Goal: Task Accomplishment & Management: Complete application form

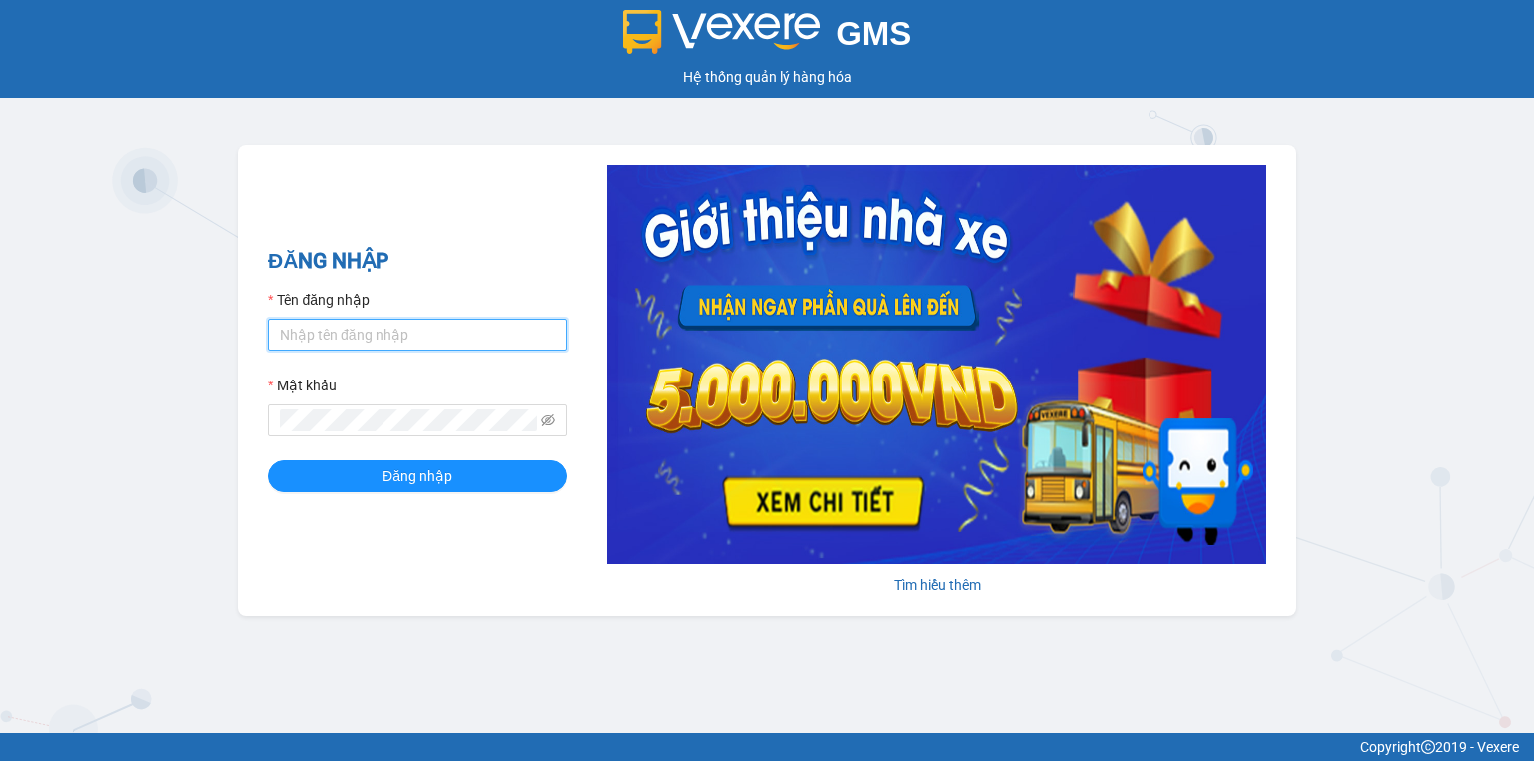
click at [307, 336] on input "Tên đăng nhập" at bounding box center [418, 335] width 300 height 32
type input "thao.nhuquynh"
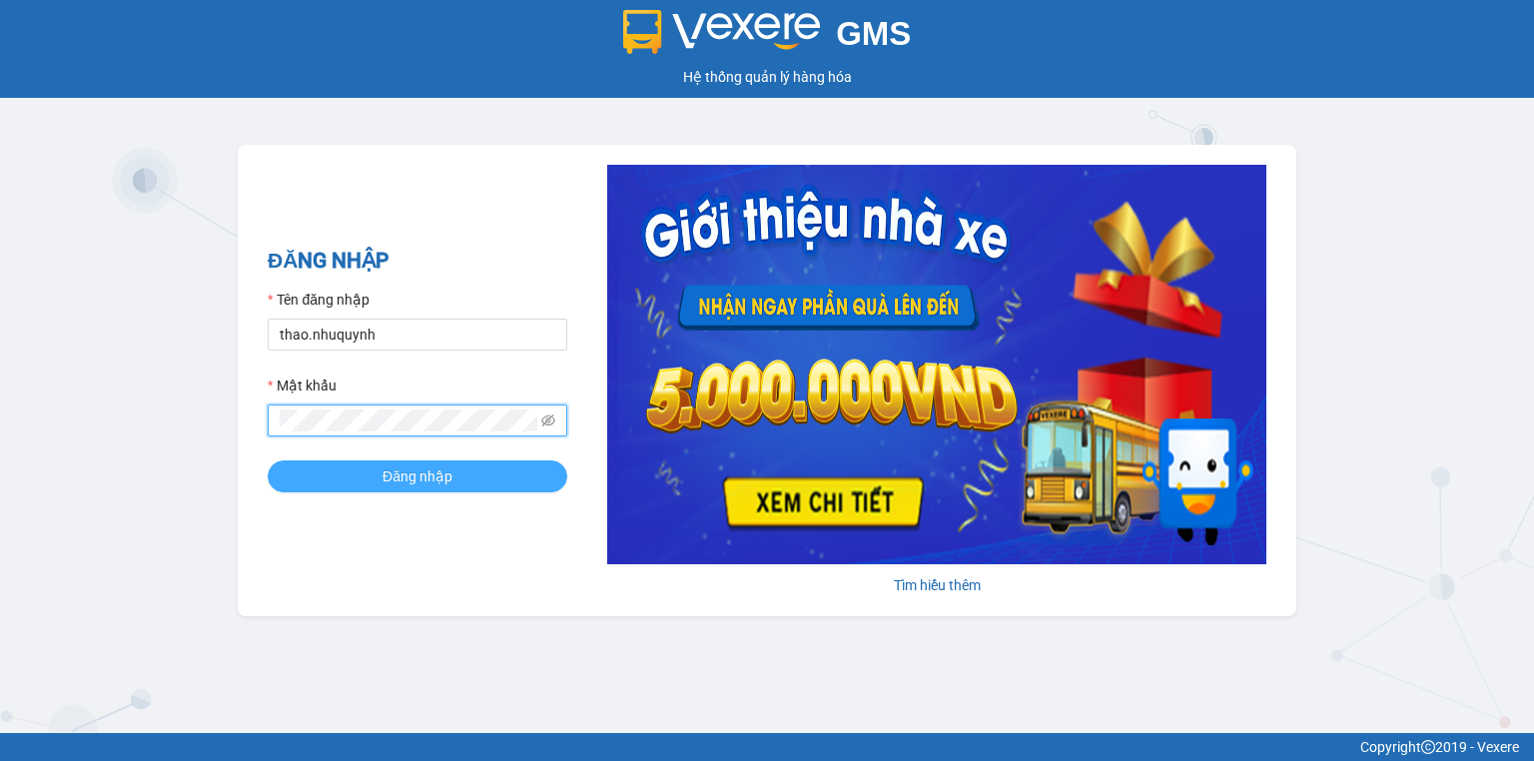
click at [376, 478] on button "Đăng nhập" at bounding box center [418, 477] width 300 height 32
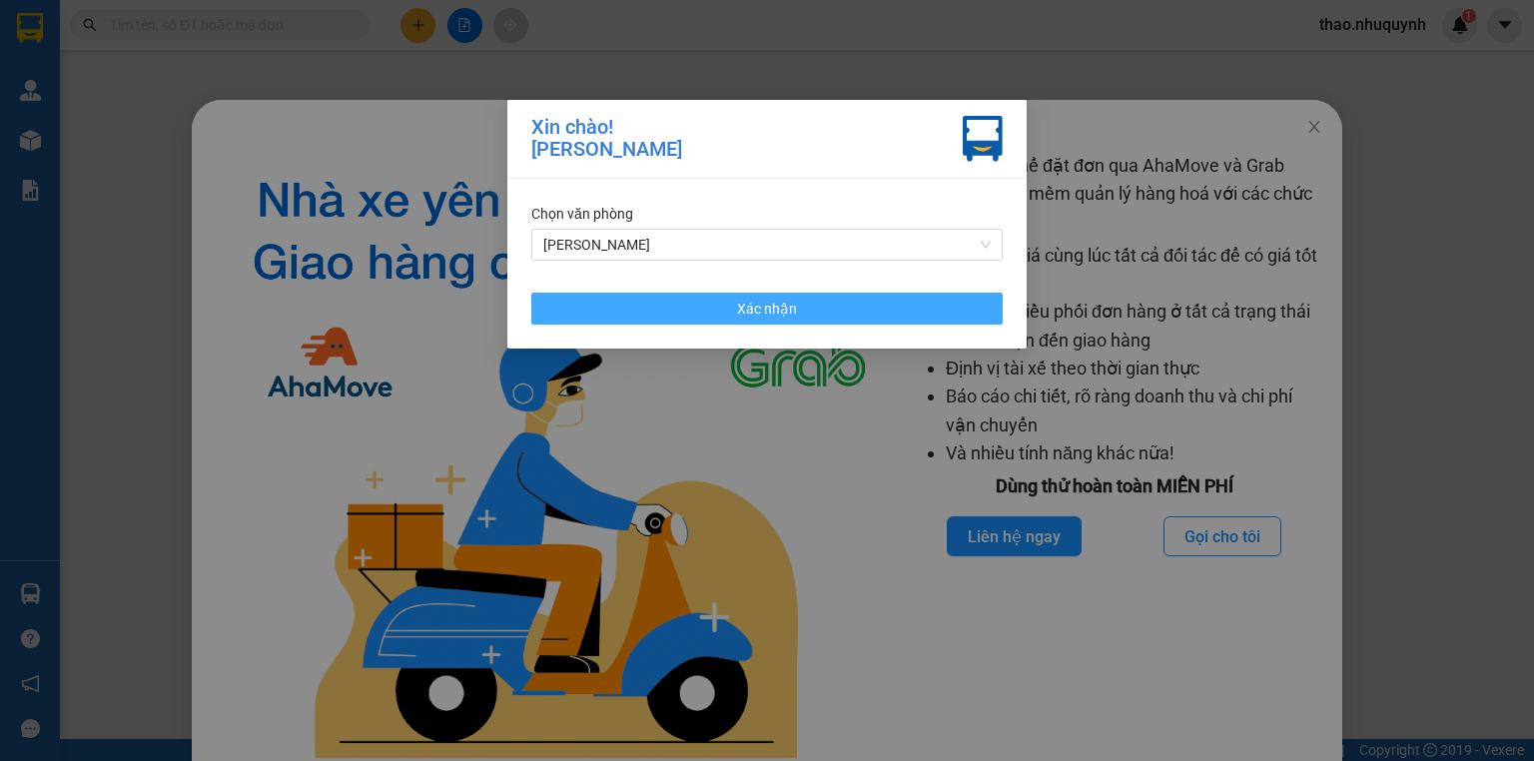
drag, startPoint x: 376, startPoint y: 478, endPoint x: 809, endPoint y: 298, distance: 469.7
click at [809, 298] on button "Xác nhận" at bounding box center [767, 309] width 472 height 32
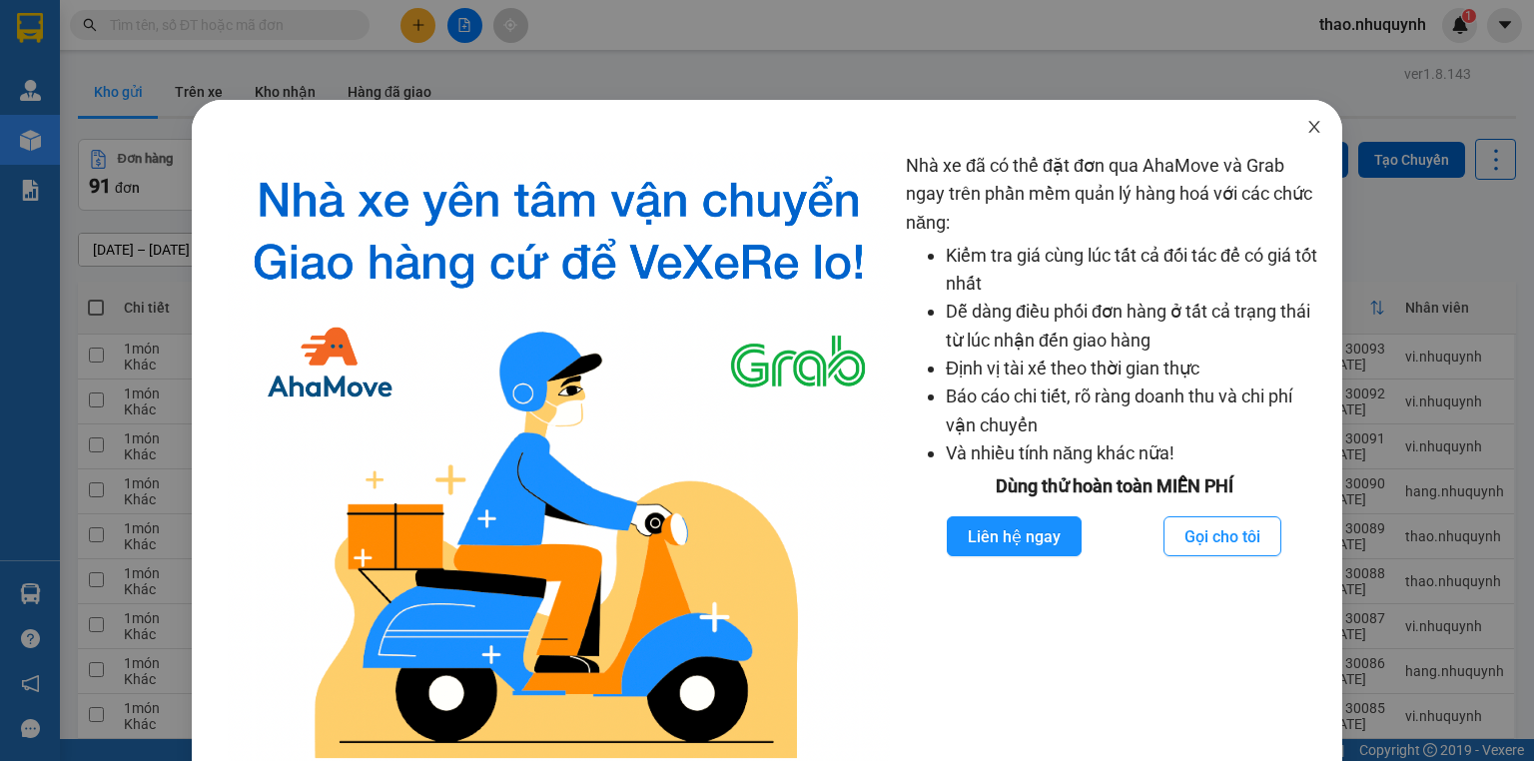
click at [1309, 129] on icon "close" at bounding box center [1314, 127] width 11 height 12
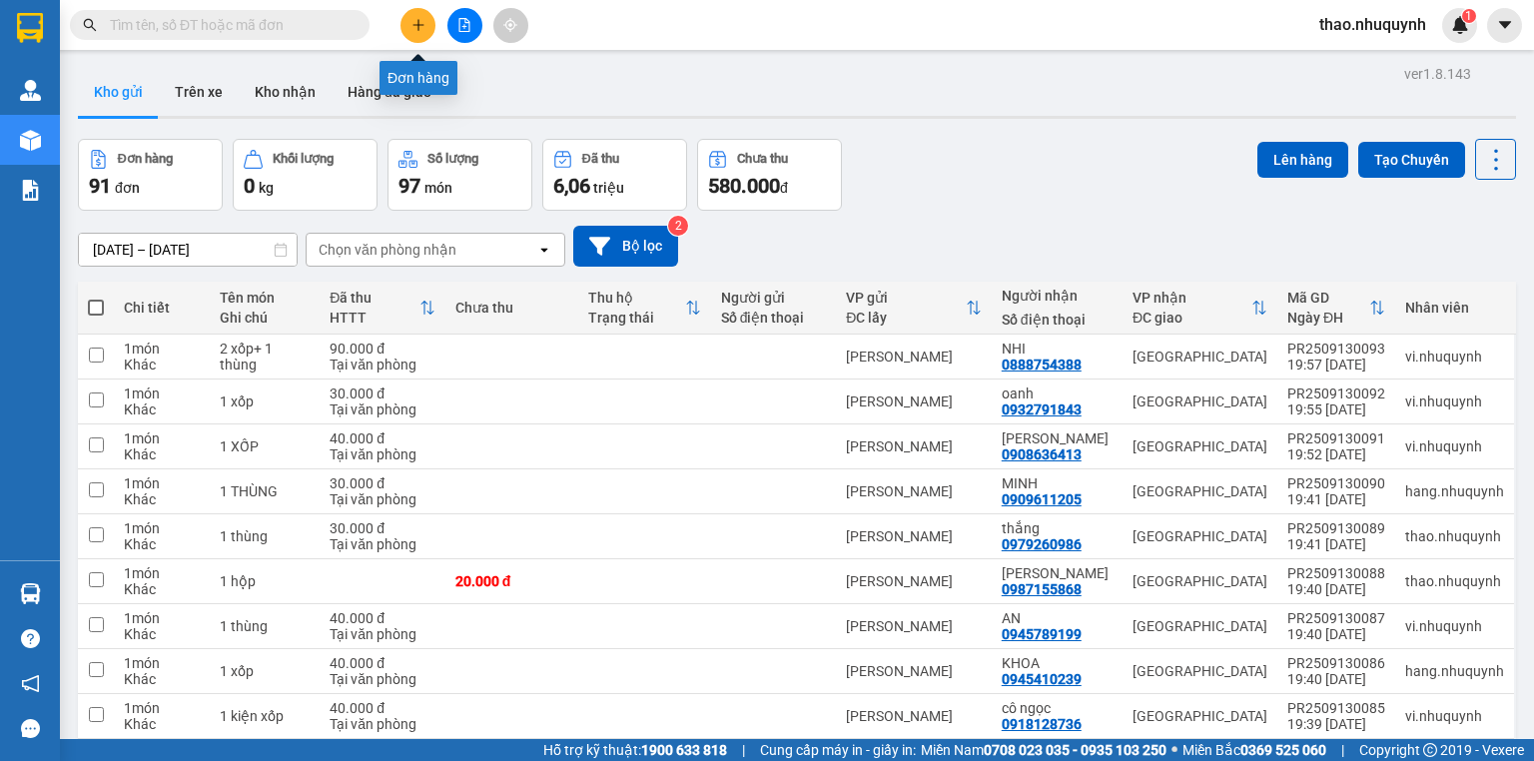
click at [410, 30] on button at bounding box center [418, 25] width 35 height 35
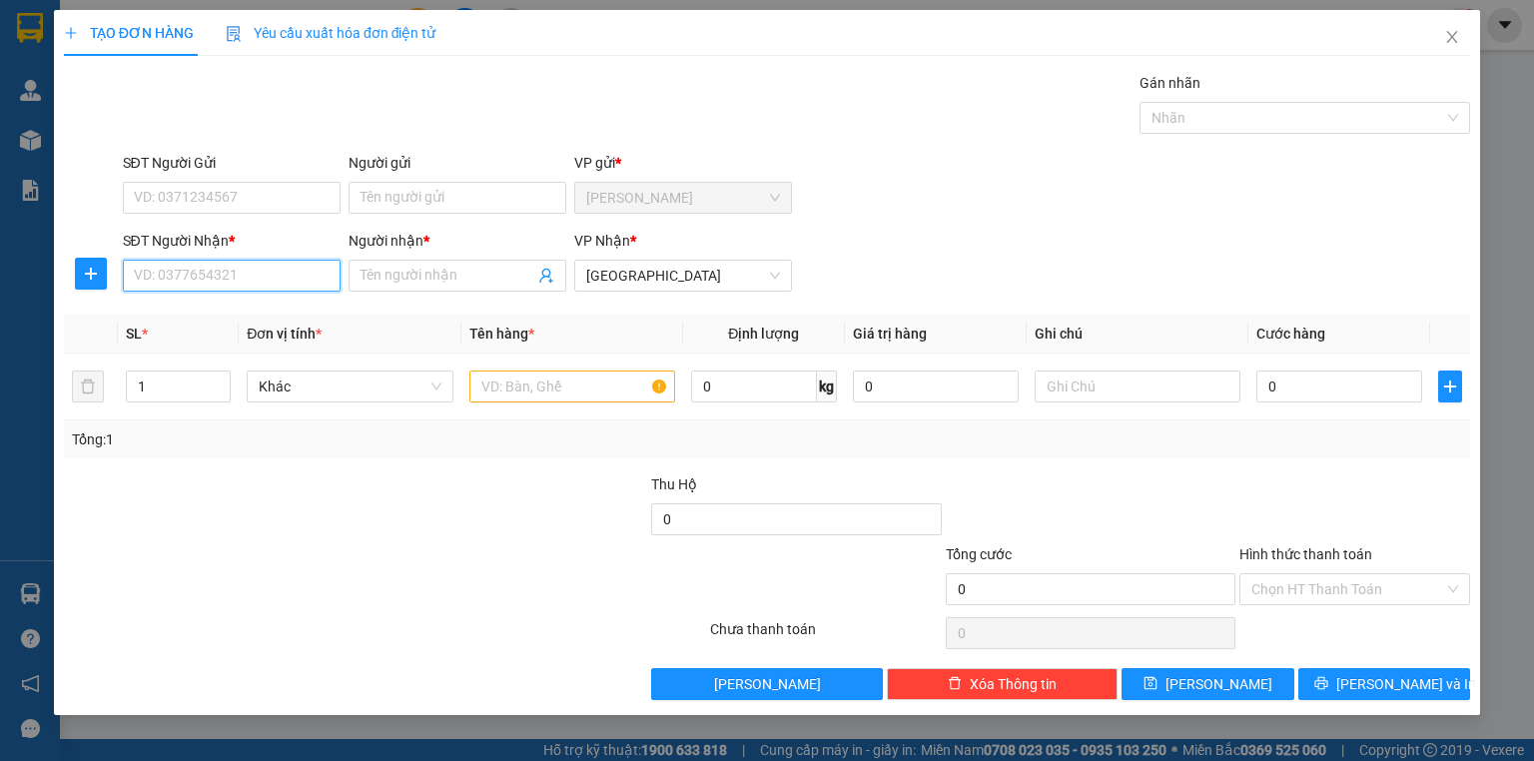
click at [233, 281] on input "SĐT Người Nhận *" at bounding box center [232, 276] width 218 height 32
type input "0000000000"
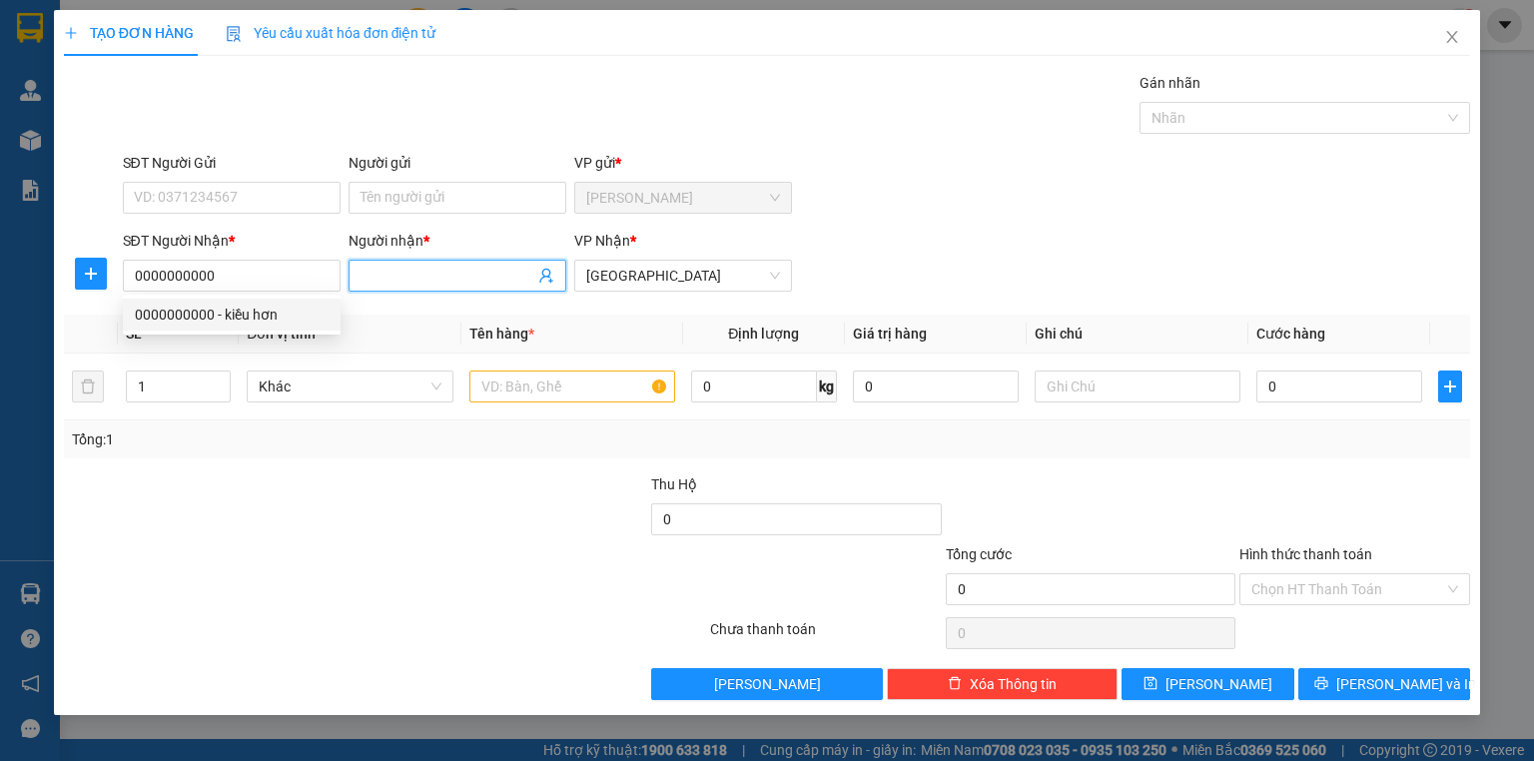
click at [384, 270] on input "Người nhận *" at bounding box center [448, 276] width 174 height 22
type input "nhung mt"
click at [507, 393] on input "text" at bounding box center [573, 387] width 206 height 32
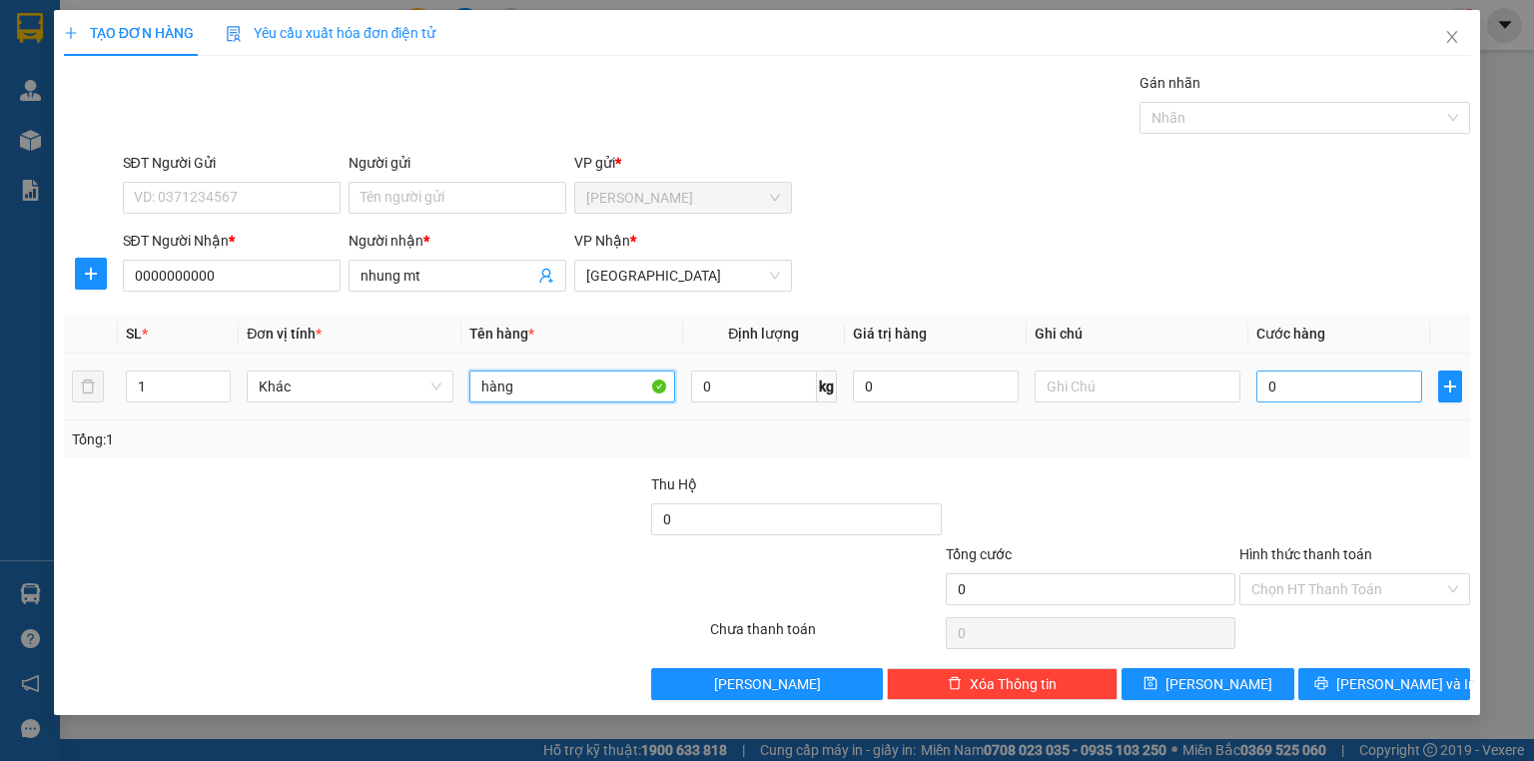
type input "hàng"
click at [1319, 388] on input "0" at bounding box center [1340, 387] width 166 height 32
type input "2"
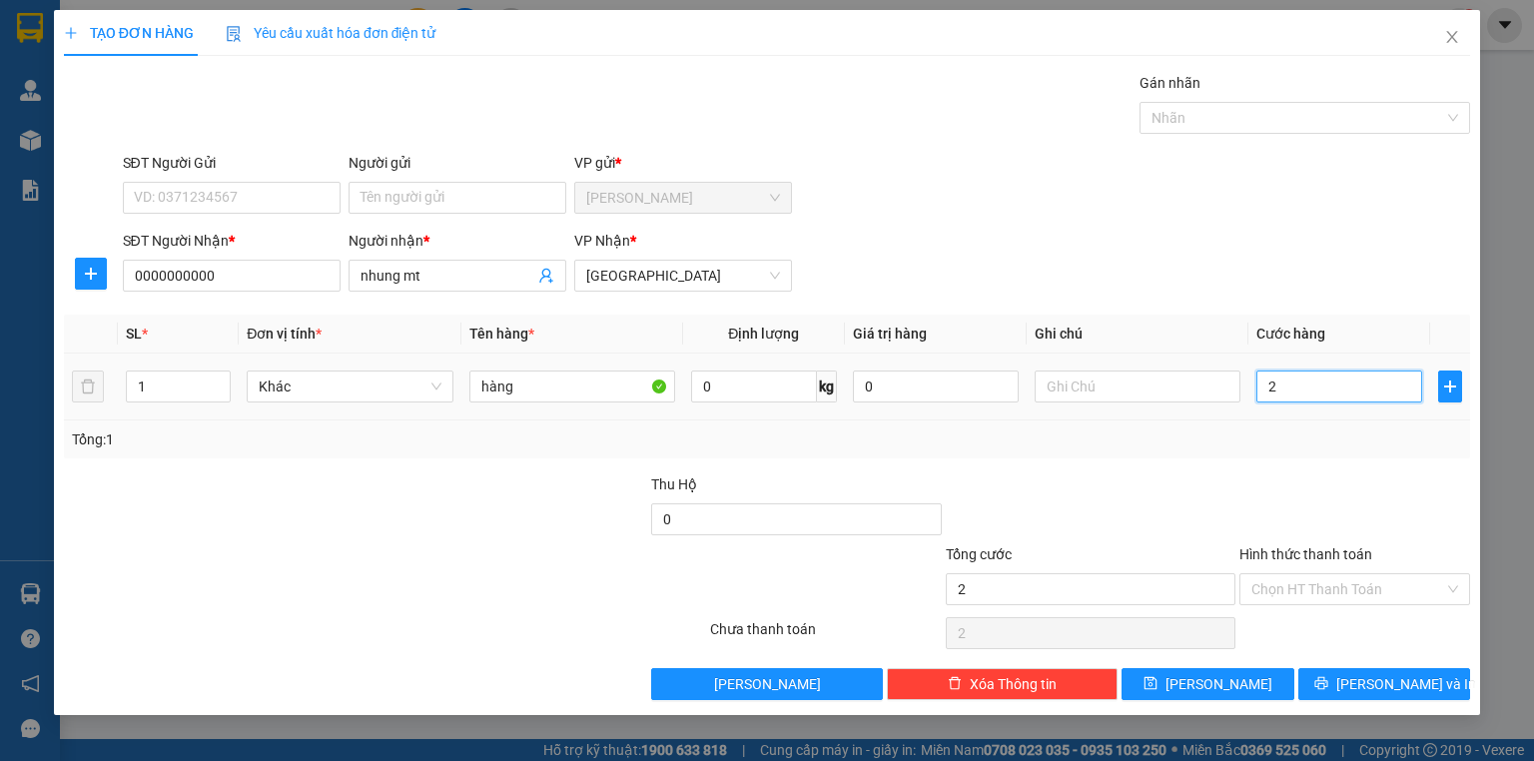
type input "24"
type input "240"
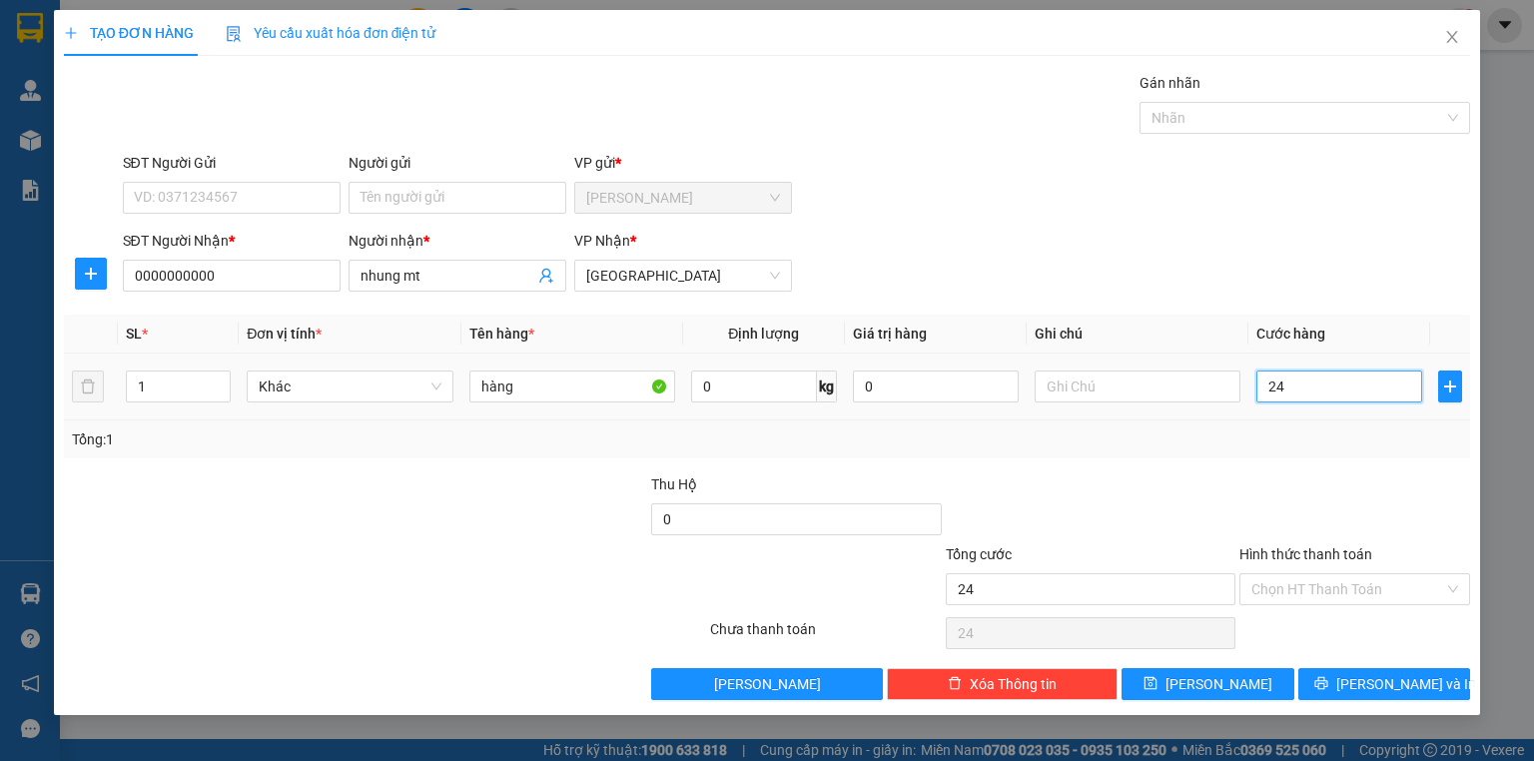
type input "240"
type input "2.400"
type input "24.000"
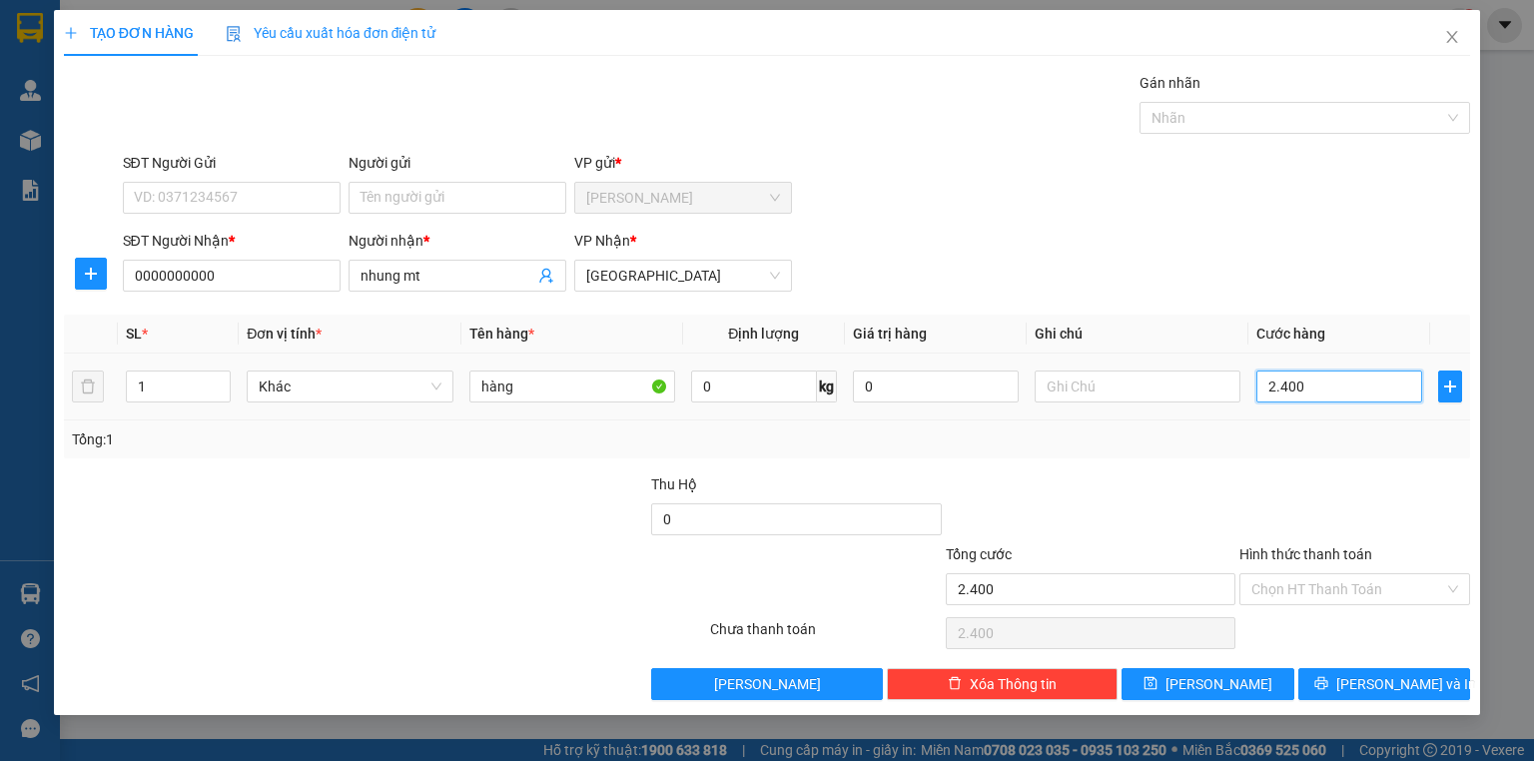
type input "24.000"
type input "240.000"
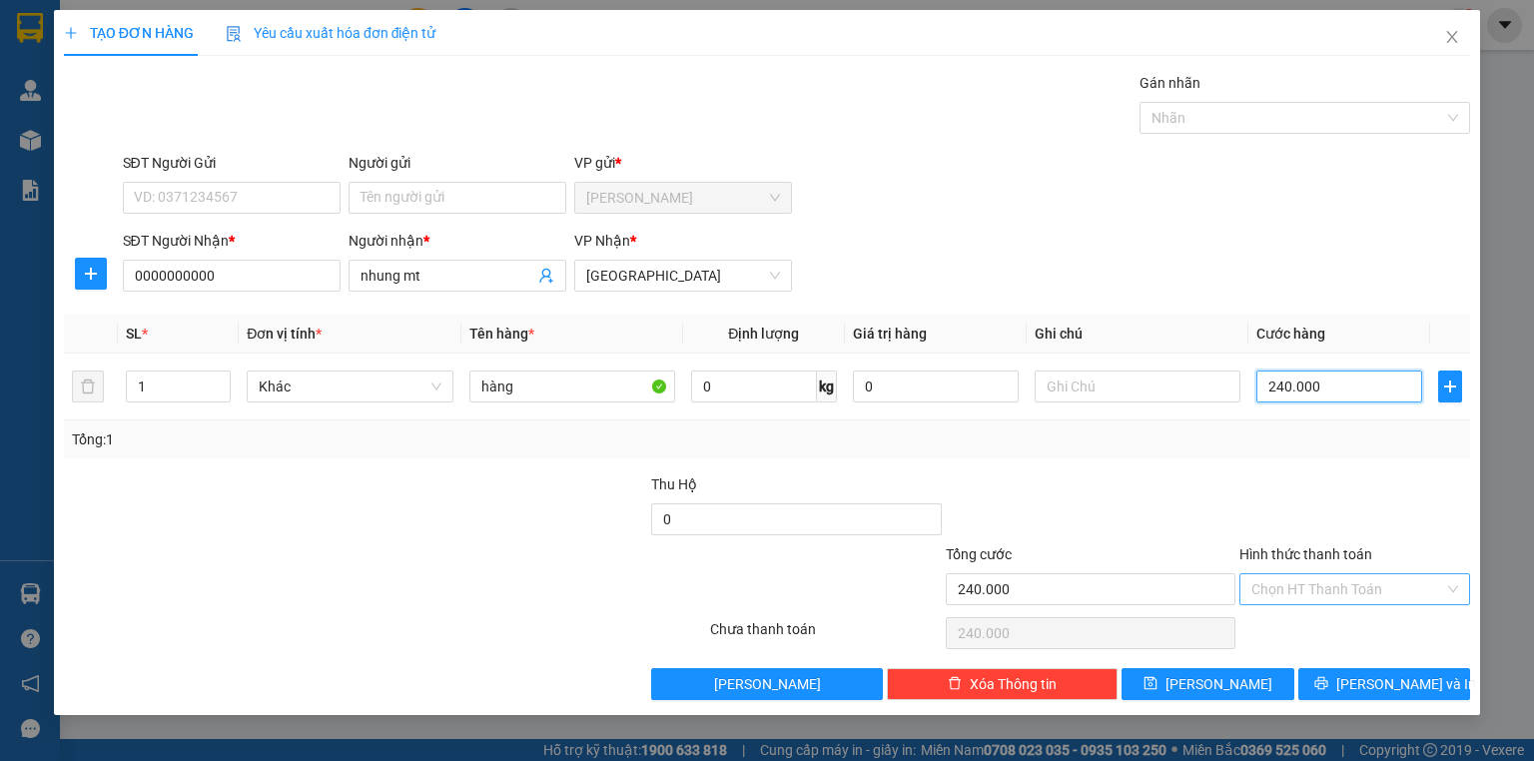
type input "240.000"
click at [1285, 580] on input "Hình thức thanh toán" at bounding box center [1348, 589] width 193 height 30
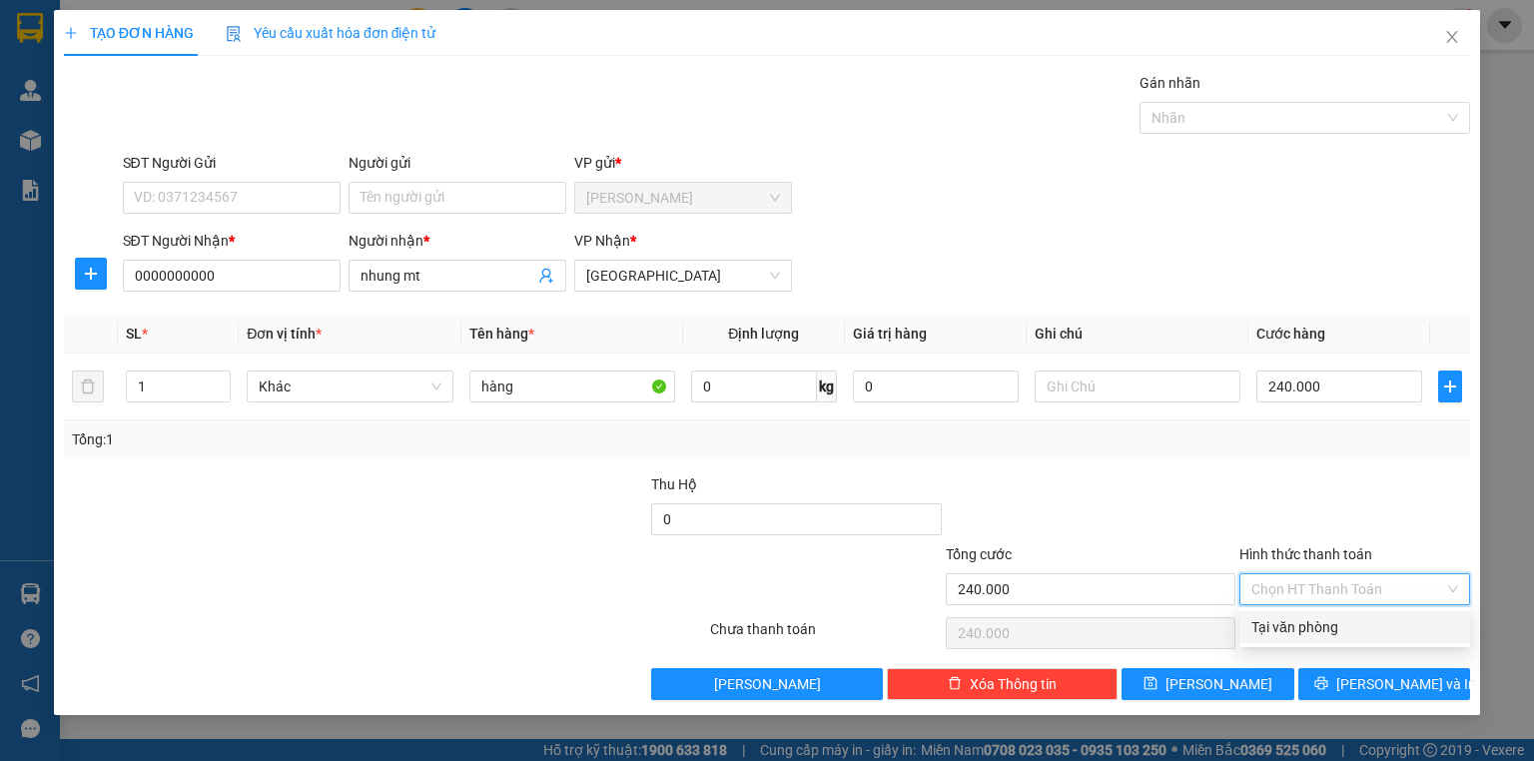
click at [1271, 624] on div "Tại văn phòng" at bounding box center [1355, 627] width 207 height 22
type input "0"
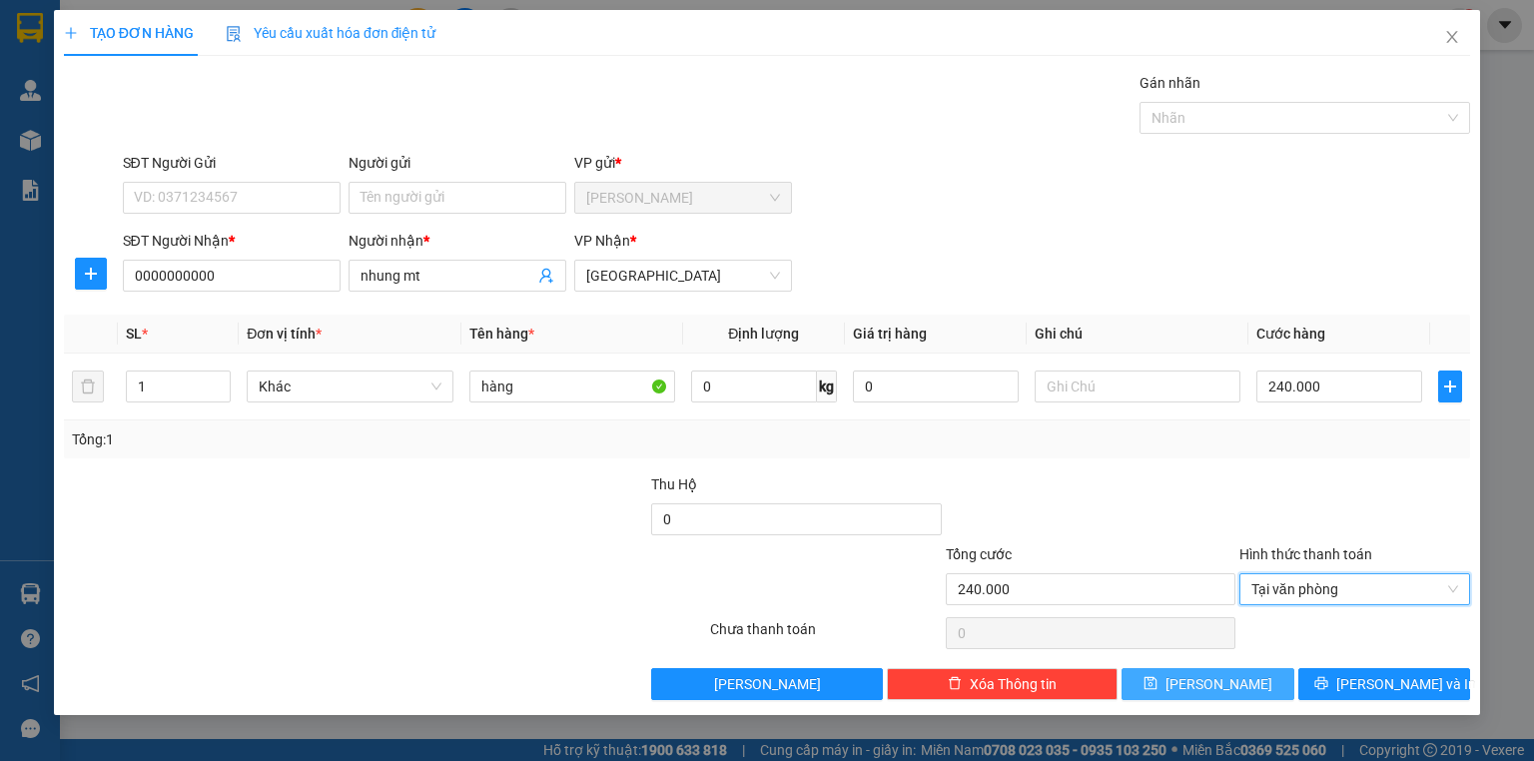
click at [1178, 683] on button "[PERSON_NAME]" at bounding box center [1208, 684] width 173 height 32
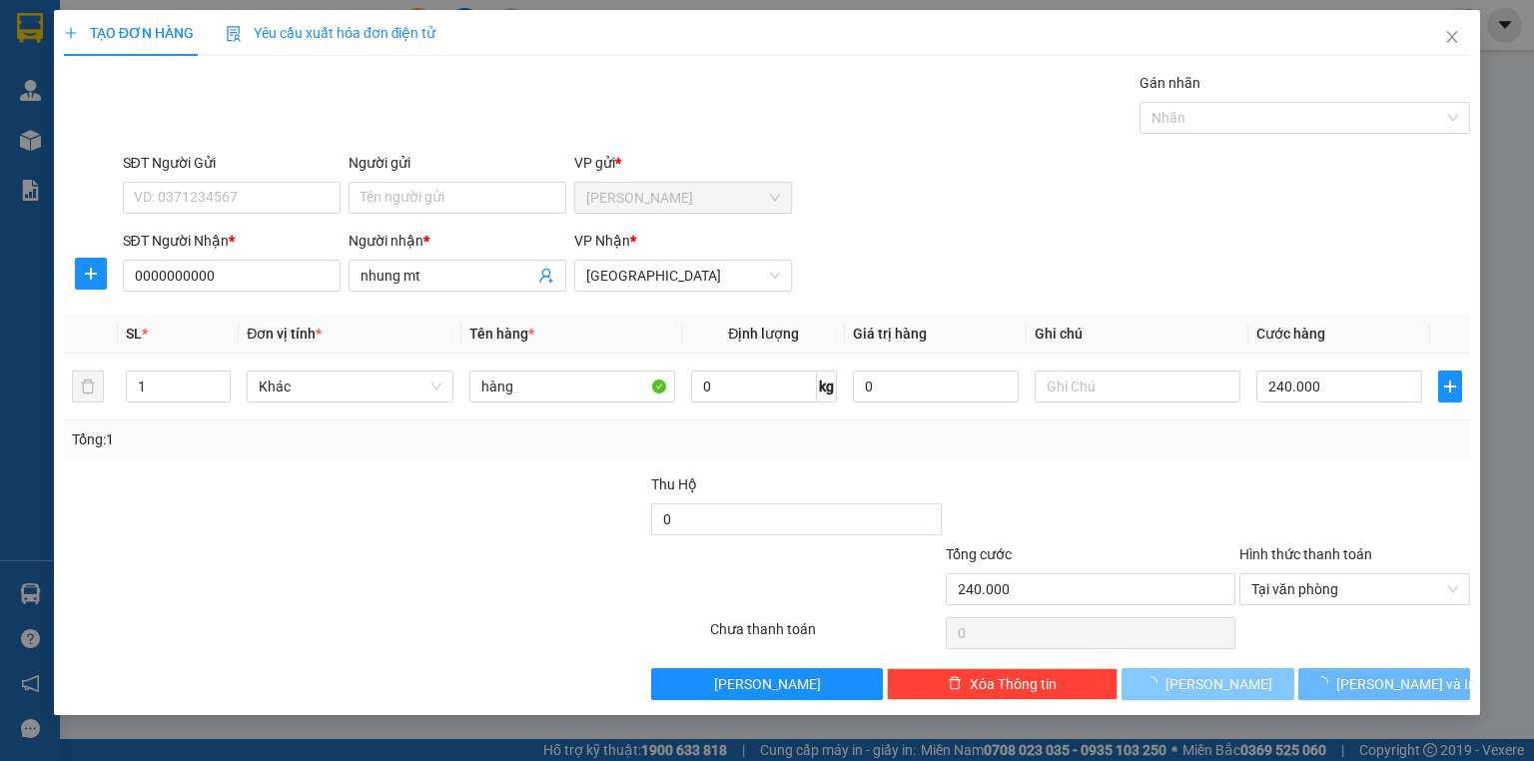
type input "0"
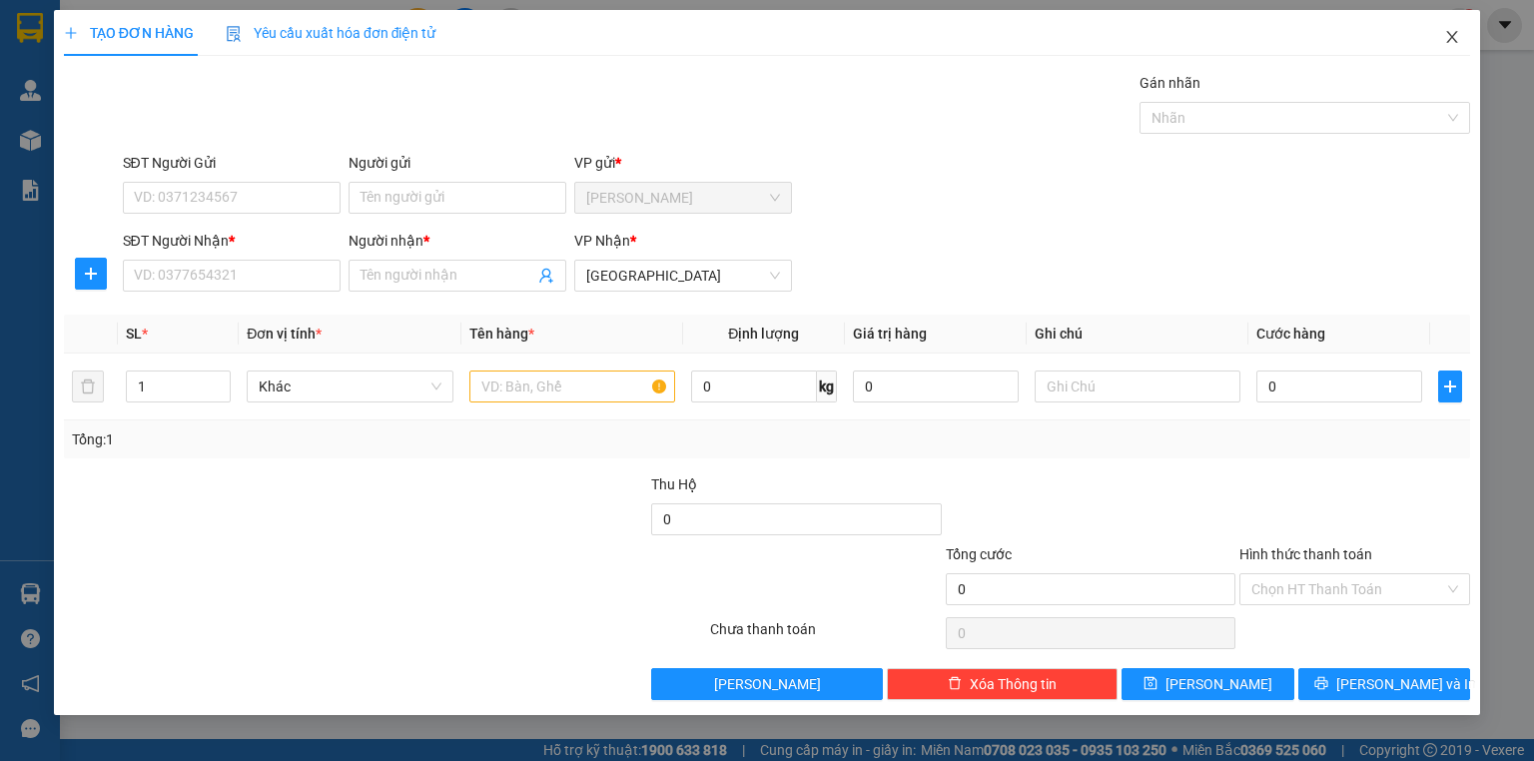
click at [1448, 38] on icon "close" at bounding box center [1452, 37] width 16 height 16
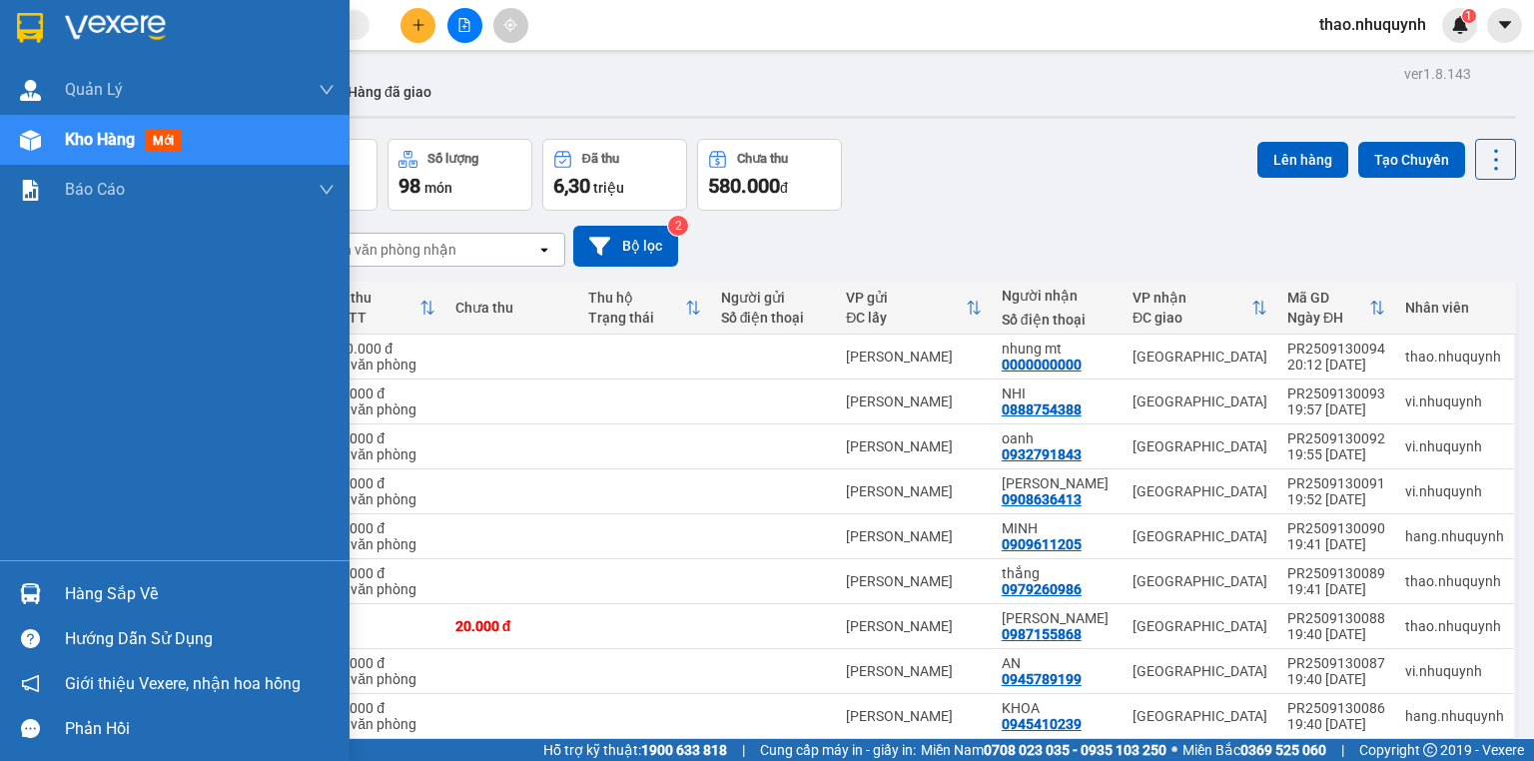
click at [92, 136] on span "Kho hàng" at bounding box center [100, 139] width 70 height 19
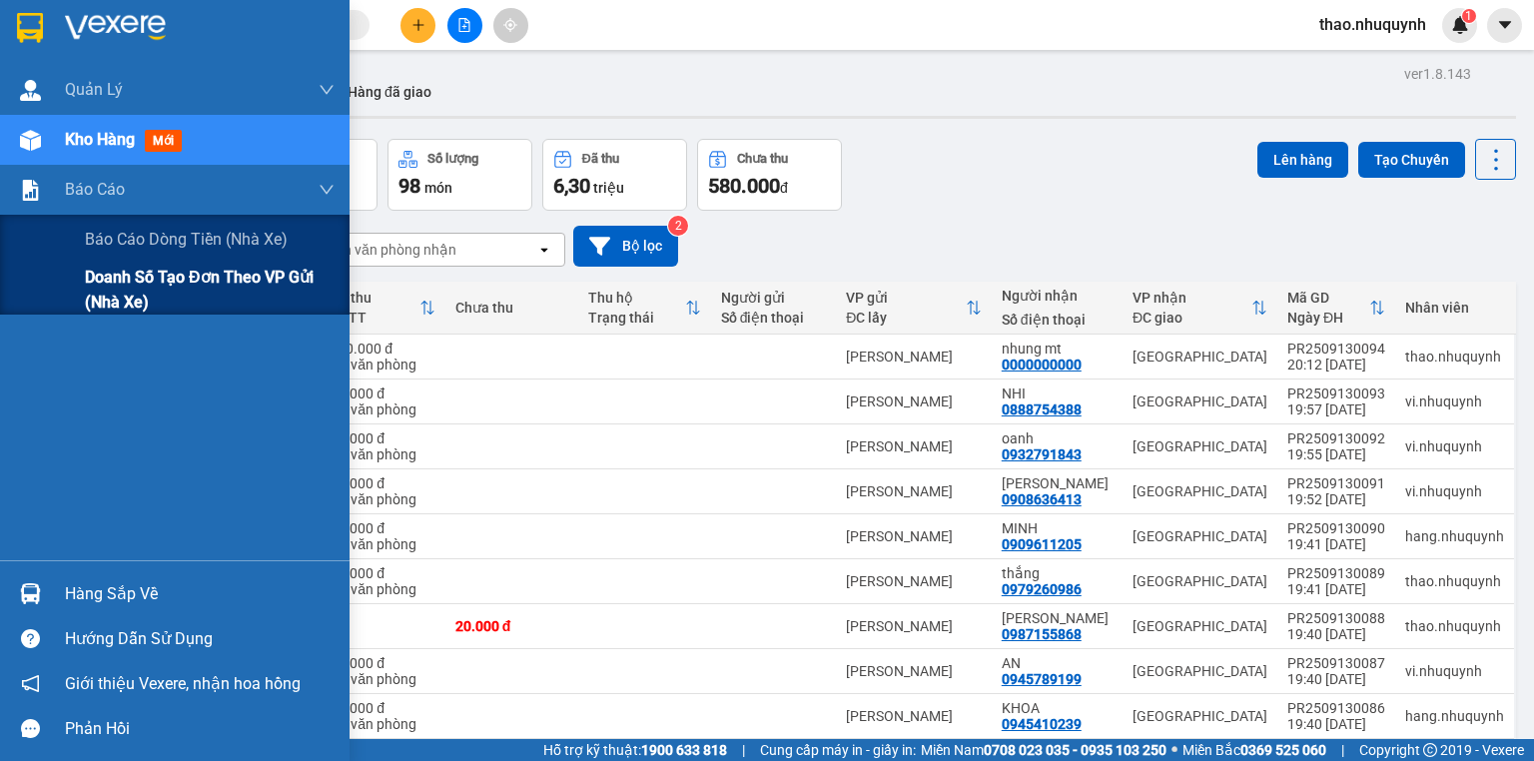
click at [101, 280] on span "Doanh số tạo đơn theo VP gửi (nhà xe)" at bounding box center [210, 290] width 250 height 50
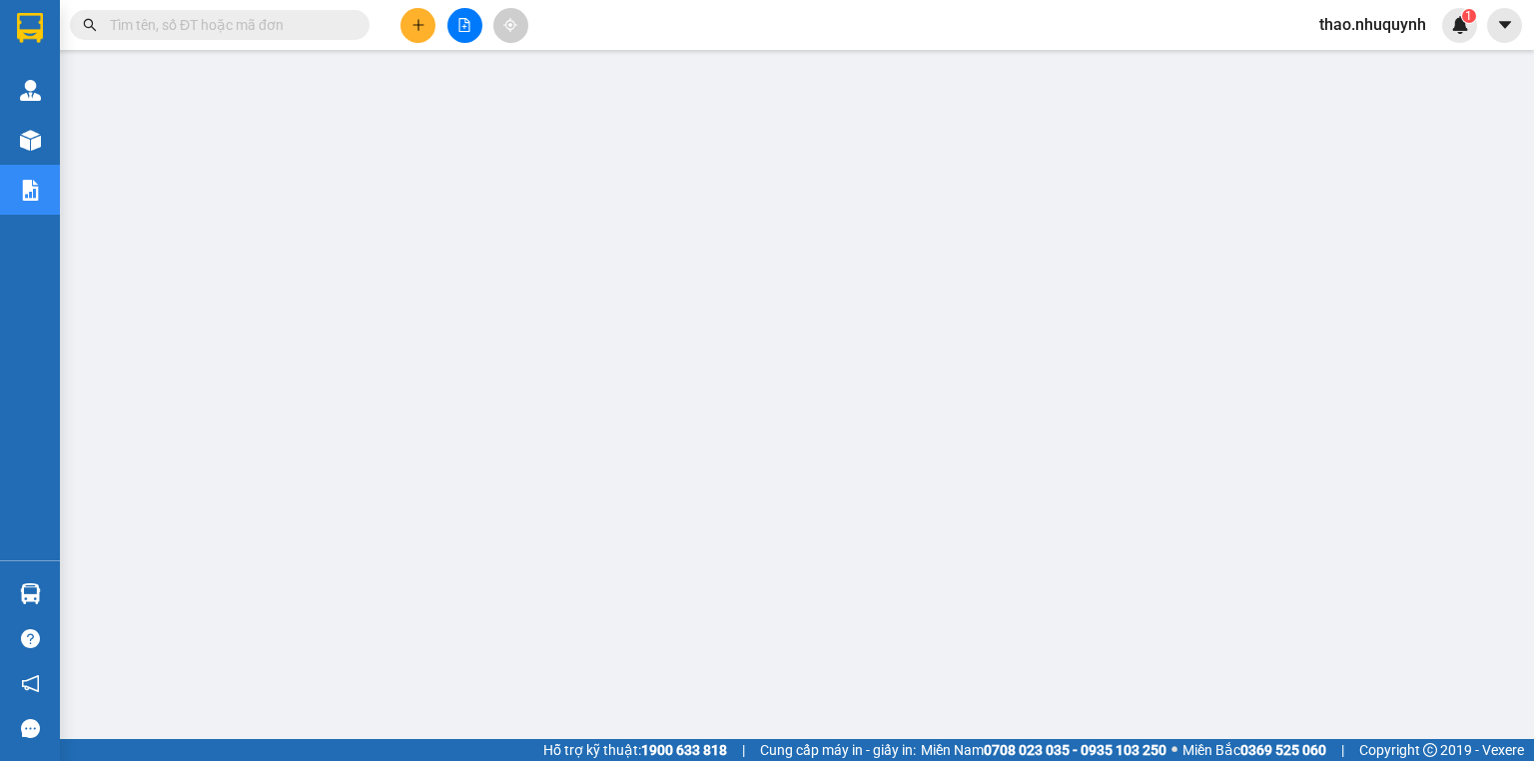
click at [415, 26] on icon "plus" at bounding box center [419, 25] width 14 height 14
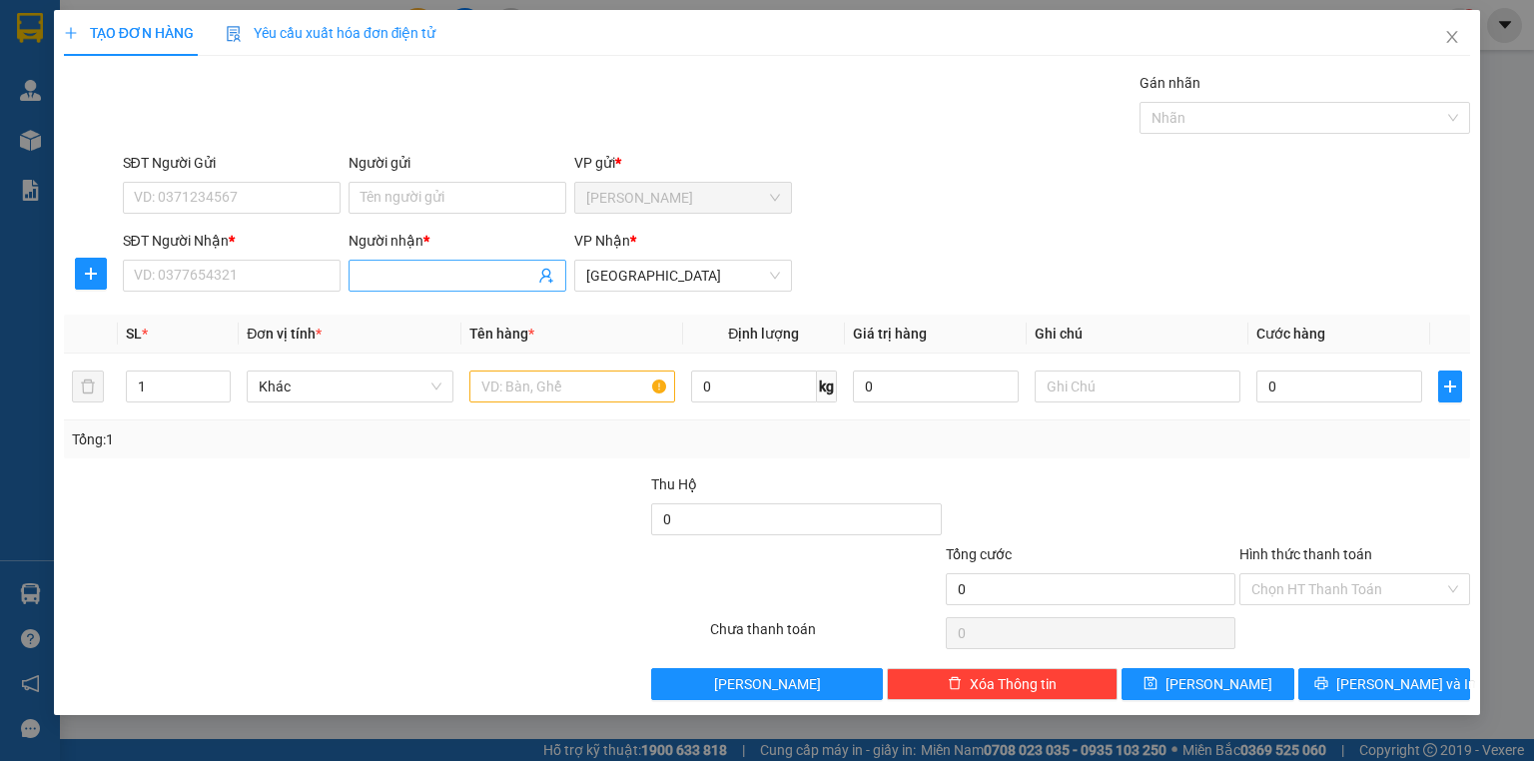
click at [373, 272] on input "Người nhận *" at bounding box center [448, 276] width 174 height 22
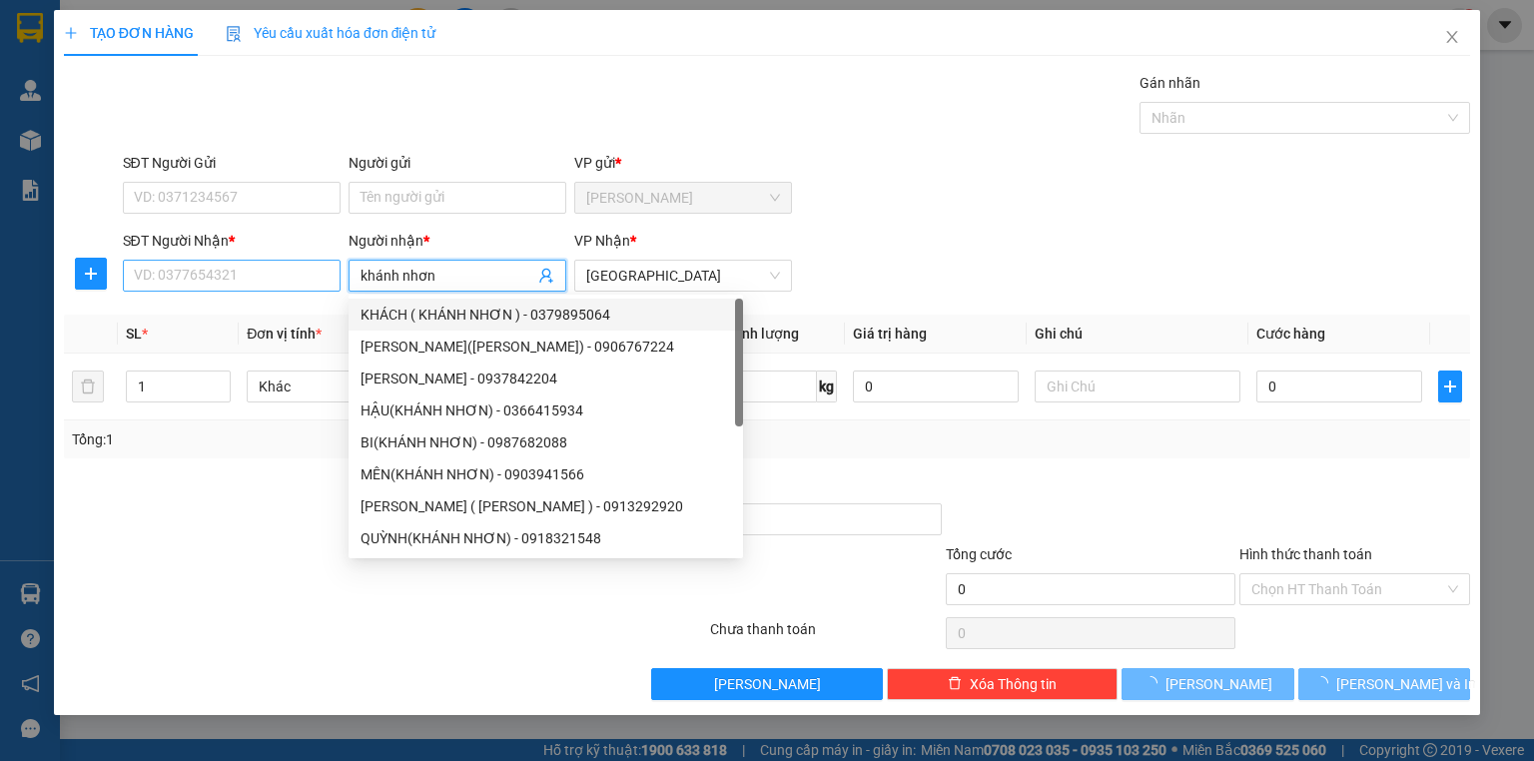
type input "khánh nhơn"
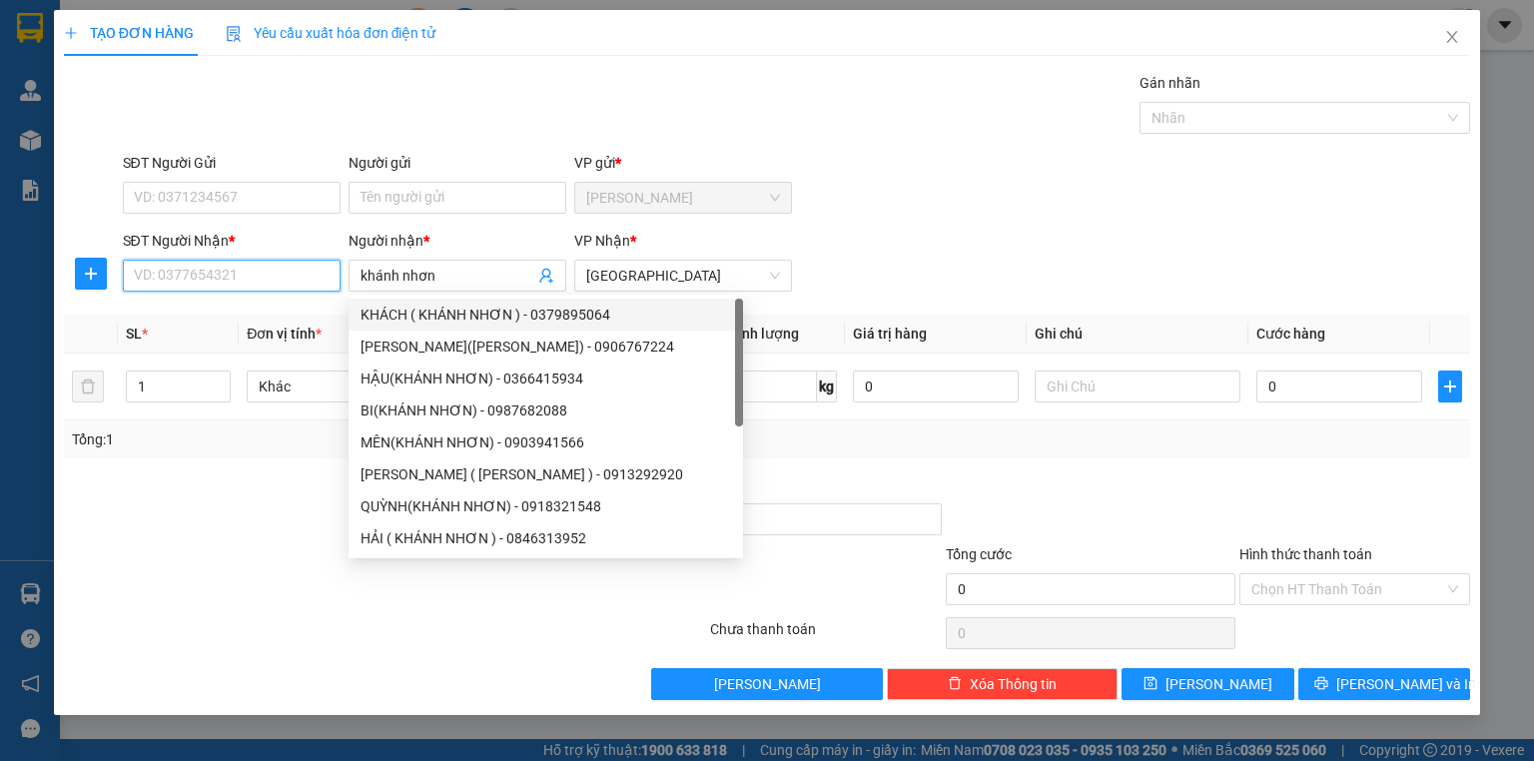
click at [246, 275] on input "SĐT Người Nhận *" at bounding box center [232, 276] width 218 height 32
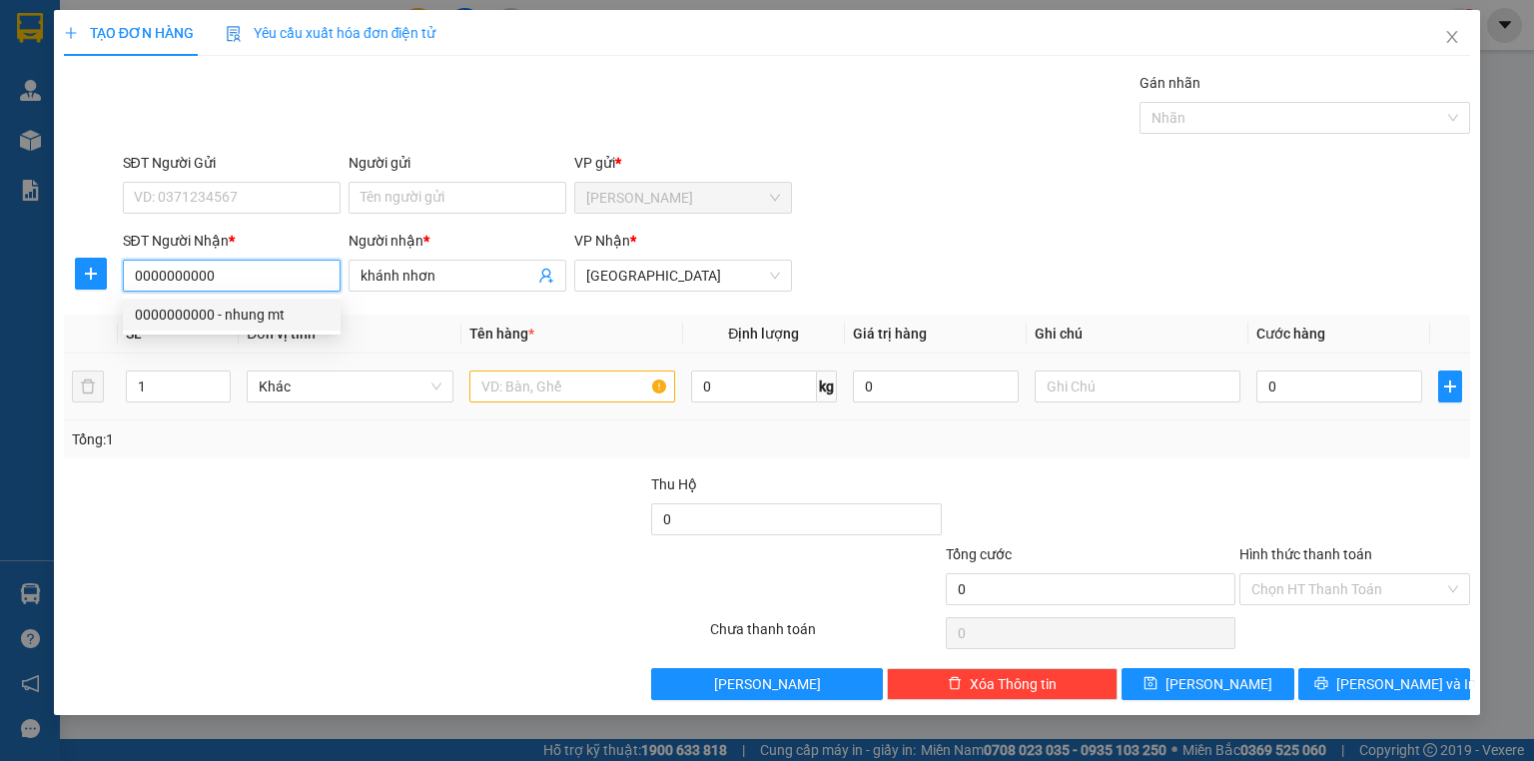
type input "0000000000"
click at [511, 392] on input "text" at bounding box center [573, 387] width 206 height 32
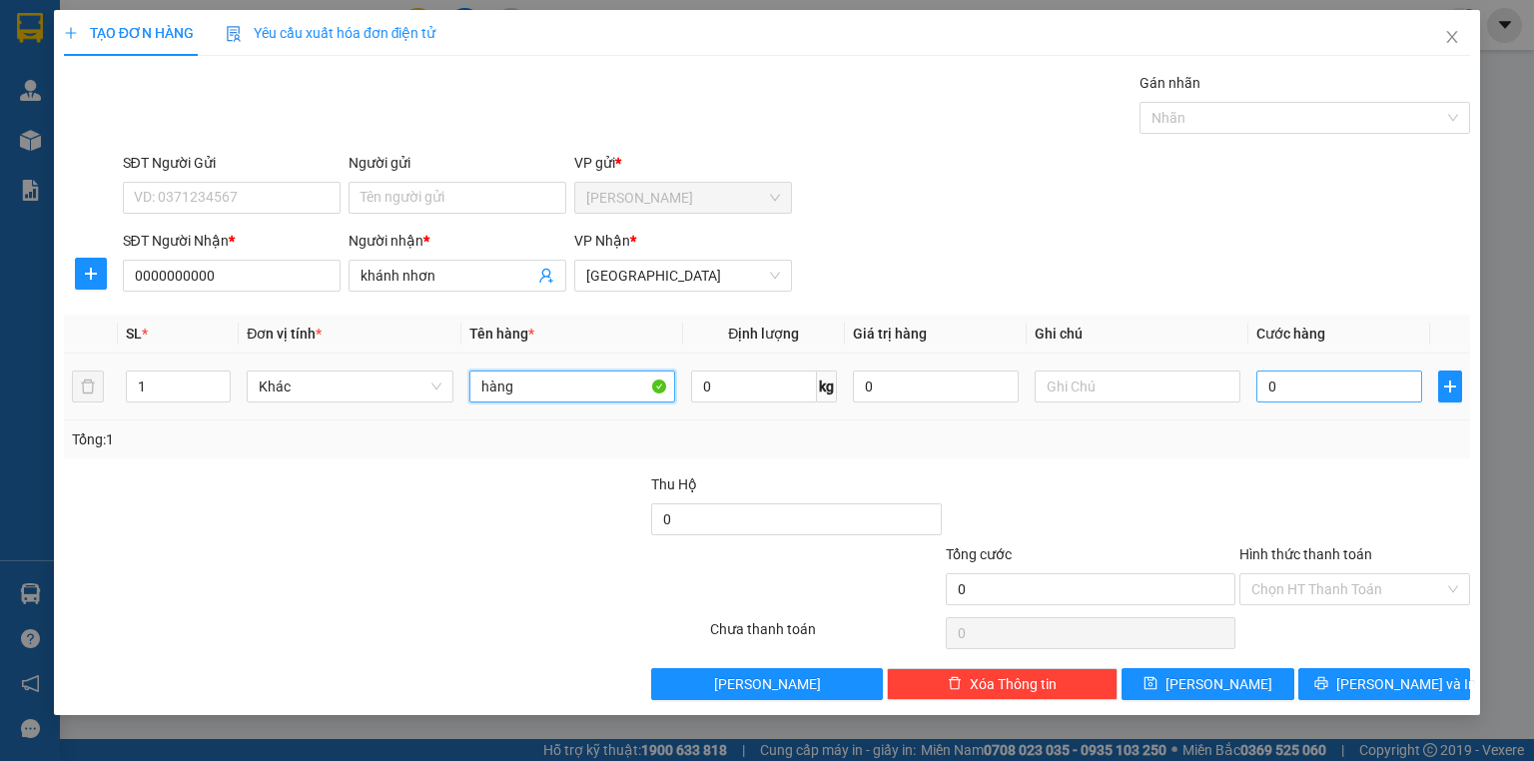
type input "hàng"
click at [1381, 389] on input "0" at bounding box center [1340, 387] width 166 height 32
type input "1"
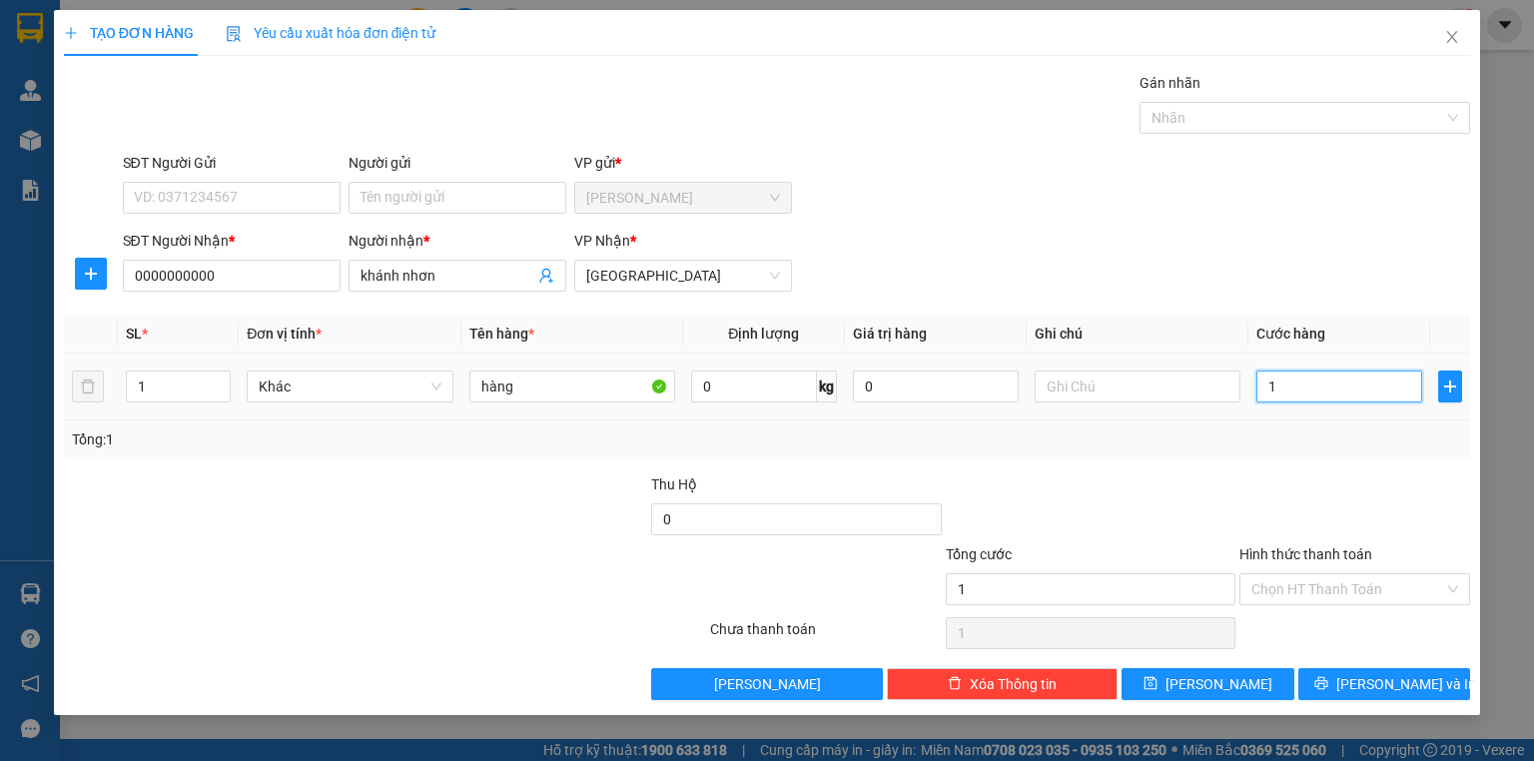
type input "12"
type input "120"
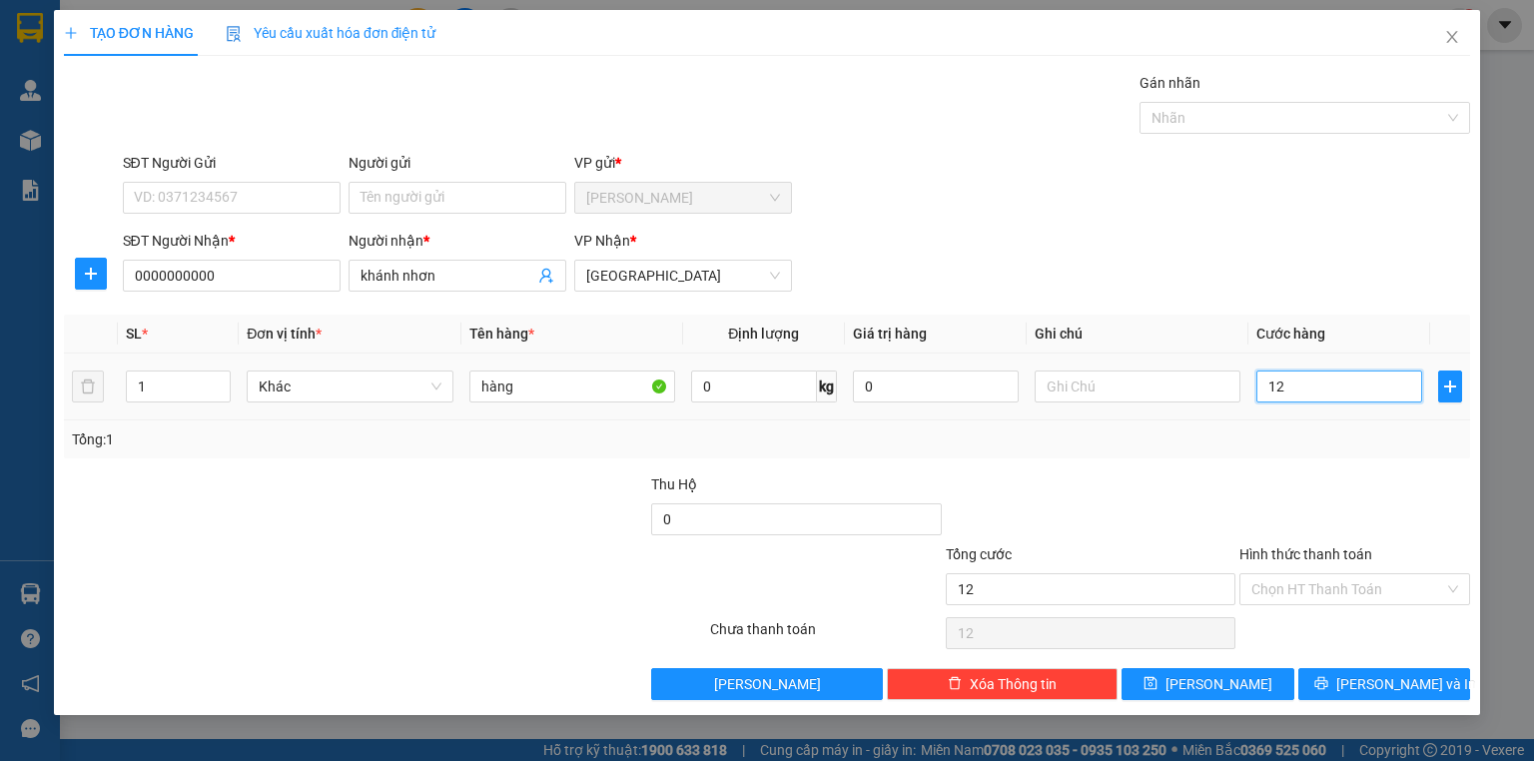
type input "120"
type input "1.200"
type input "12.000"
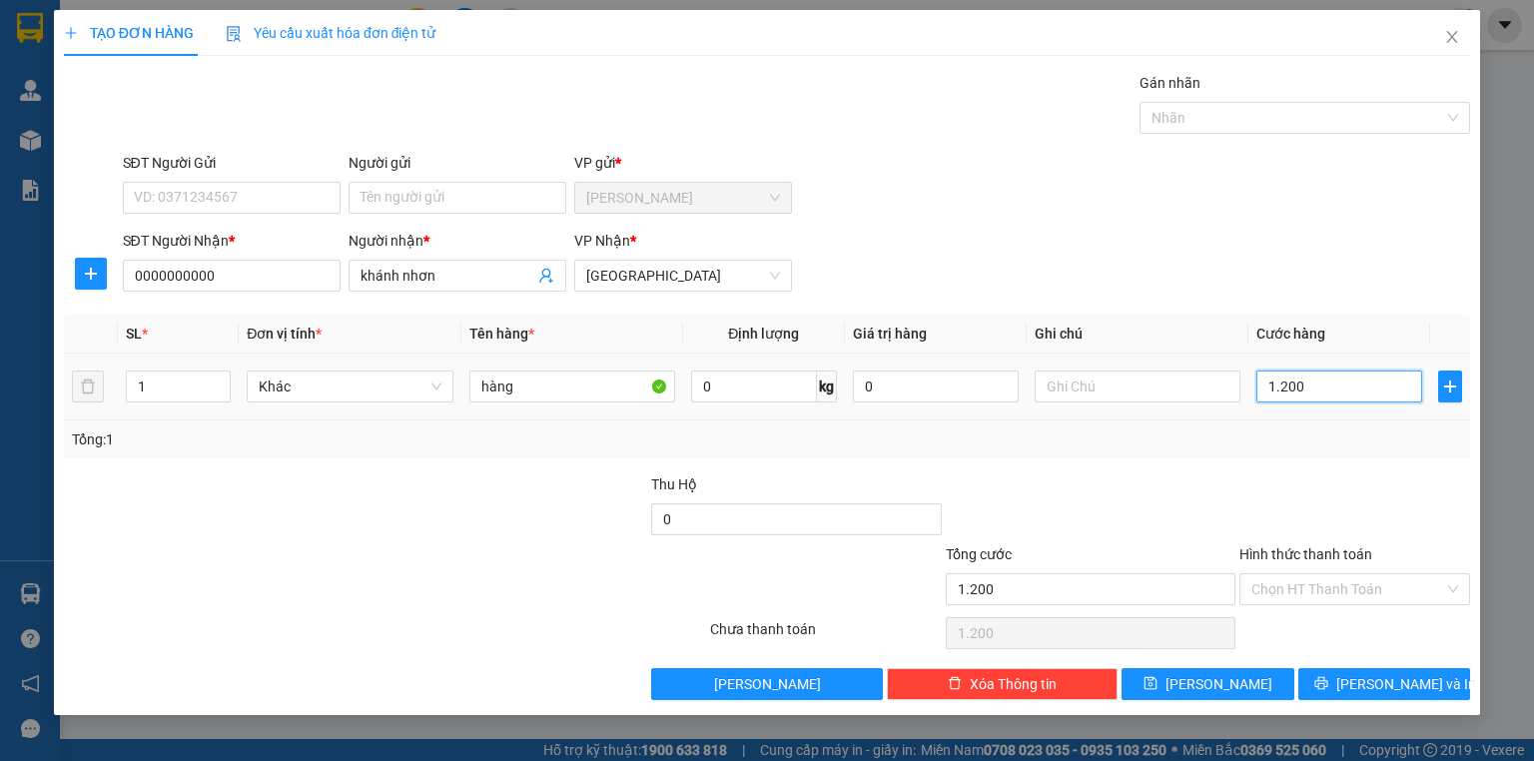
type input "12.000"
type input "120.000"
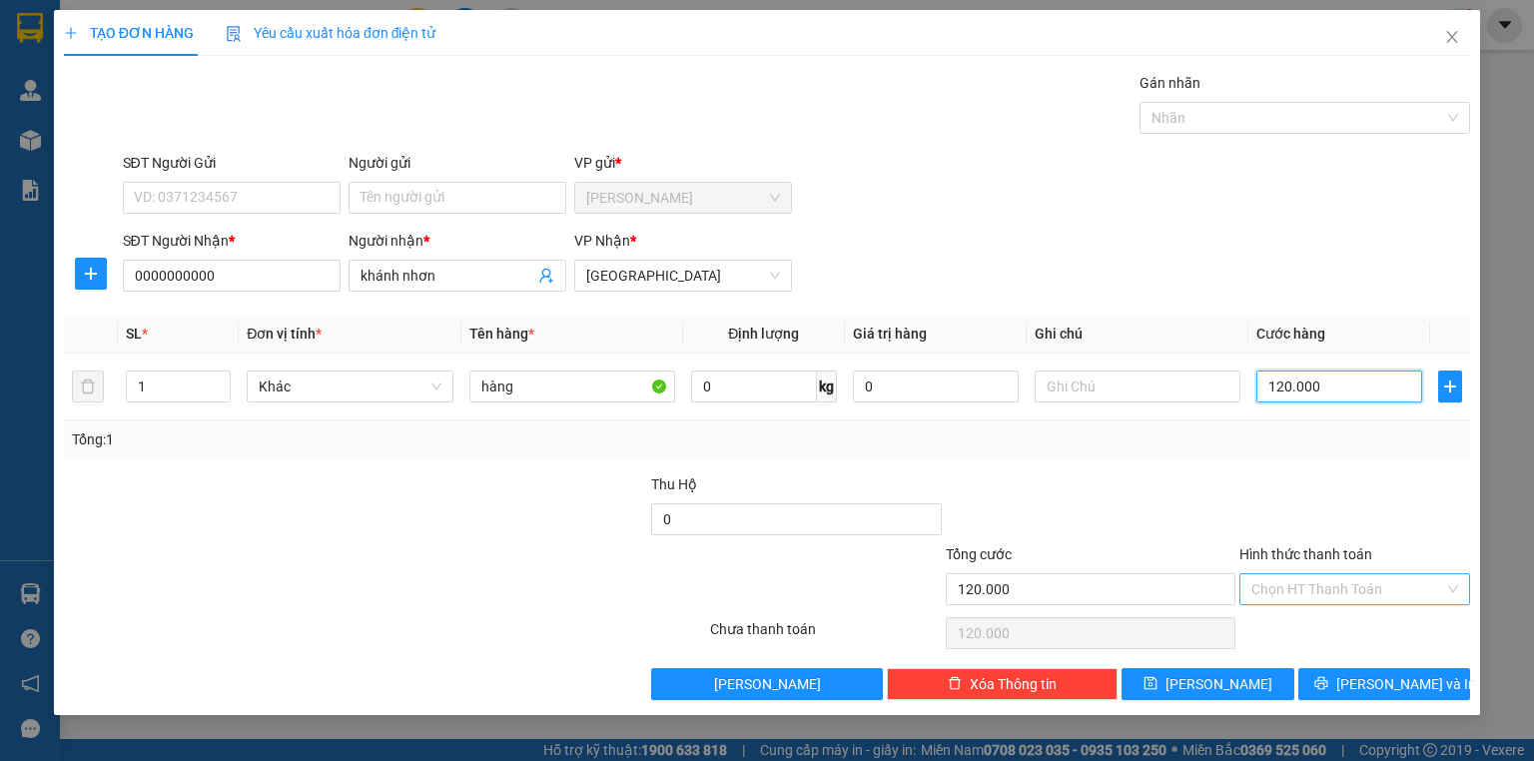
type input "120.000"
click at [1315, 596] on input "Hình thức thanh toán" at bounding box center [1348, 589] width 193 height 30
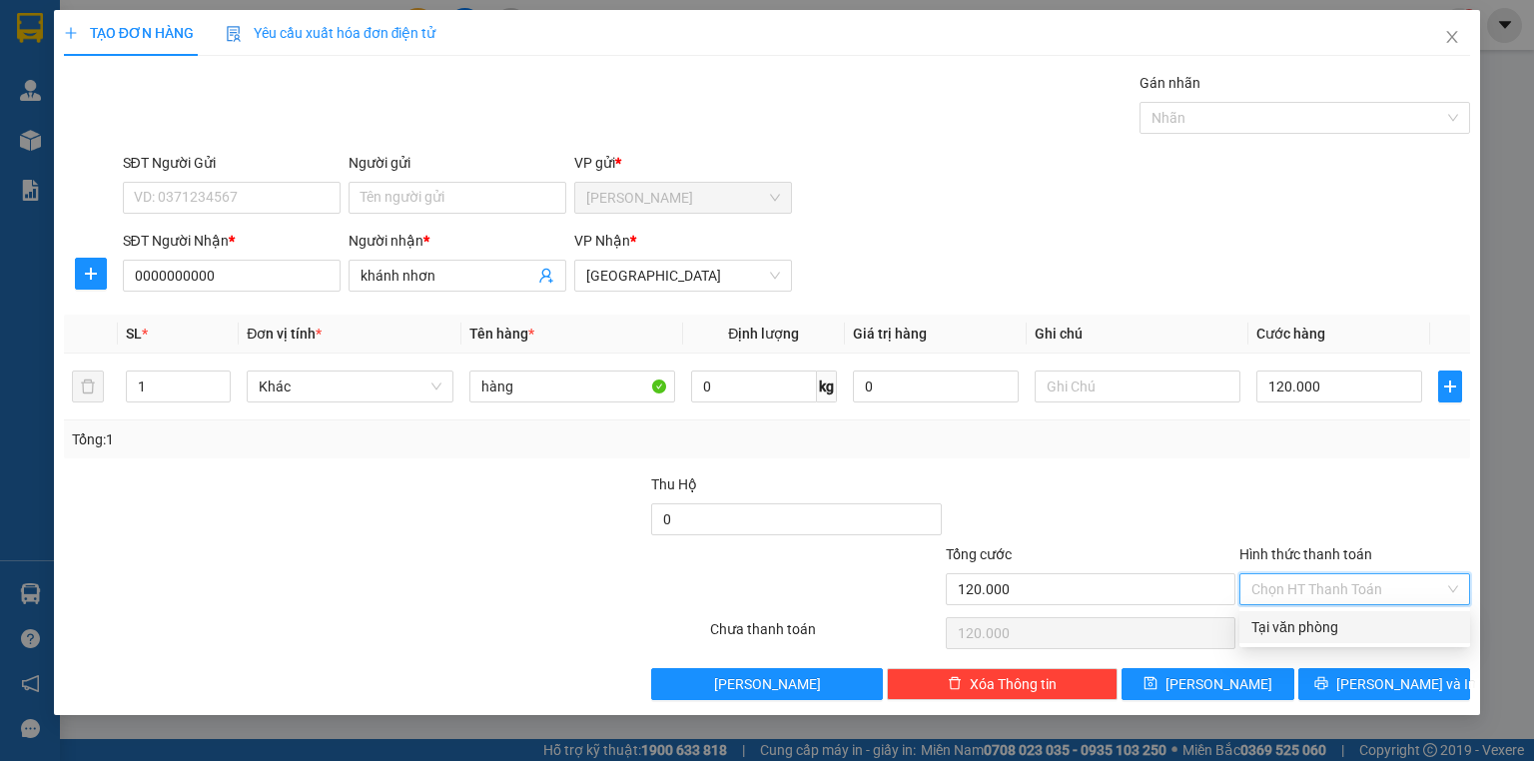
click at [1279, 632] on div "Tại văn phòng" at bounding box center [1355, 627] width 207 height 22
type input "0"
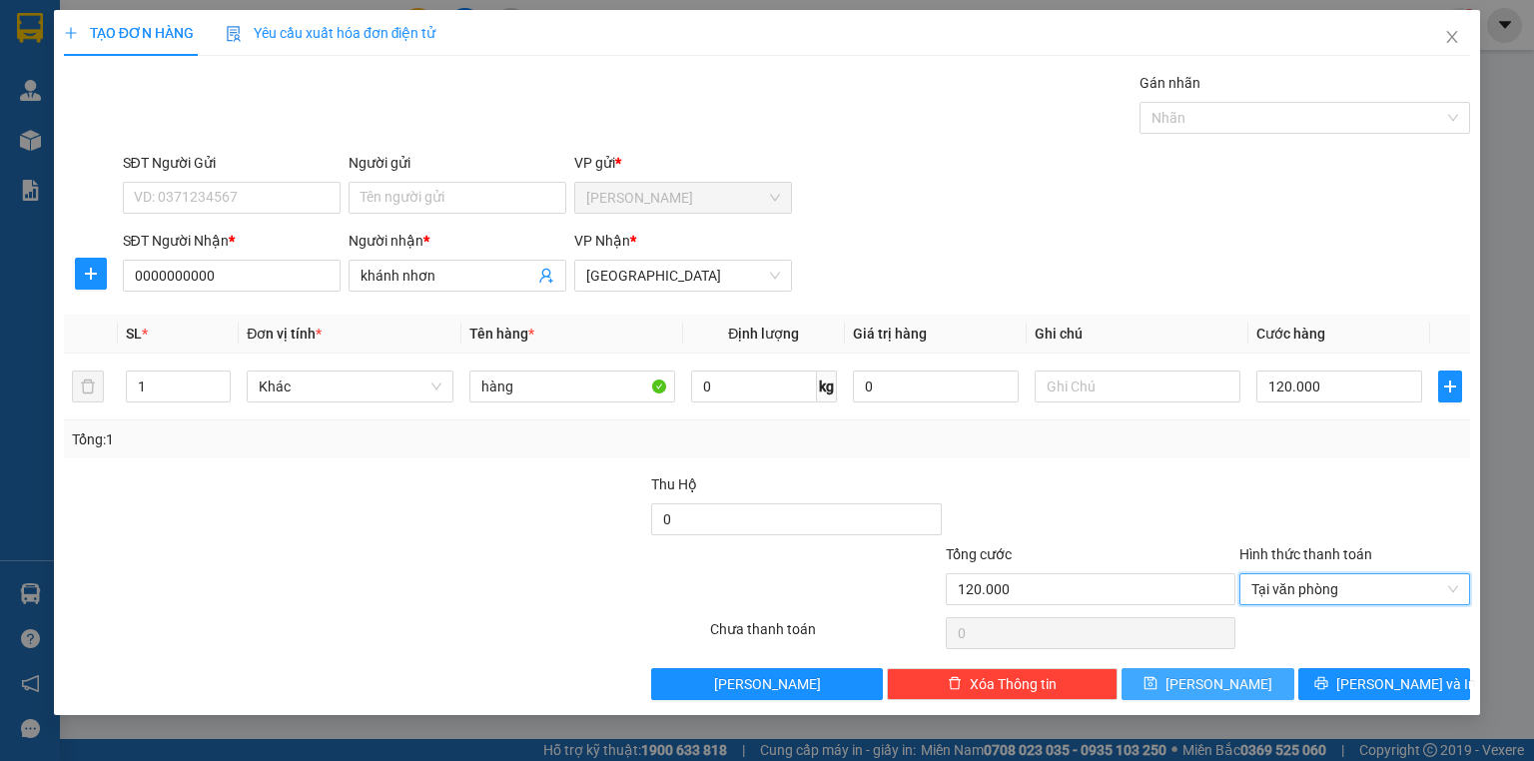
click at [1158, 679] on icon "save" at bounding box center [1151, 683] width 13 height 13
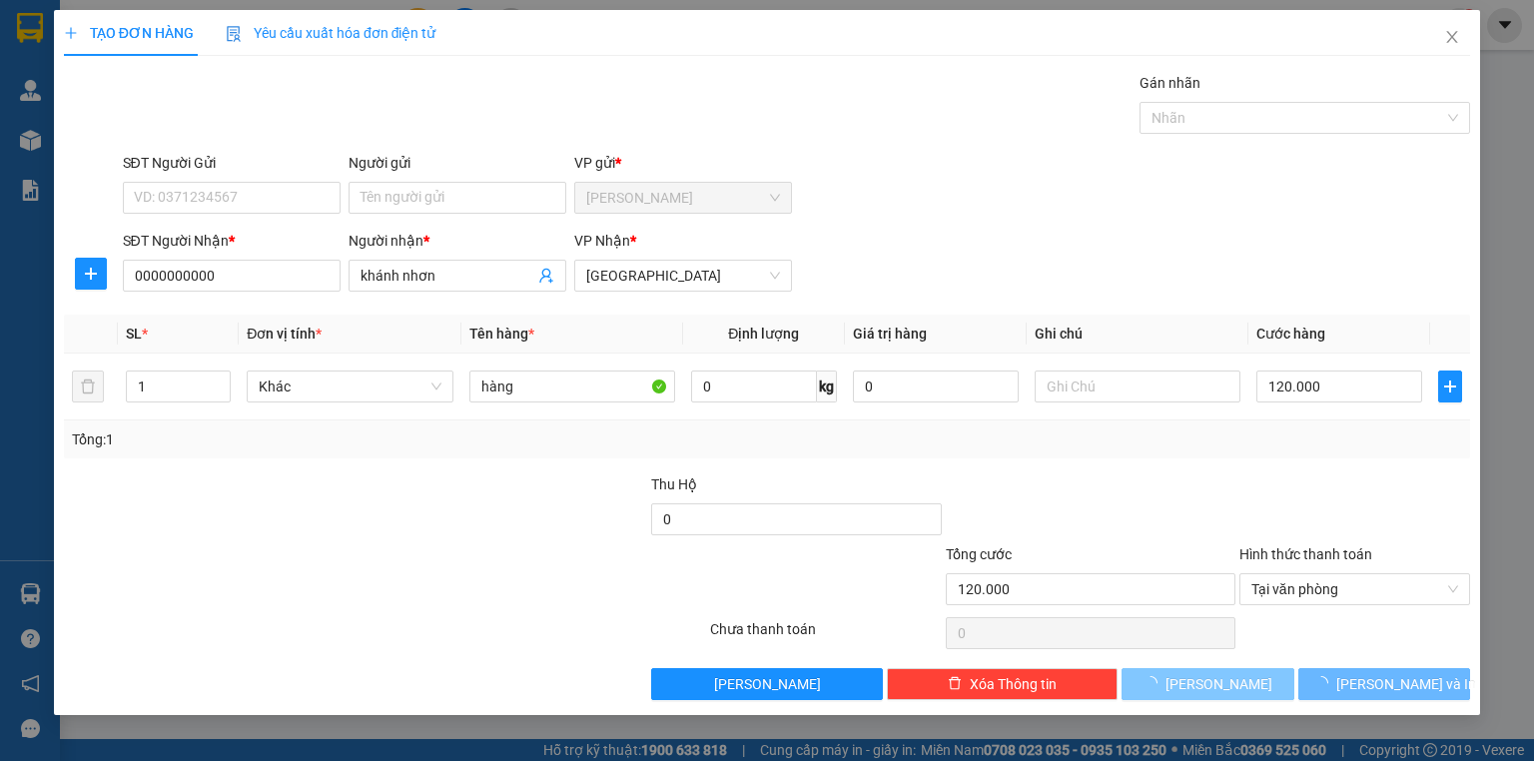
type input "0"
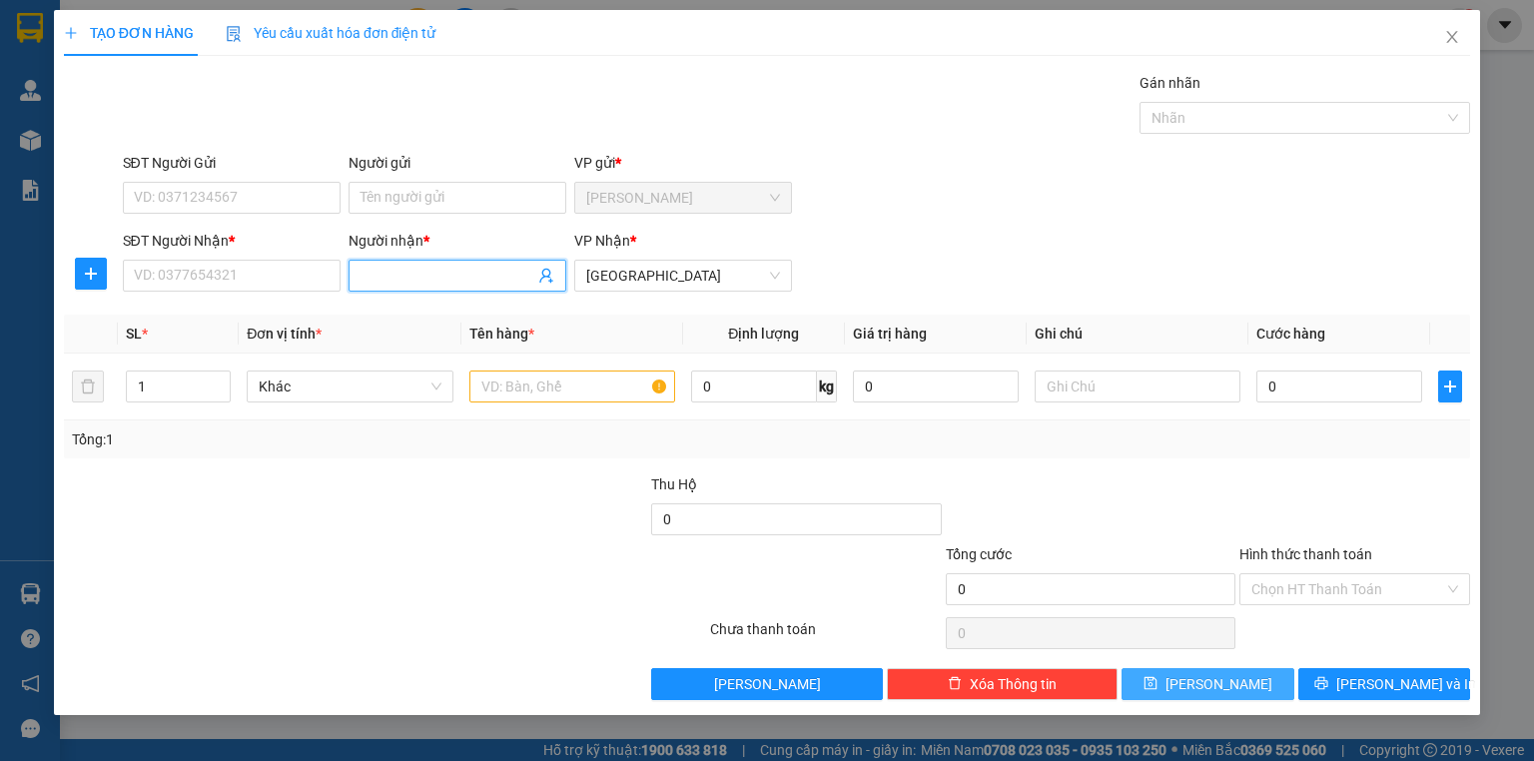
click at [425, 265] on input "Người nhận *" at bounding box center [448, 276] width 174 height 22
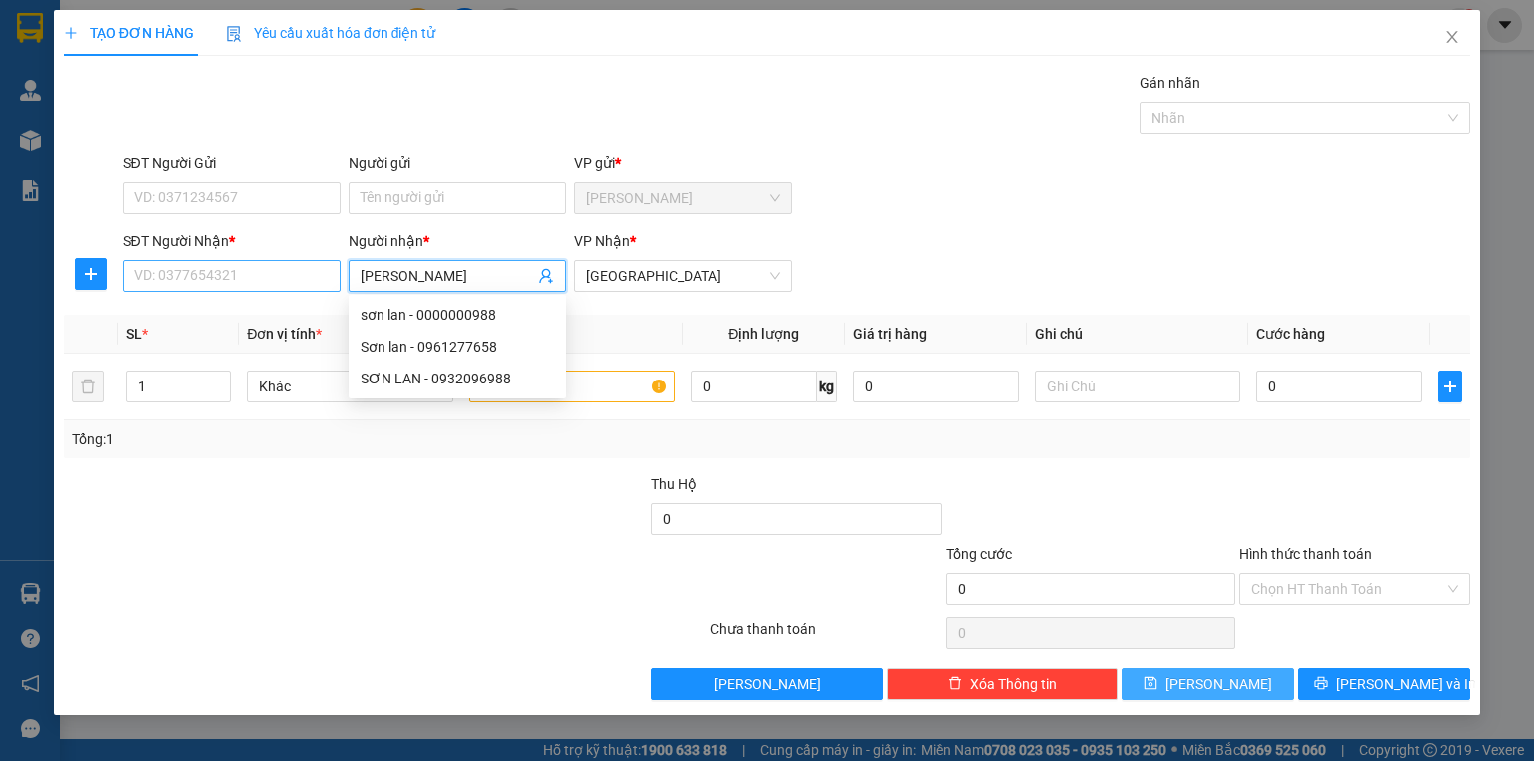
type input "[PERSON_NAME]"
click at [240, 260] on input "SĐT Người Nhận *" at bounding box center [232, 276] width 218 height 32
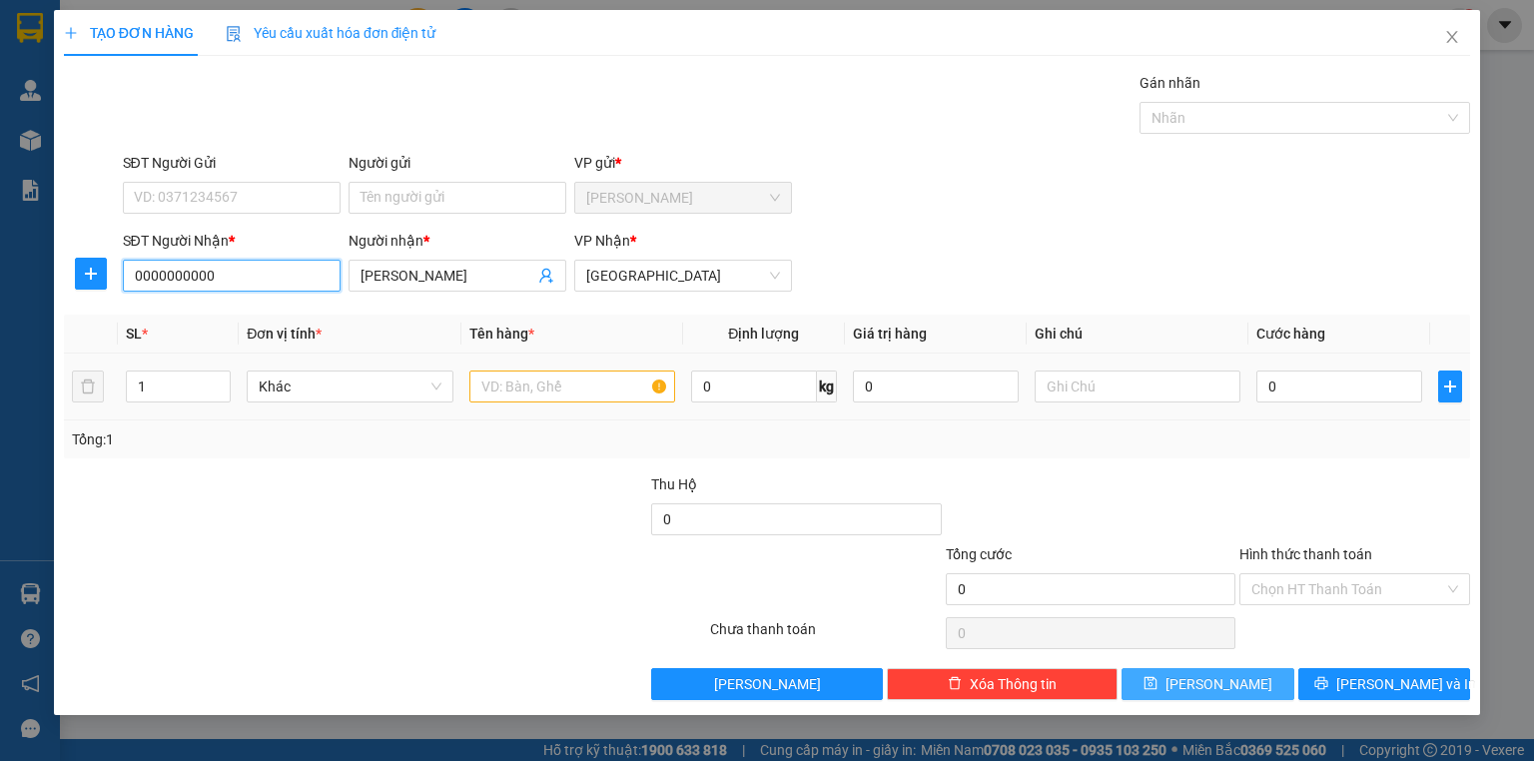
type input "0000000000"
click at [500, 388] on input "text" at bounding box center [573, 387] width 206 height 32
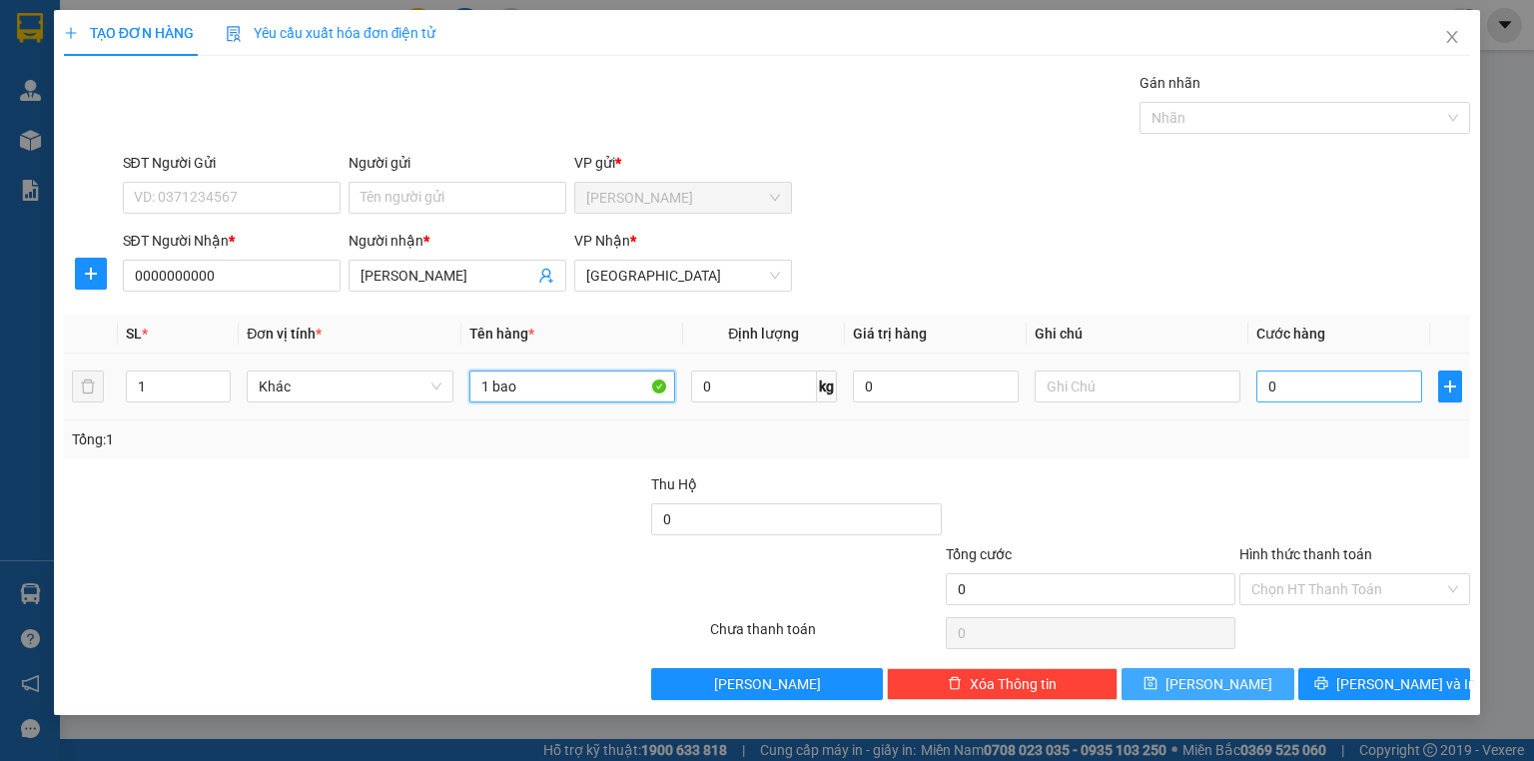
type input "1 bao"
click at [1355, 386] on input "0" at bounding box center [1340, 387] width 166 height 32
type input "1"
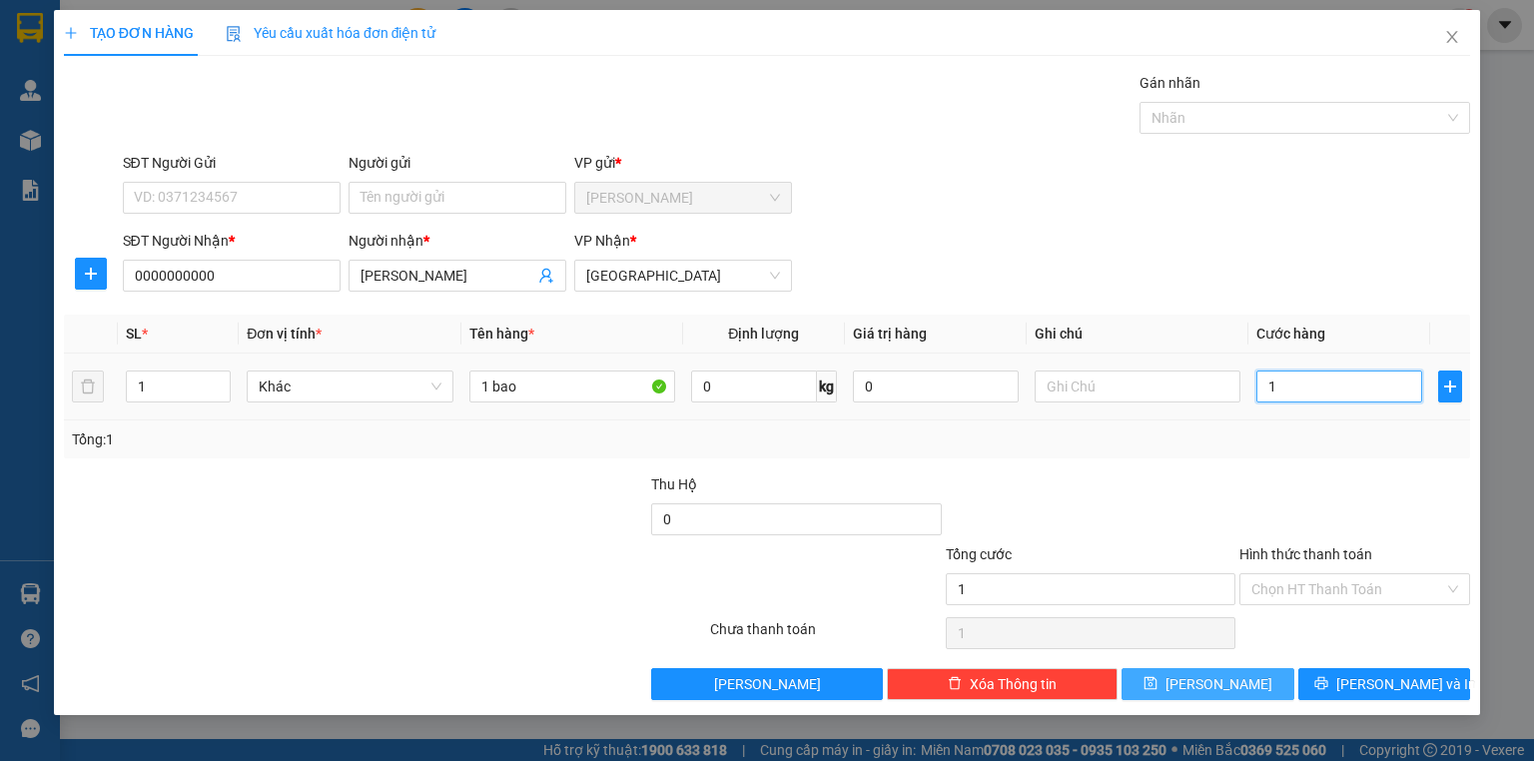
type input "10"
type input "100"
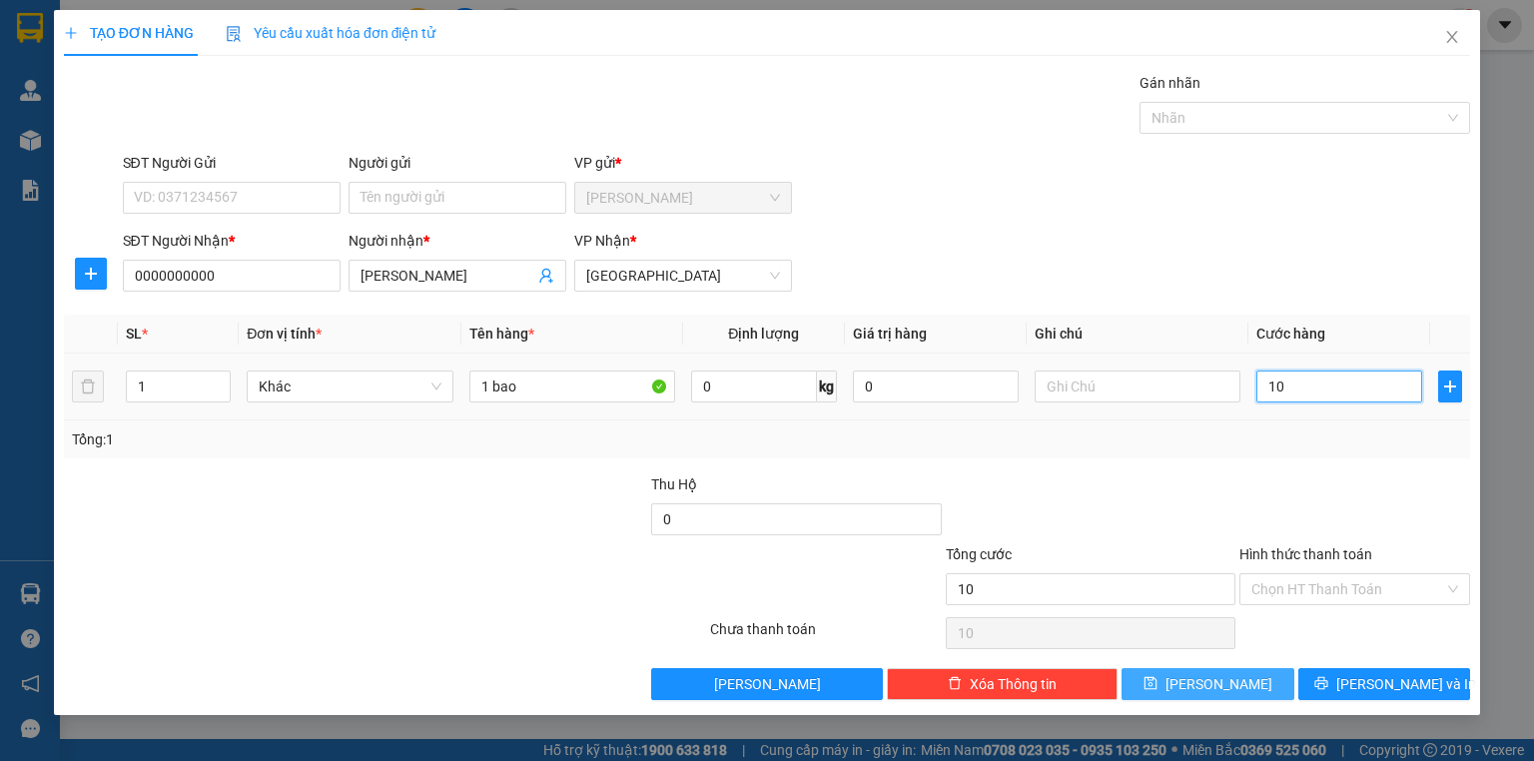
type input "100"
type input "1.000"
type input "10.000"
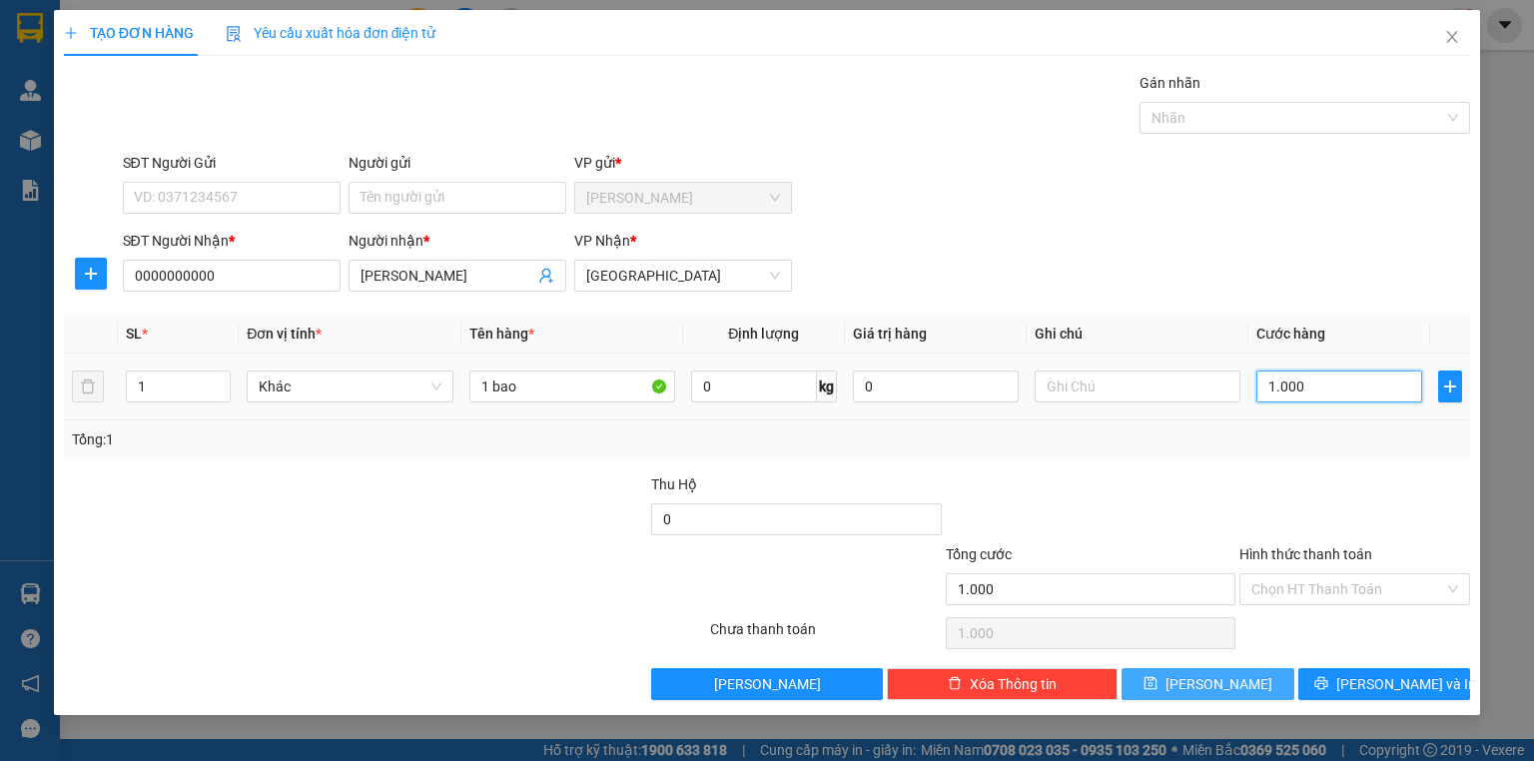
type input "10.000"
type input "100.000"
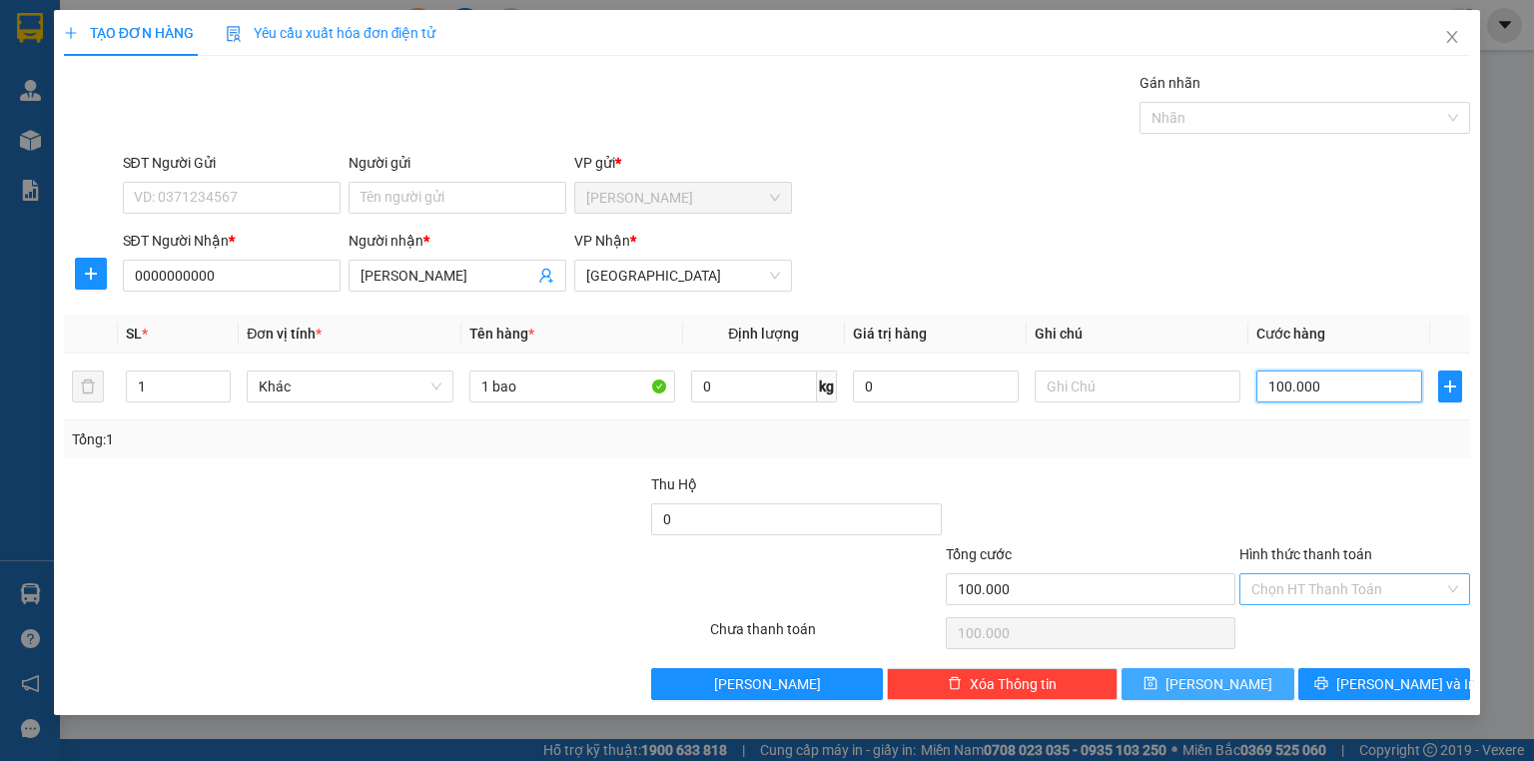
type input "100.000"
click at [1295, 578] on input "Hình thức thanh toán" at bounding box center [1348, 589] width 193 height 30
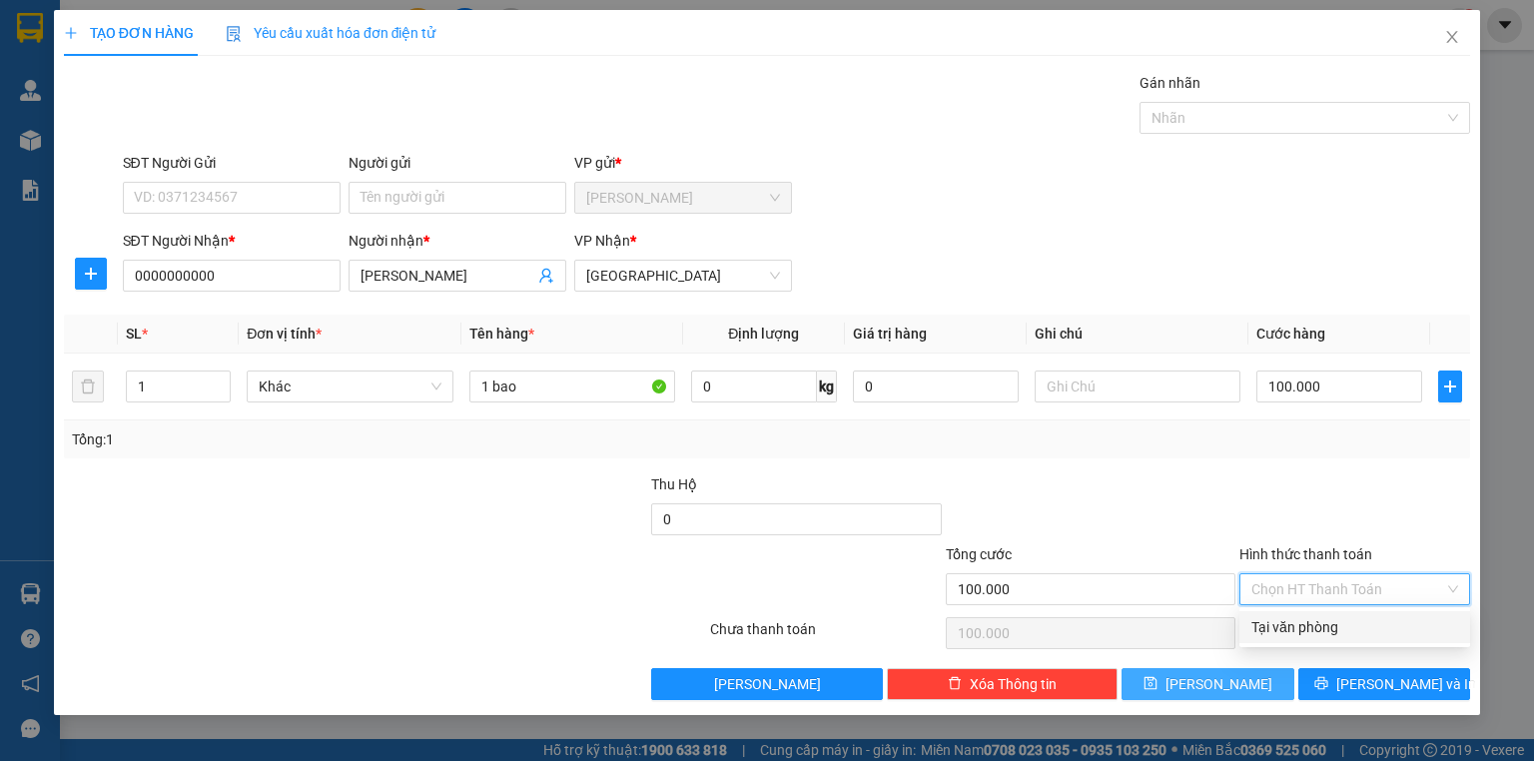
click at [1279, 626] on div "Tại văn phòng" at bounding box center [1355, 627] width 207 height 22
type input "0"
click at [1158, 676] on icon "save" at bounding box center [1151, 683] width 14 height 14
type input "0"
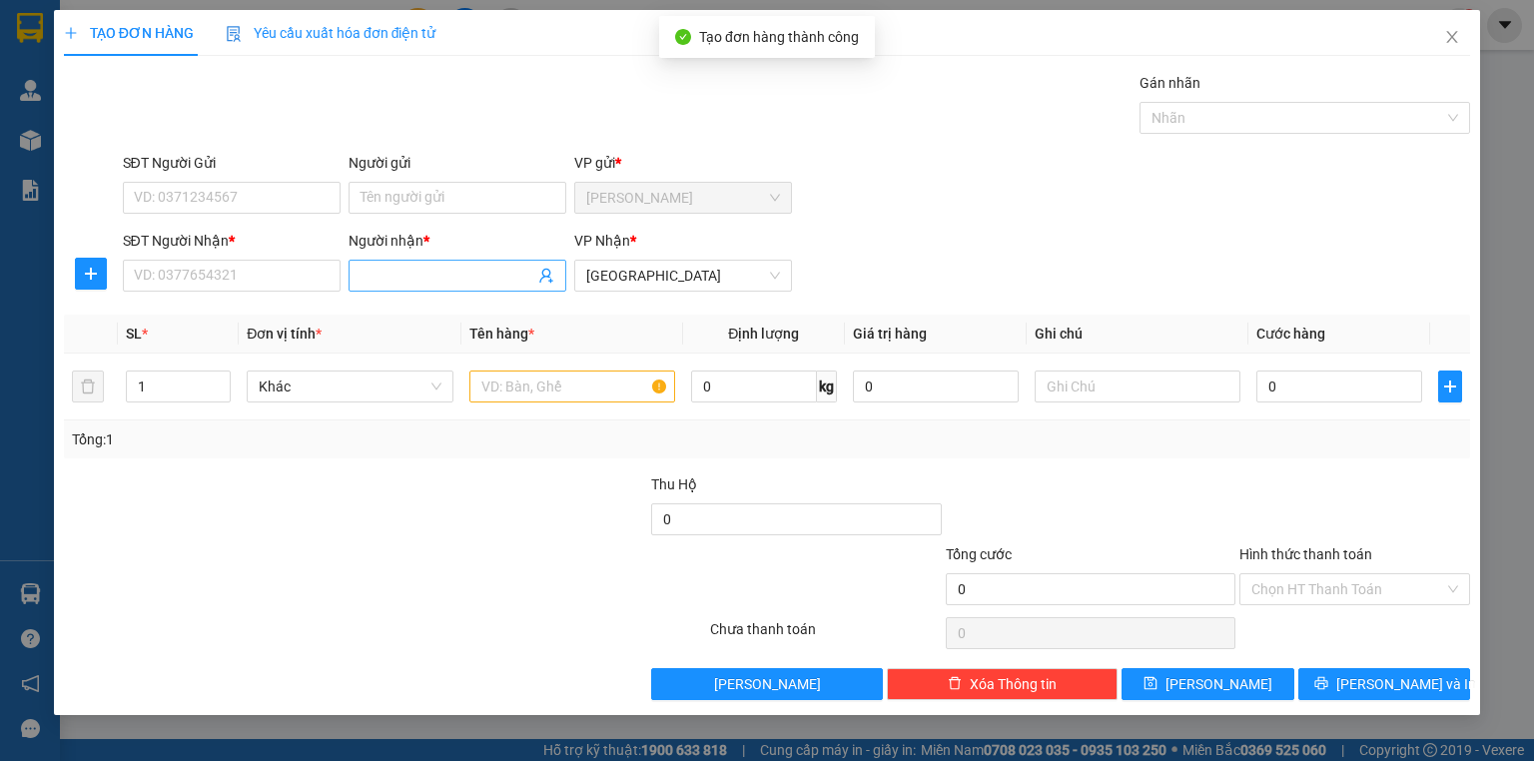
click at [384, 274] on input "Người nhận *" at bounding box center [448, 276] width 174 height 22
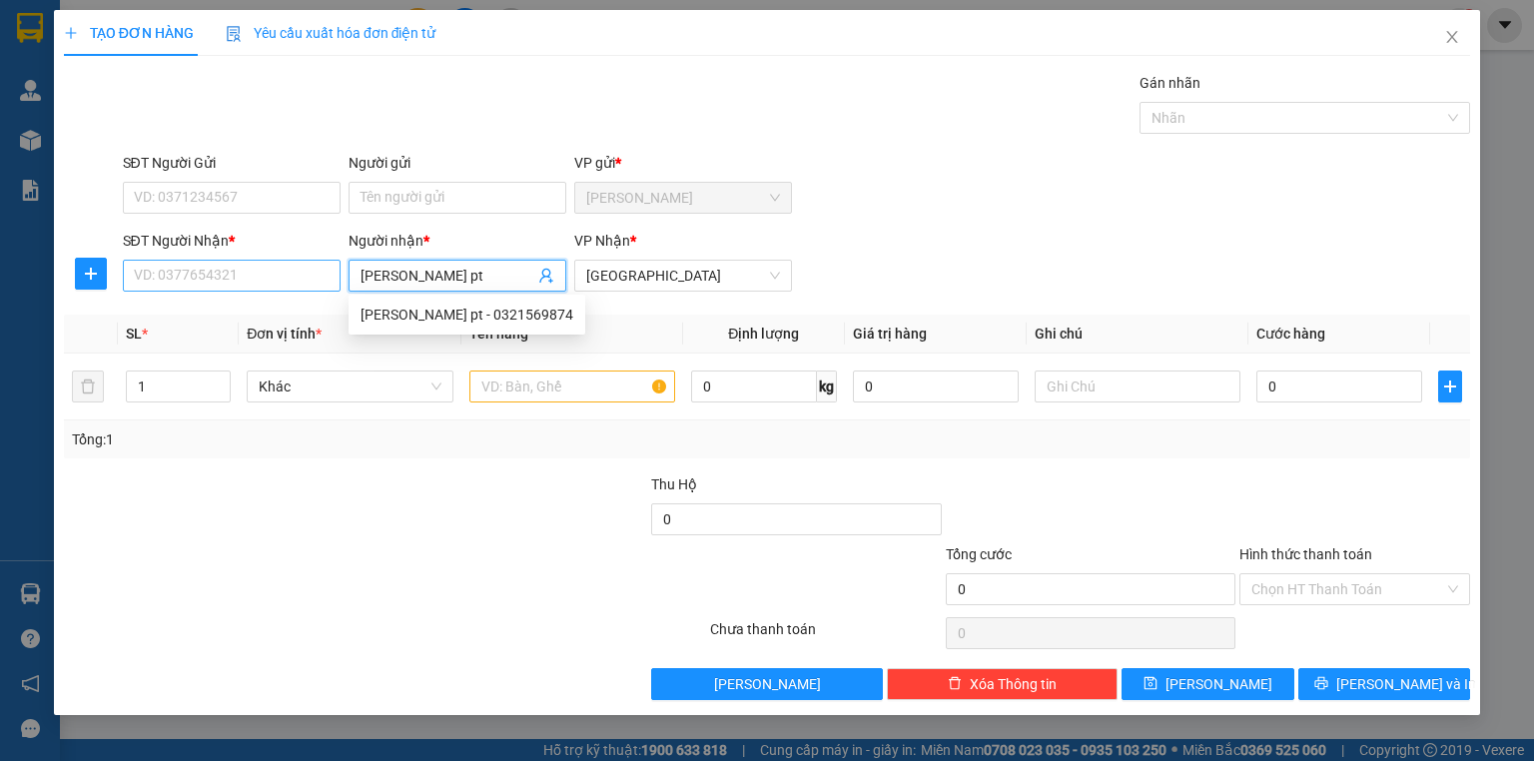
type input "[PERSON_NAME] pt"
click at [238, 282] on input "SĐT Người Nhận *" at bounding box center [232, 276] width 218 height 32
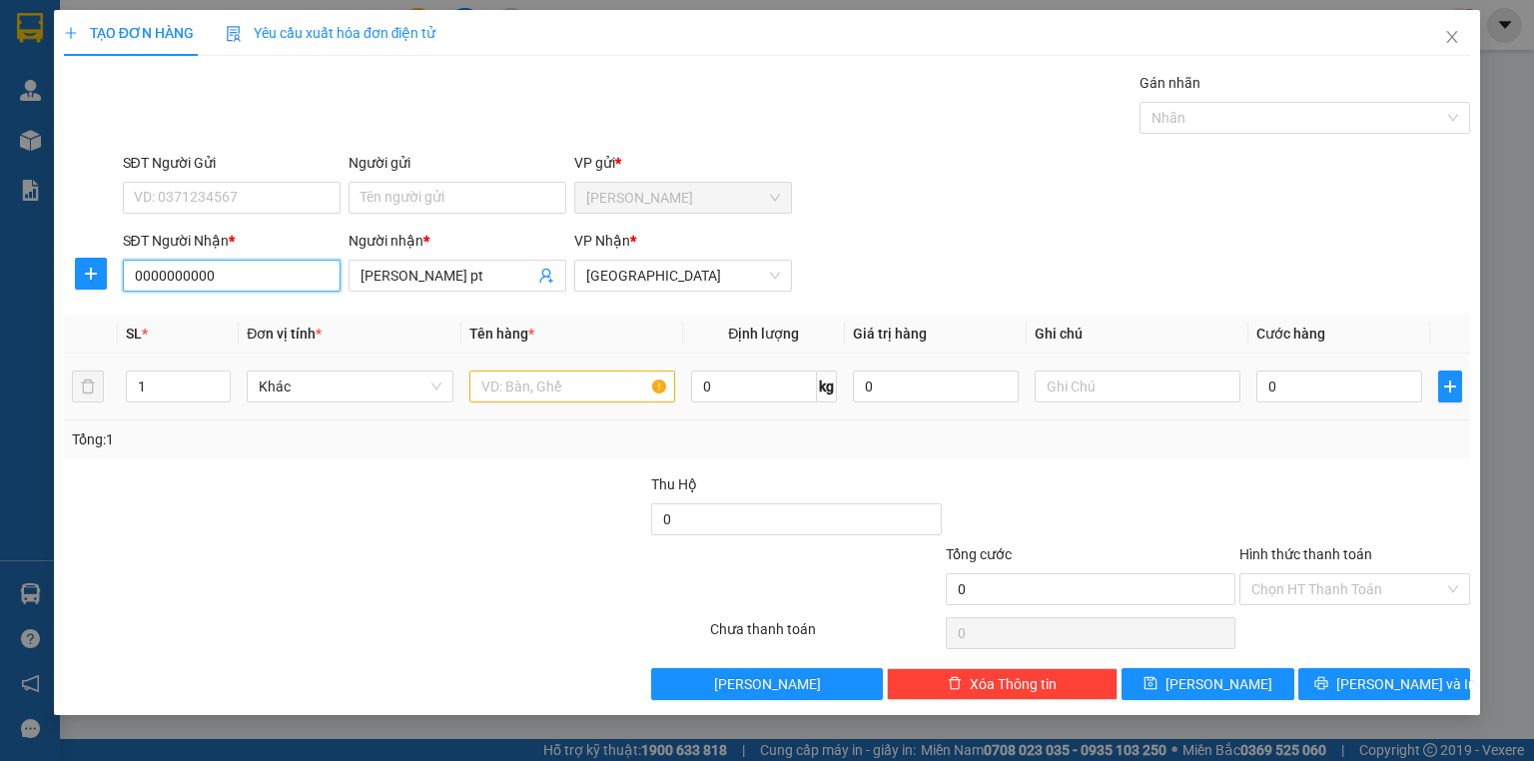
type input "0000000000"
click at [543, 385] on input "text" at bounding box center [573, 387] width 206 height 32
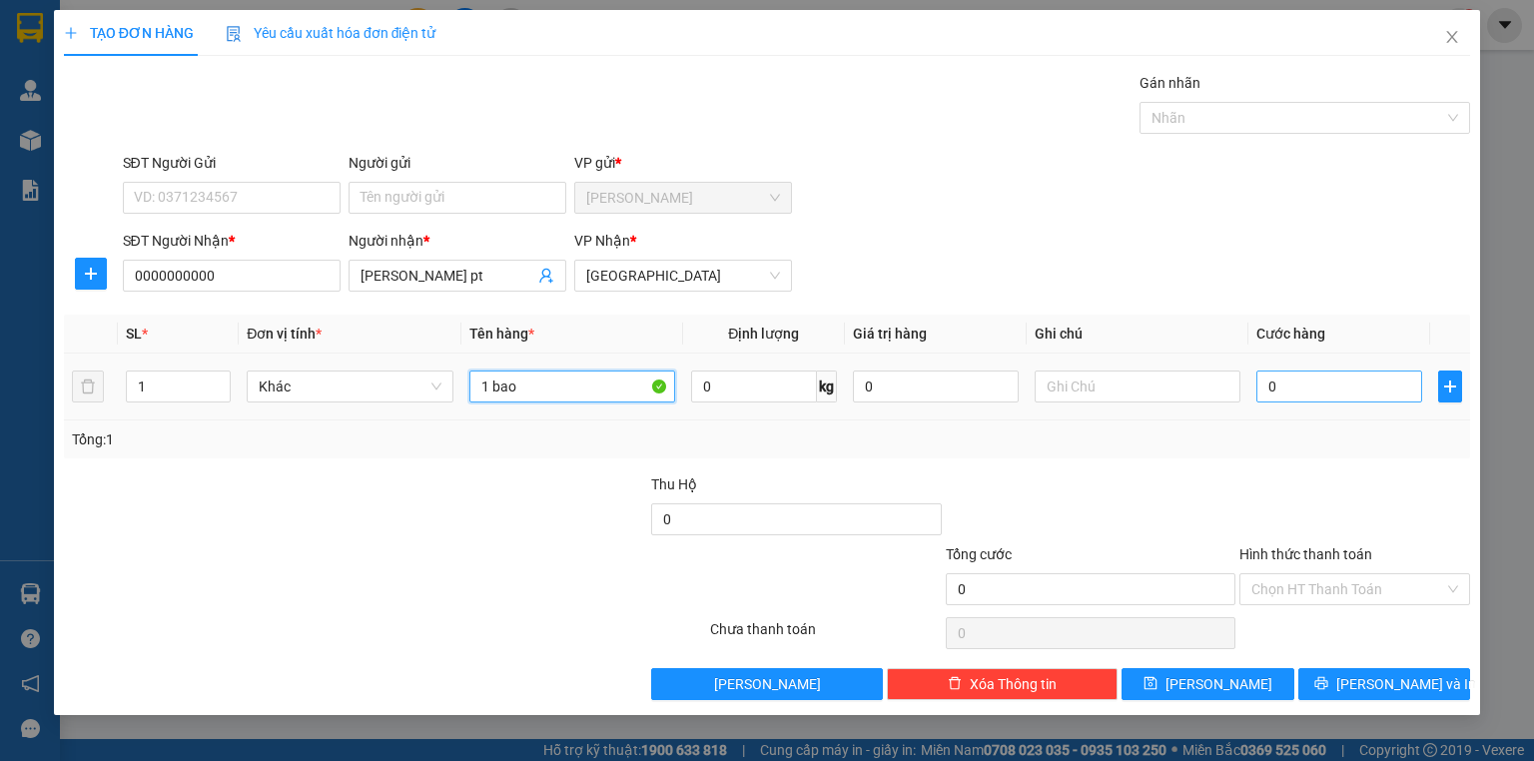
type input "1 bao"
click at [1318, 395] on input "0" at bounding box center [1340, 387] width 166 height 32
type input "1"
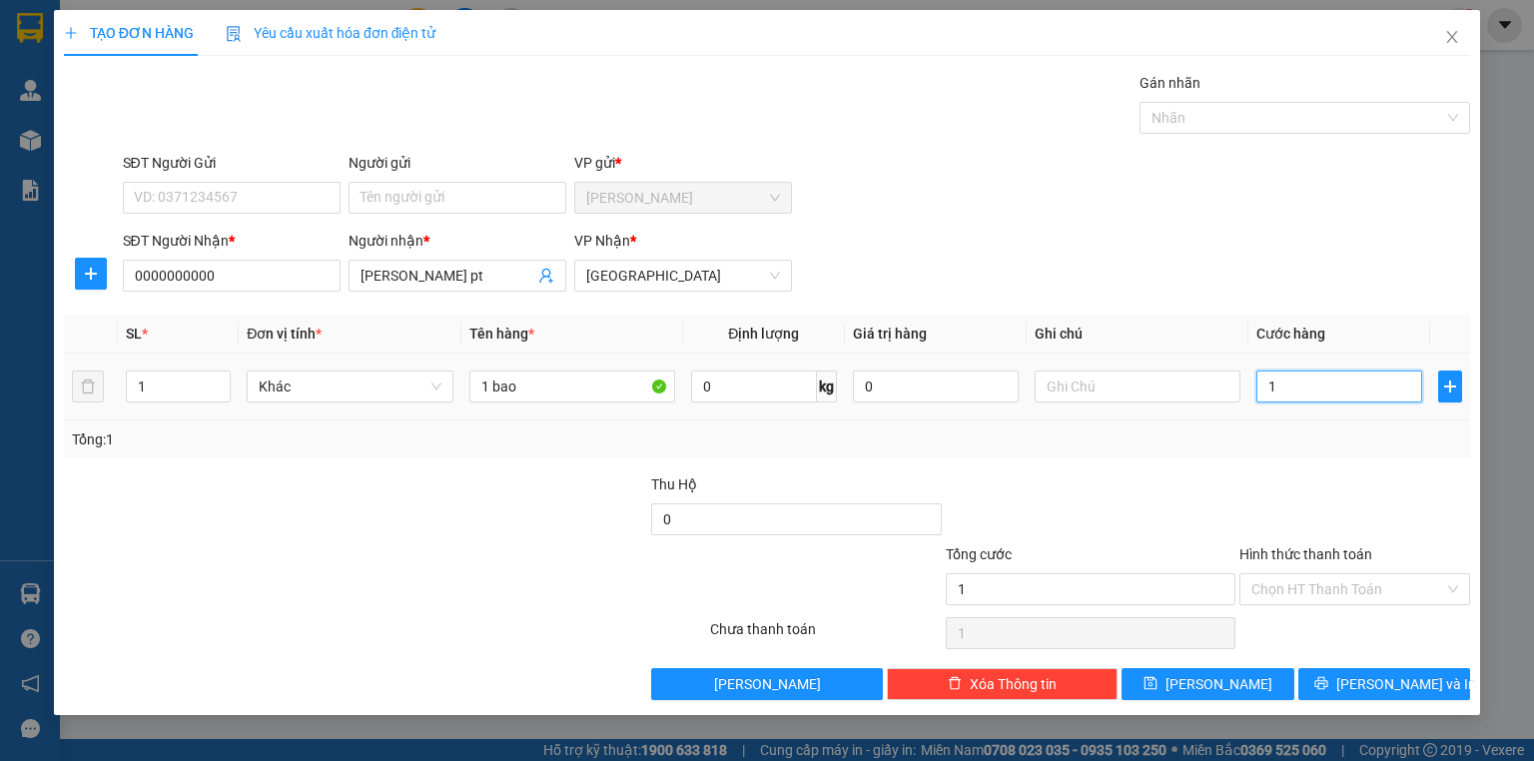
type input "10"
type input "100"
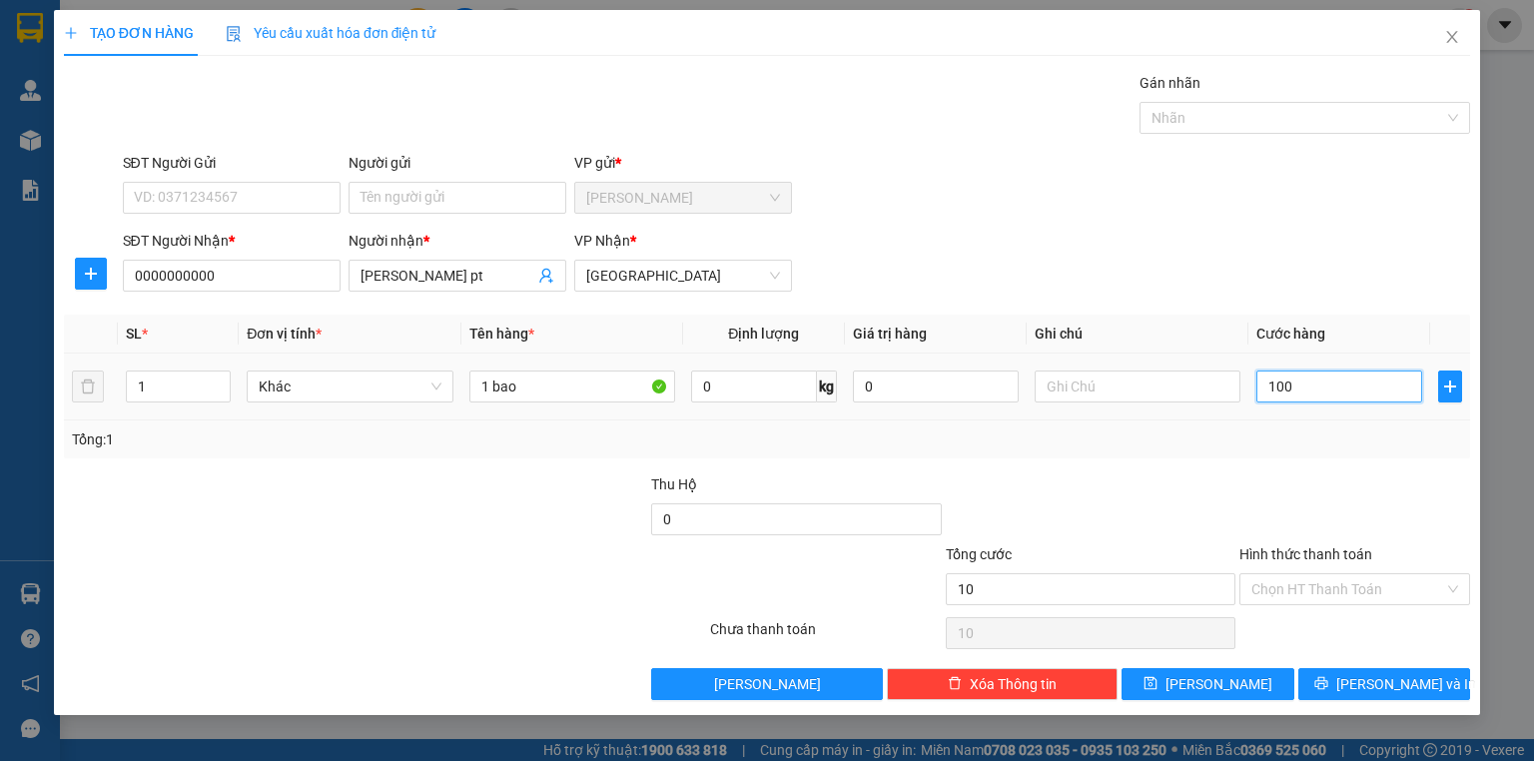
type input "100"
type input "1.000"
type input "10.000"
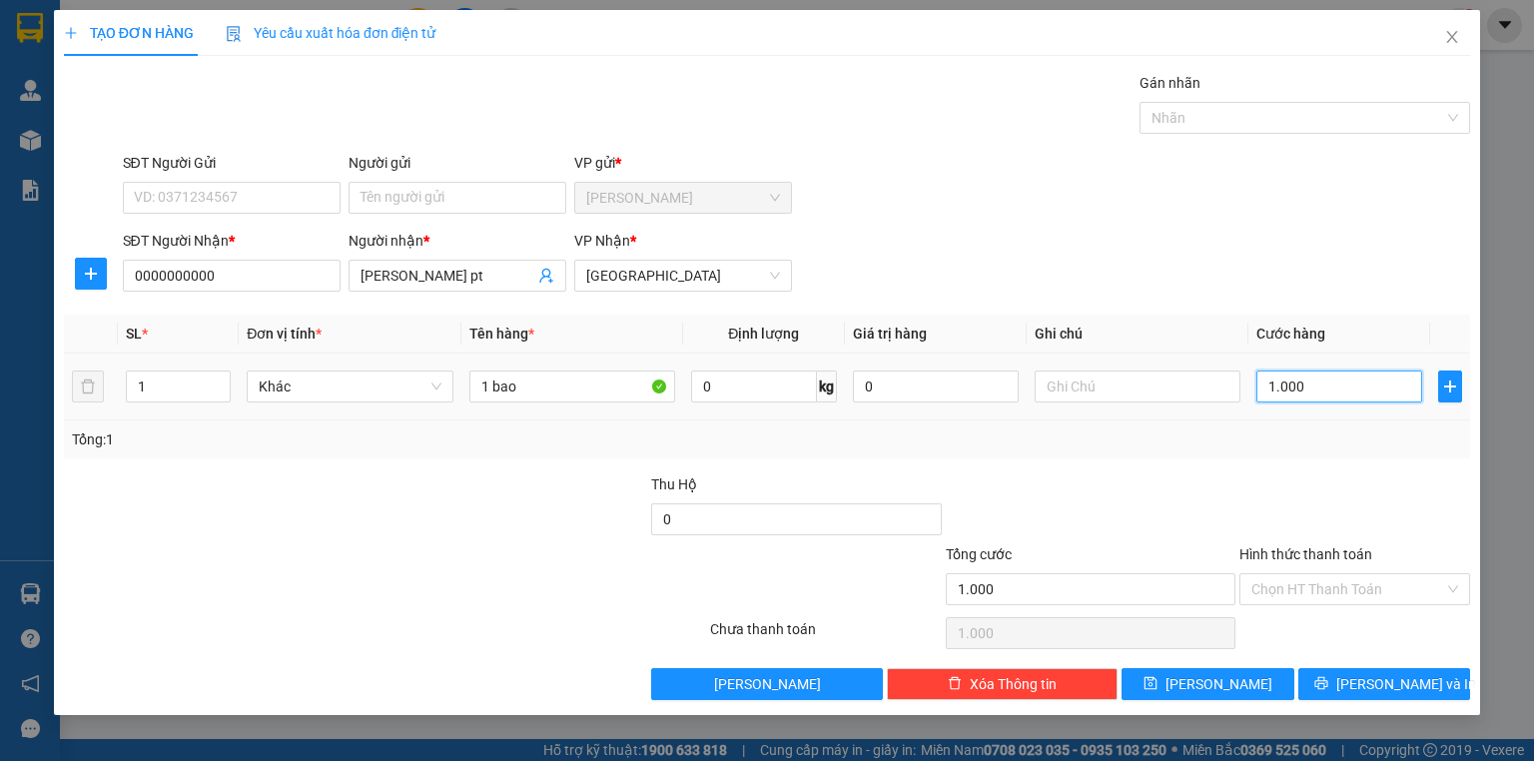
type input "10.000"
type input "100.000"
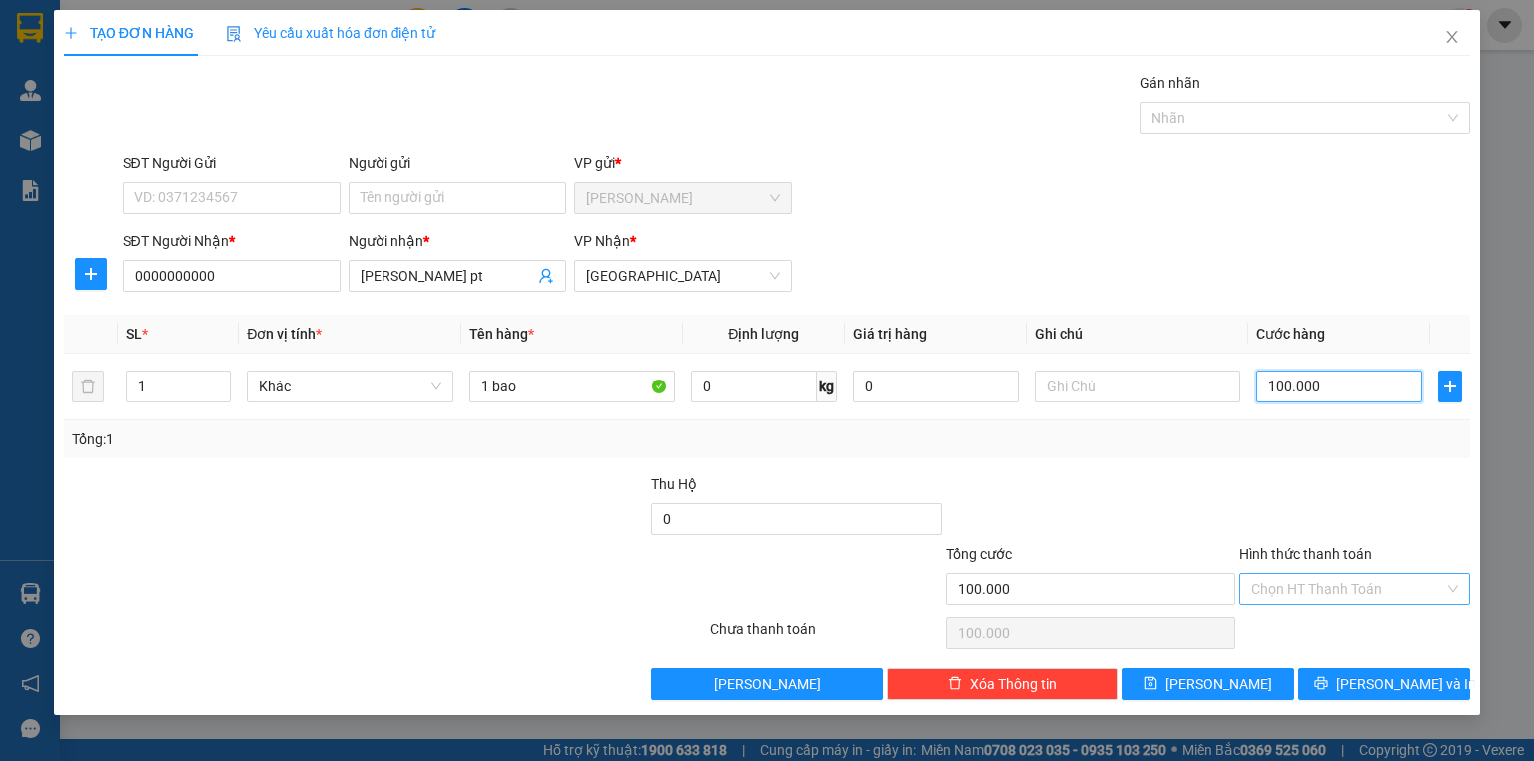
type input "100.000"
click at [1259, 576] on input "Hình thức thanh toán" at bounding box center [1348, 589] width 193 height 30
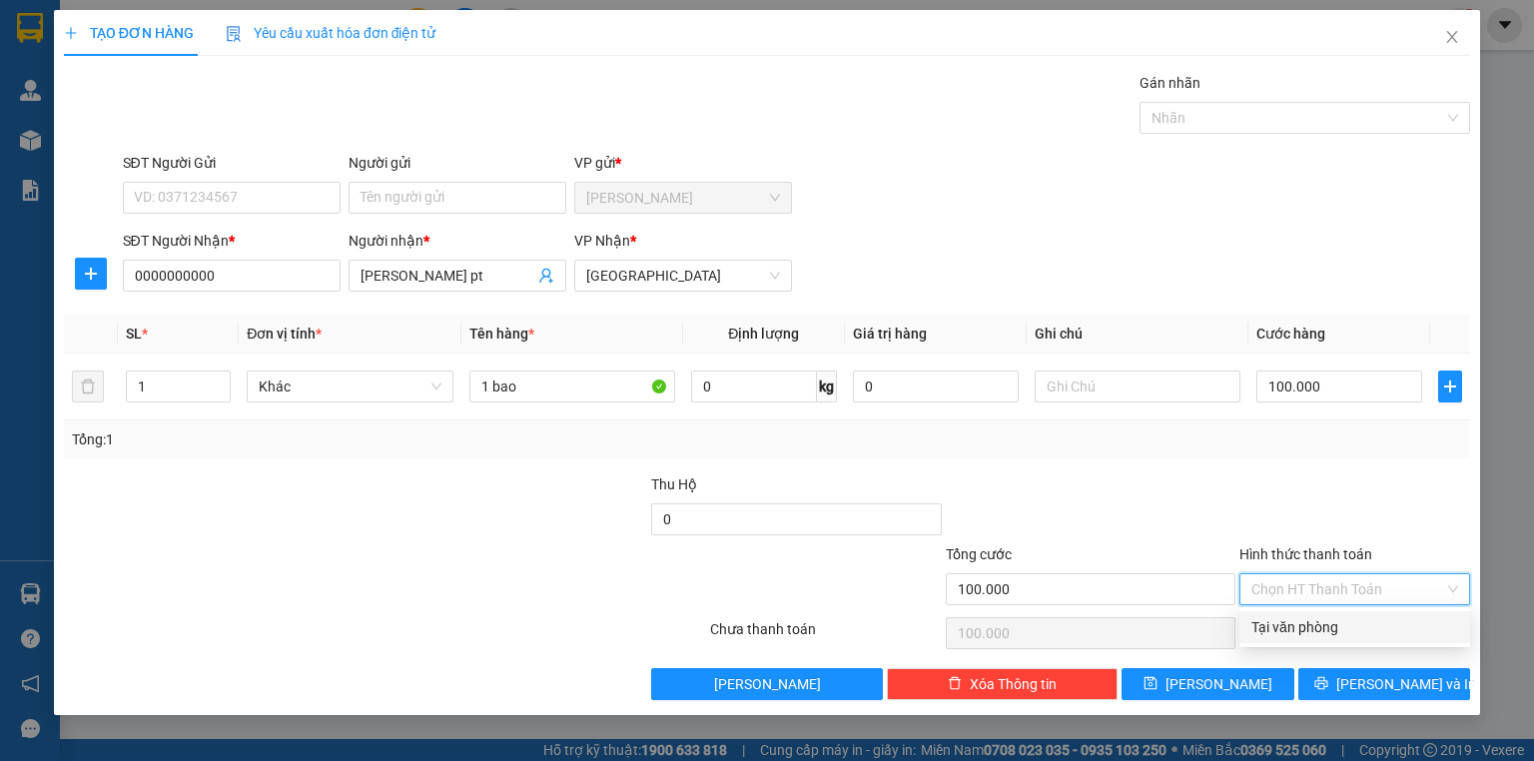
click at [1259, 615] on div "Tại văn phòng" at bounding box center [1355, 627] width 231 height 32
type input "0"
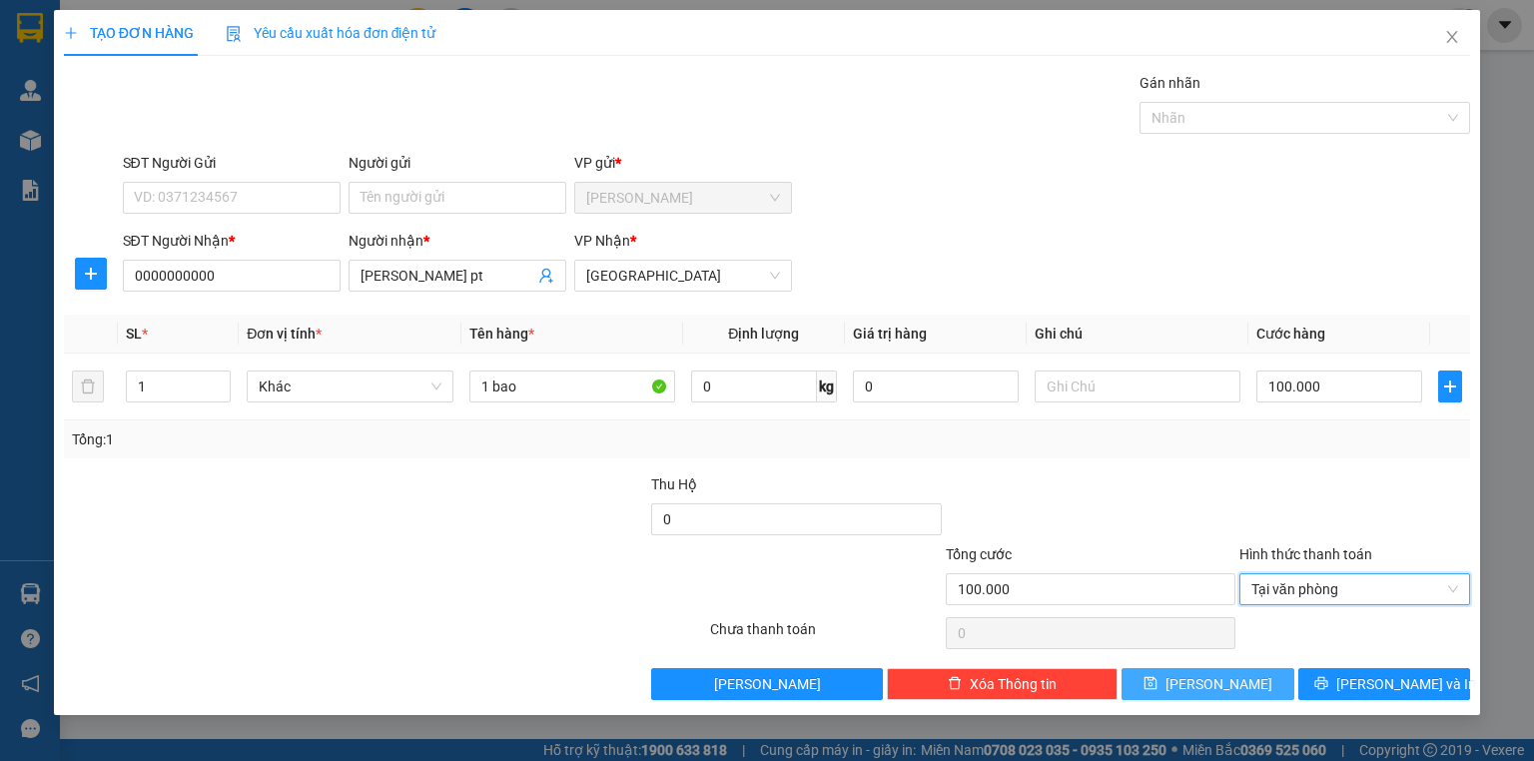
click at [1178, 683] on button "[PERSON_NAME]" at bounding box center [1208, 684] width 173 height 32
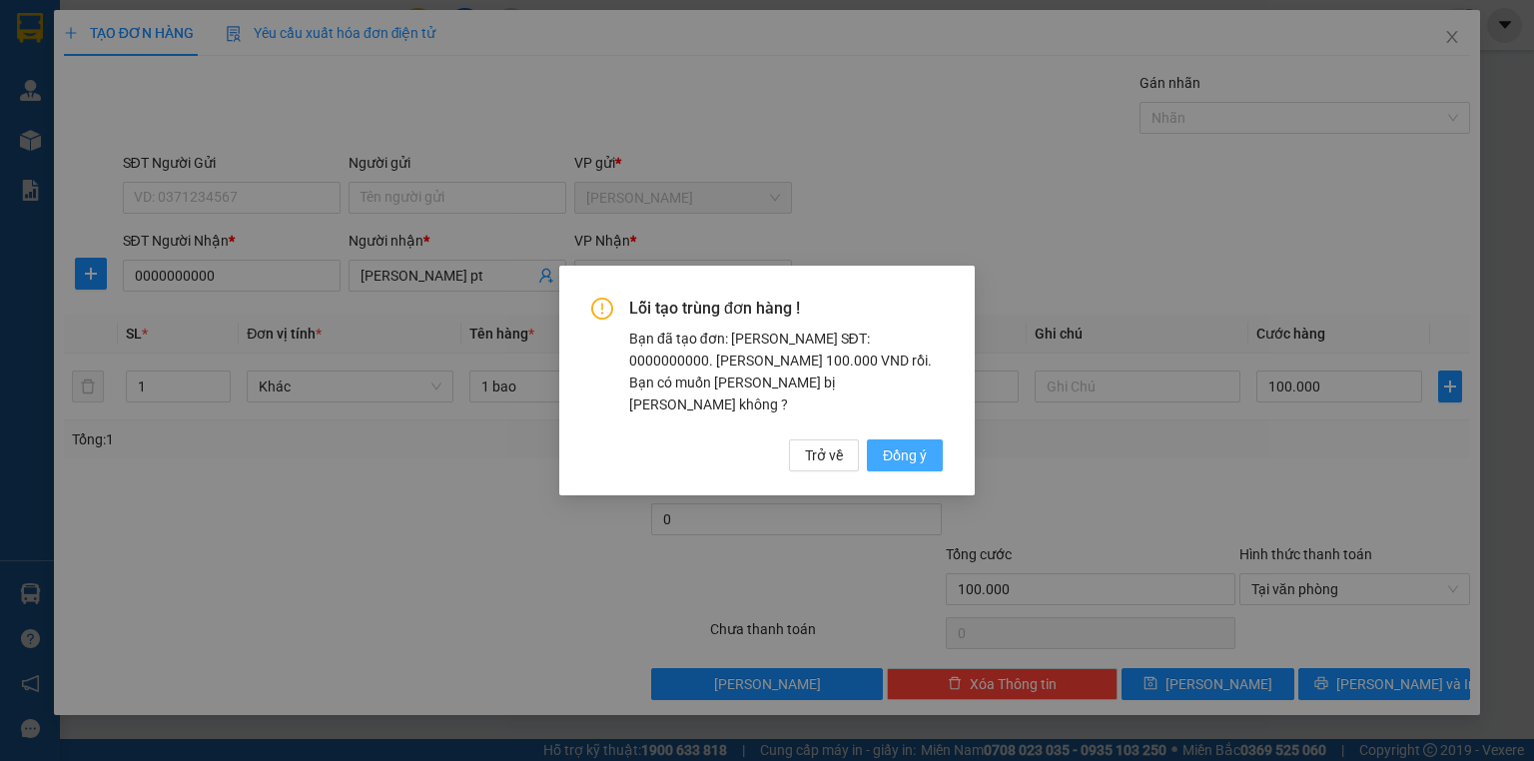
click at [911, 445] on span "Đồng ý" at bounding box center [905, 456] width 44 height 22
type input "0"
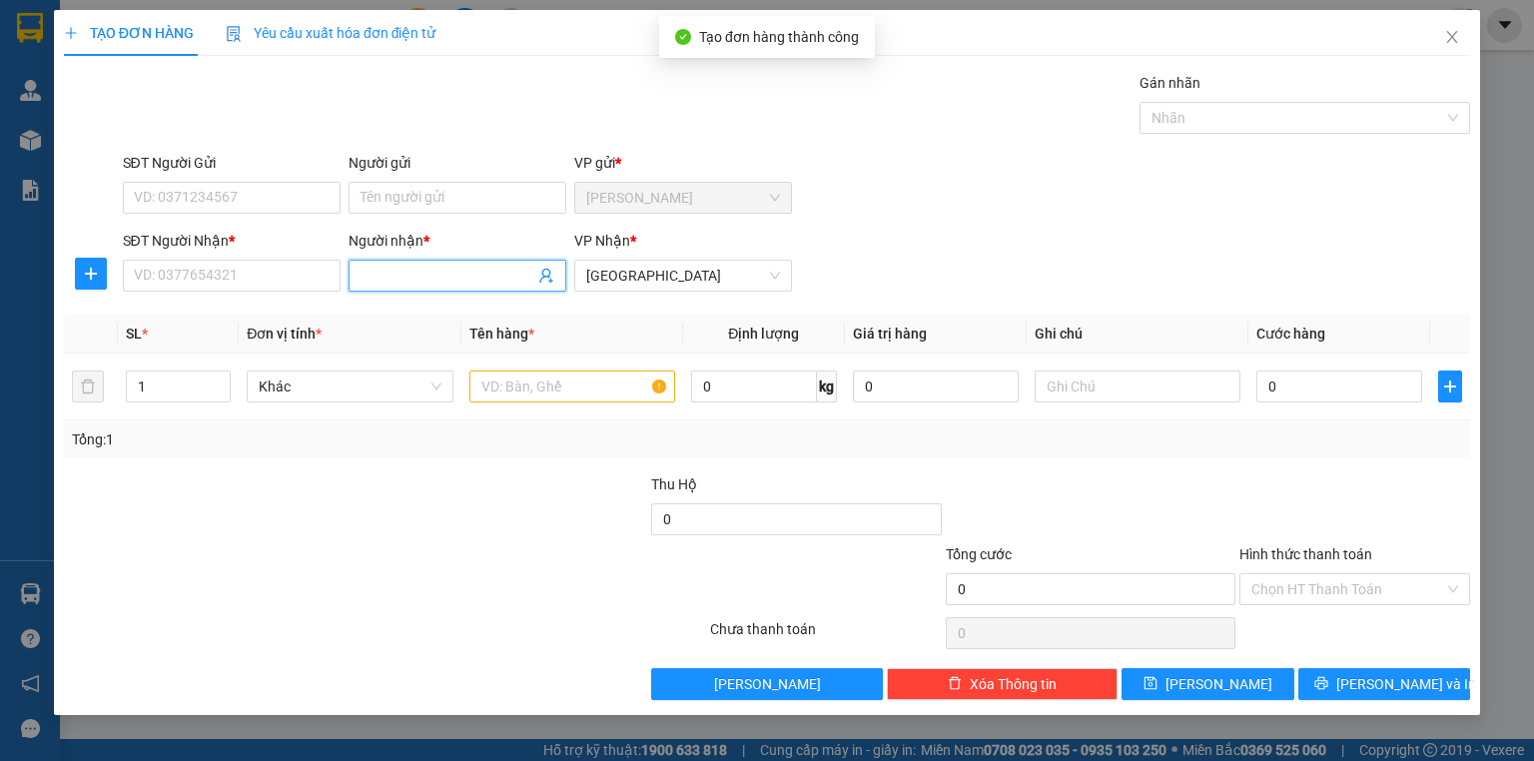
click at [421, 275] on input "Người nhận *" at bounding box center [448, 276] width 174 height 22
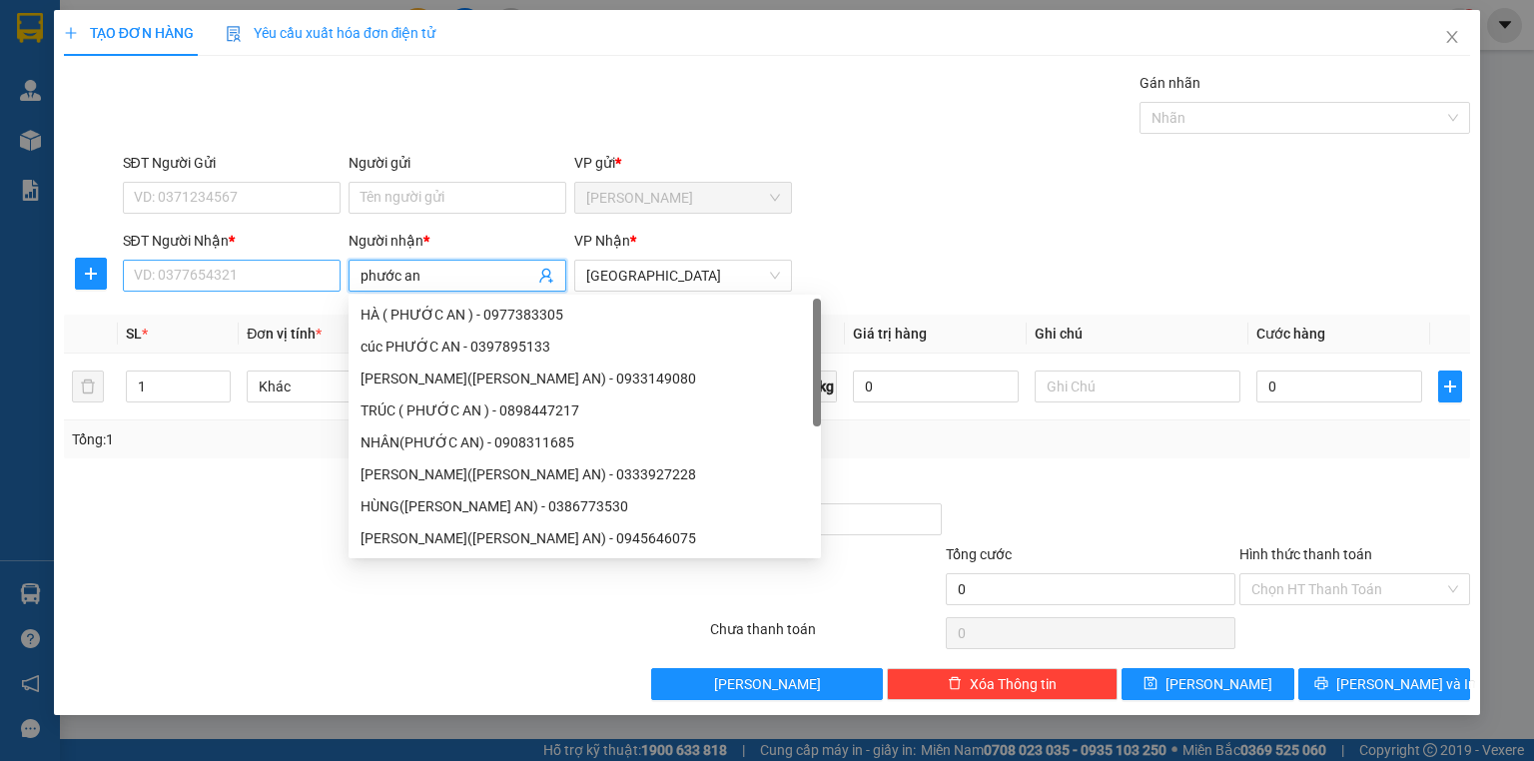
type input "phước an"
click at [259, 265] on input "SĐT Người Nhận *" at bounding box center [232, 276] width 218 height 32
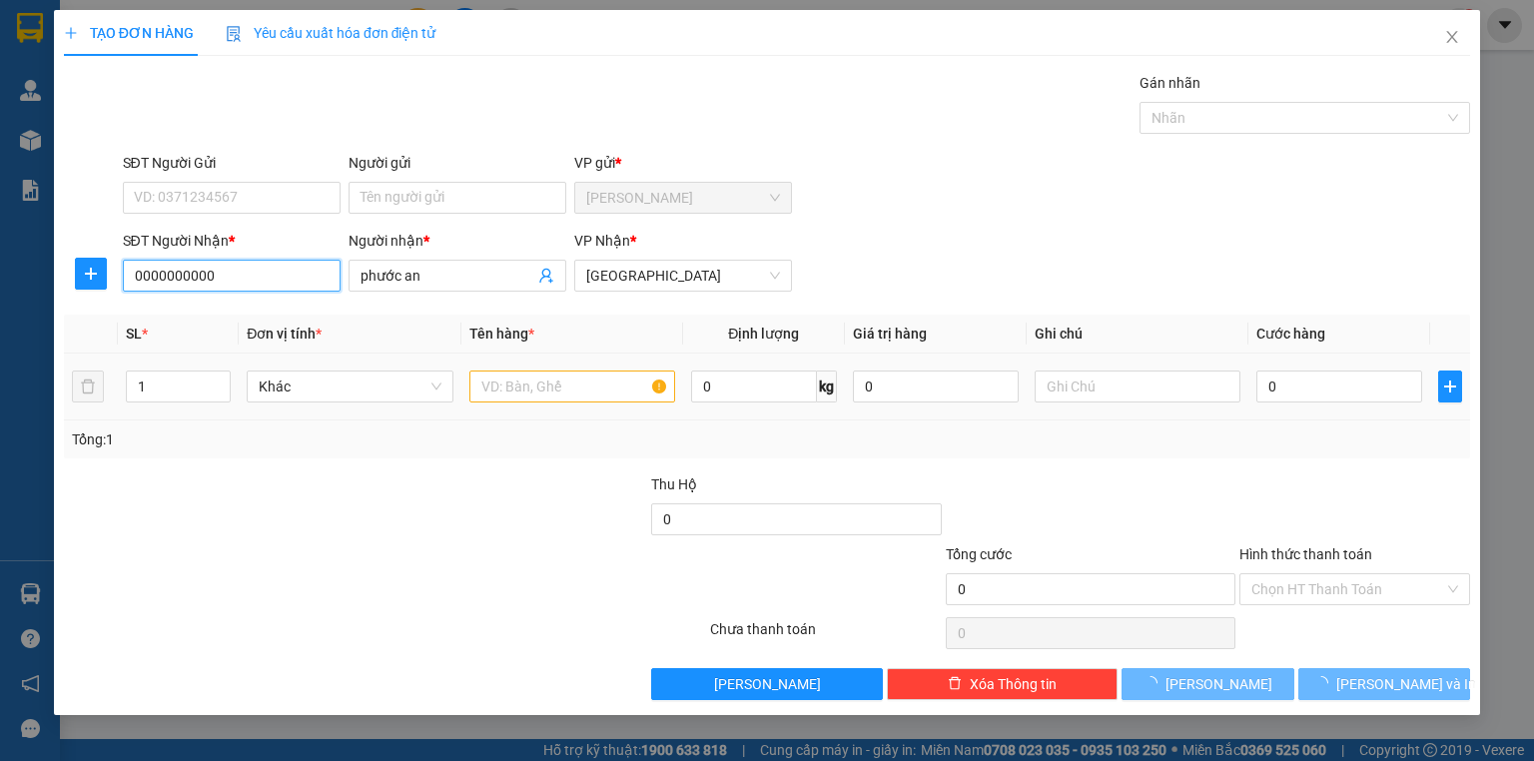
type input "0000000000"
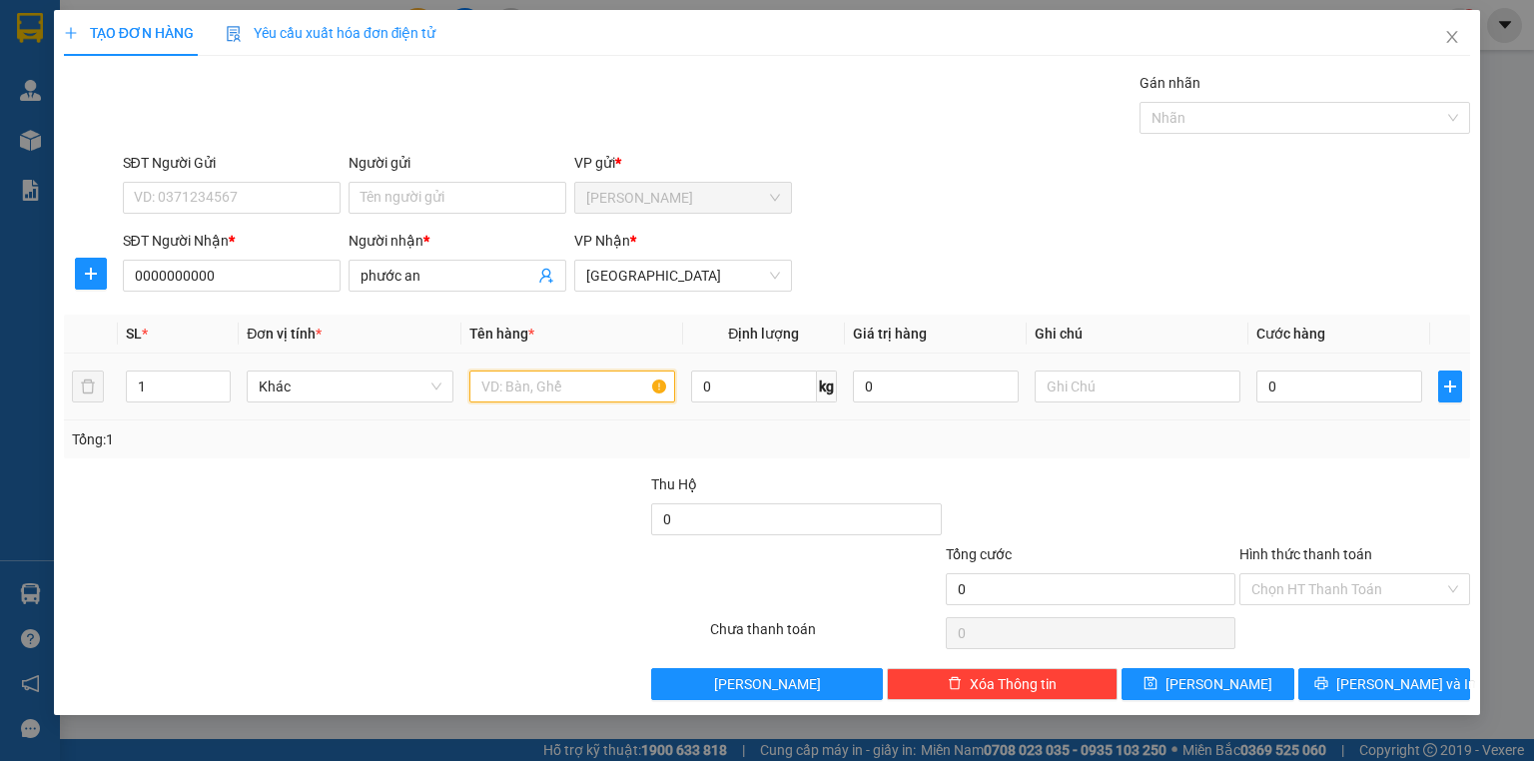
click at [571, 392] on input "text" at bounding box center [573, 387] width 206 height 32
type input "hàng"
click at [1336, 389] on input "0" at bounding box center [1340, 387] width 166 height 32
type input "1"
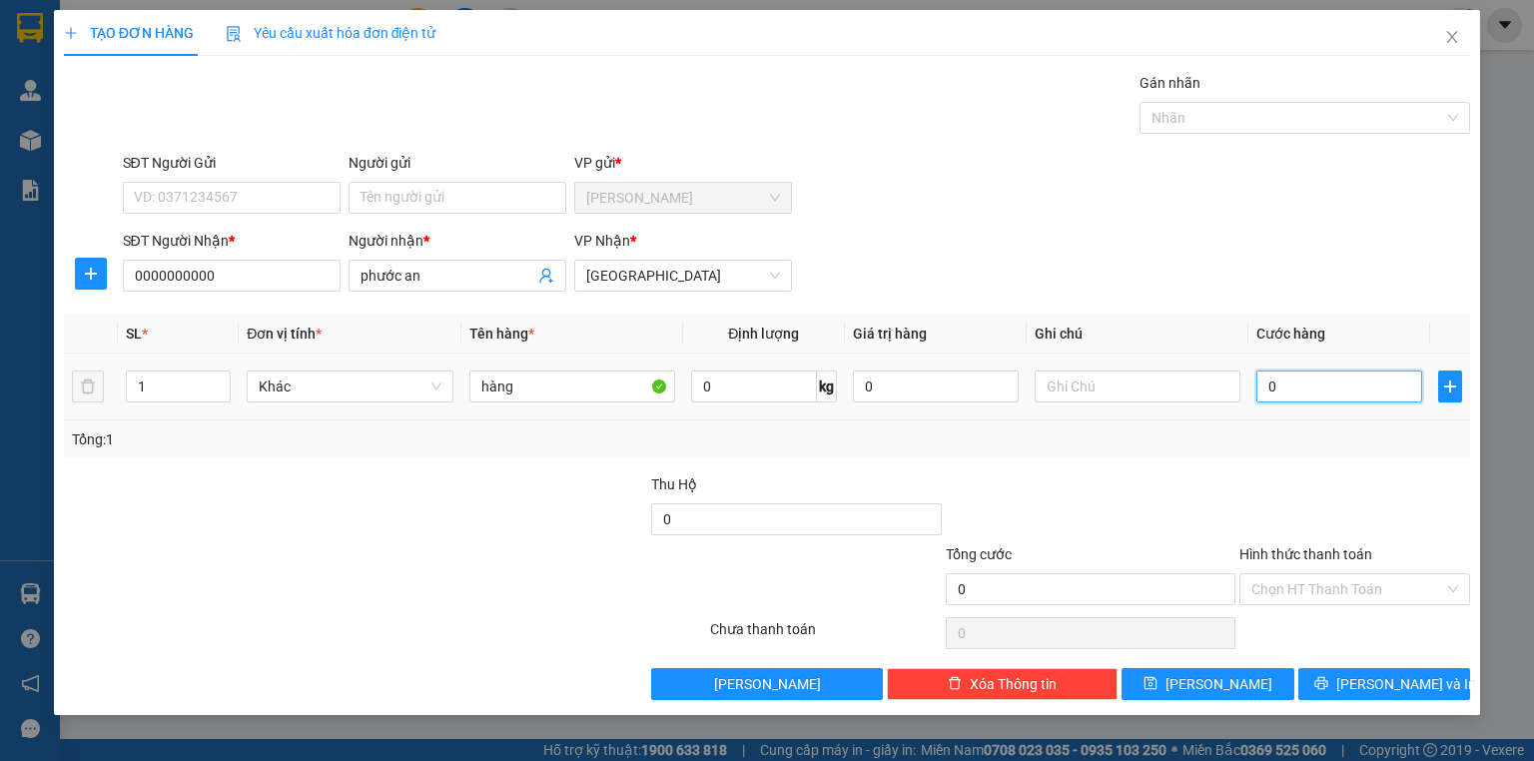
type input "1"
type input "10"
type input "100"
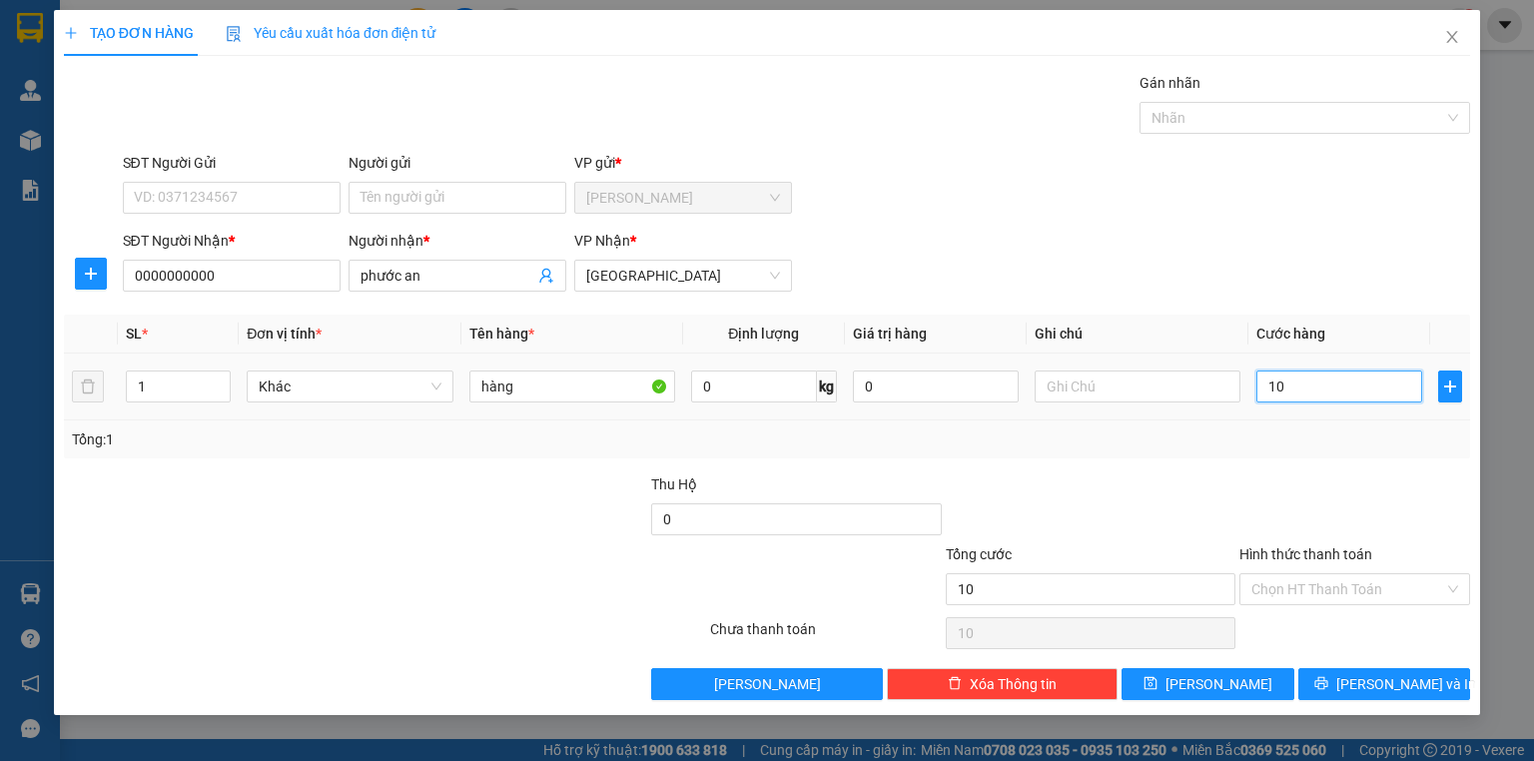
type input "100"
type input "1.000"
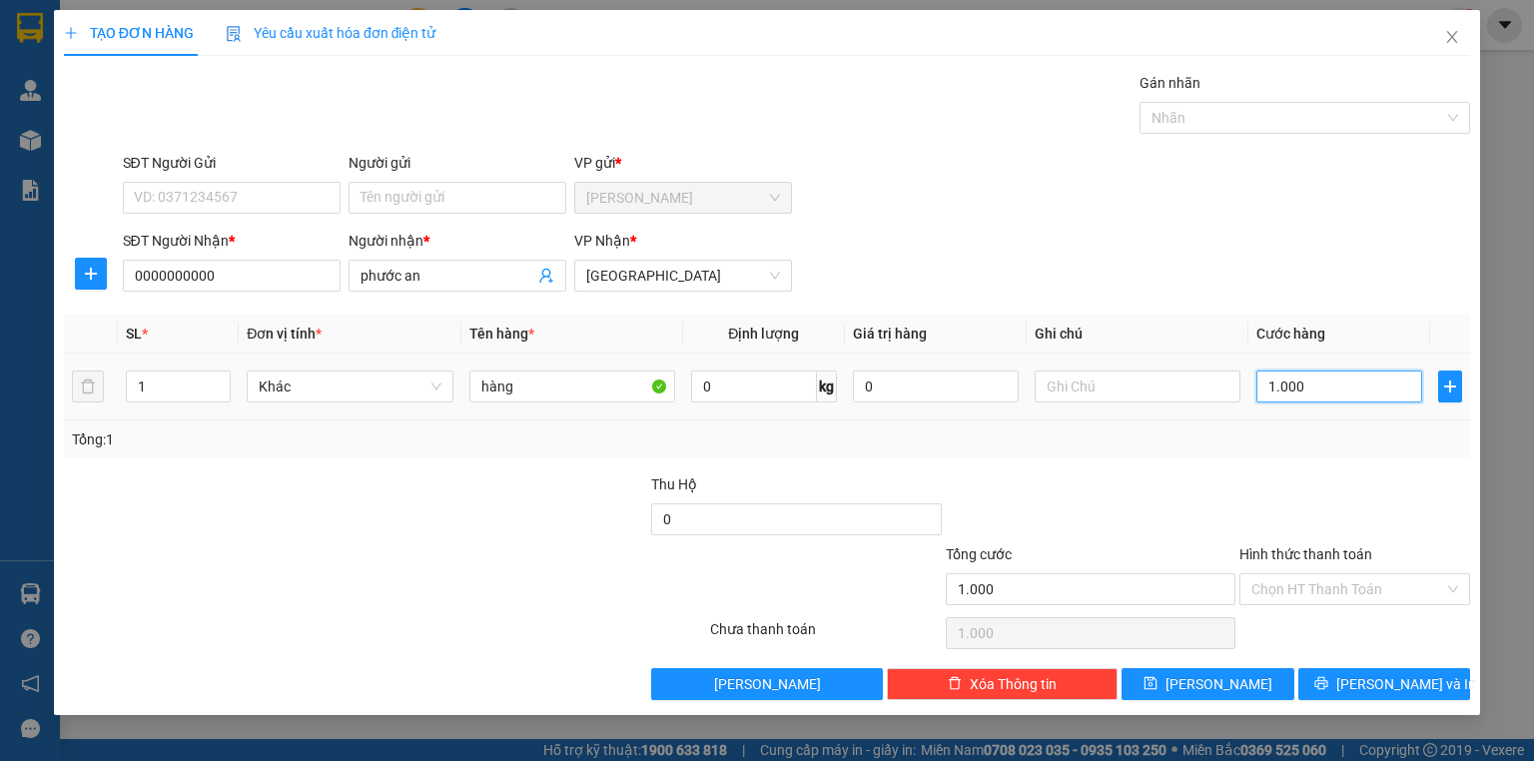
type input "10.000"
type input "100.000"
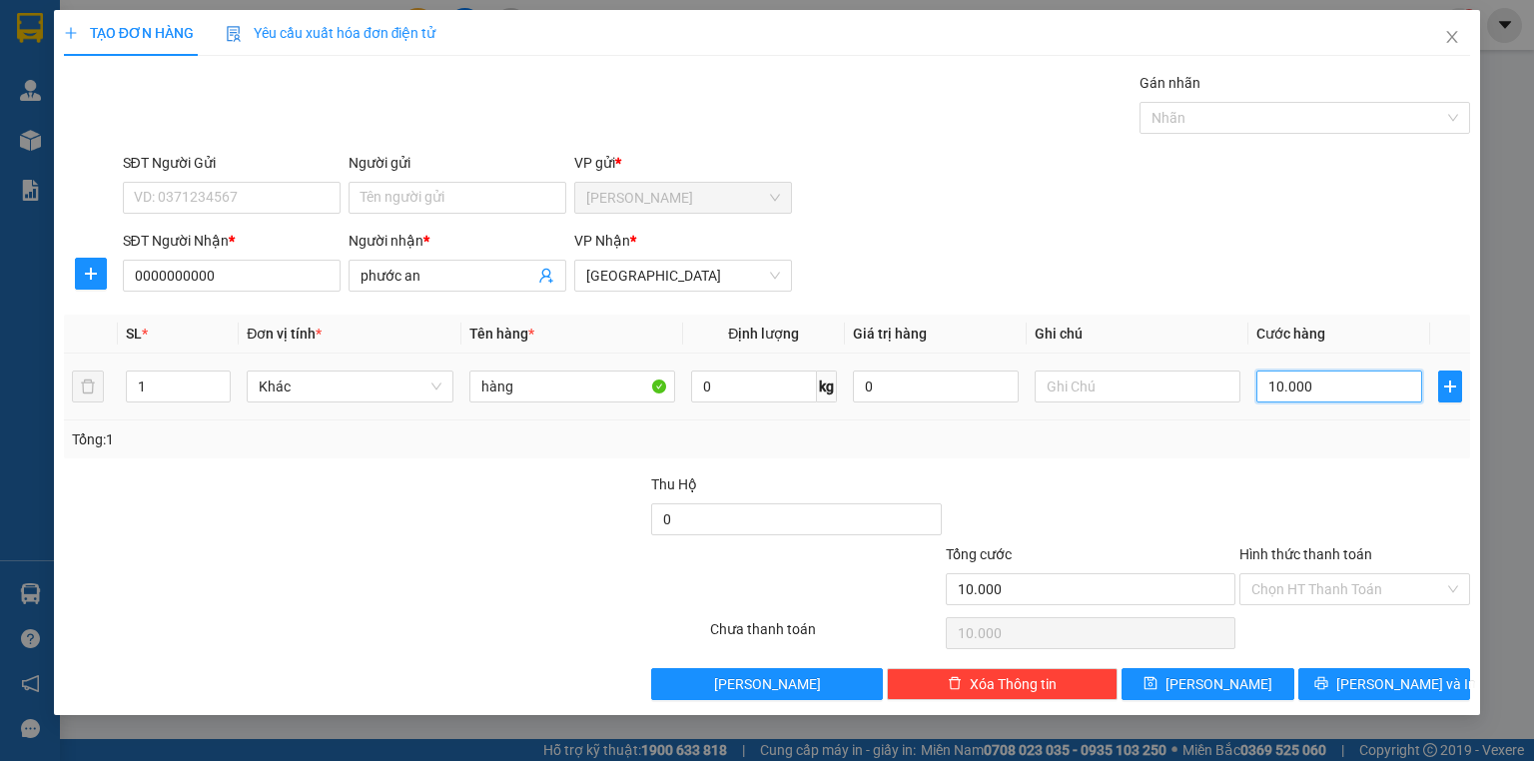
type input "100.000"
click at [1282, 583] on input "Hình thức thanh toán" at bounding box center [1348, 589] width 193 height 30
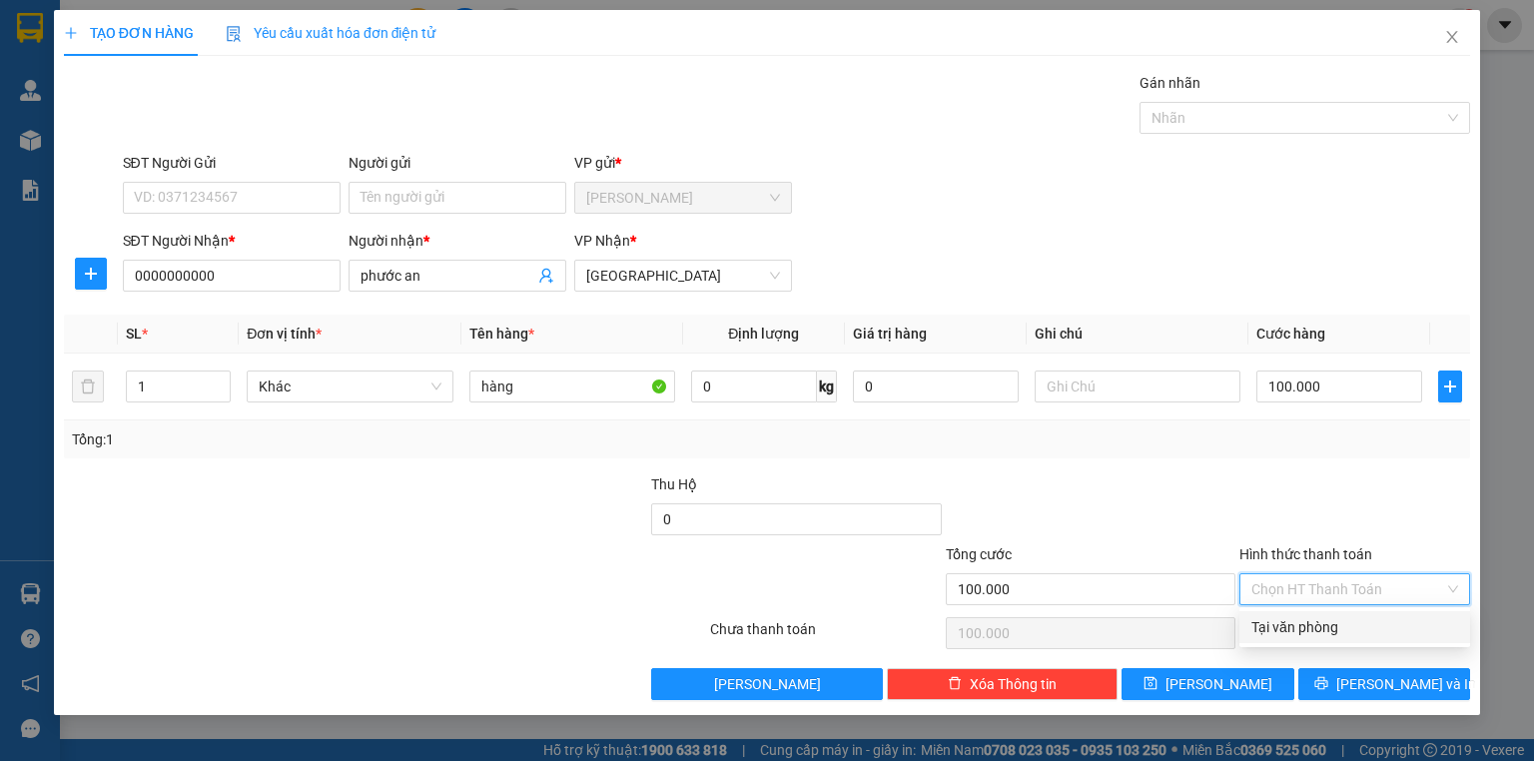
click at [1268, 629] on div "Tại văn phòng" at bounding box center [1355, 627] width 207 height 22
type input "0"
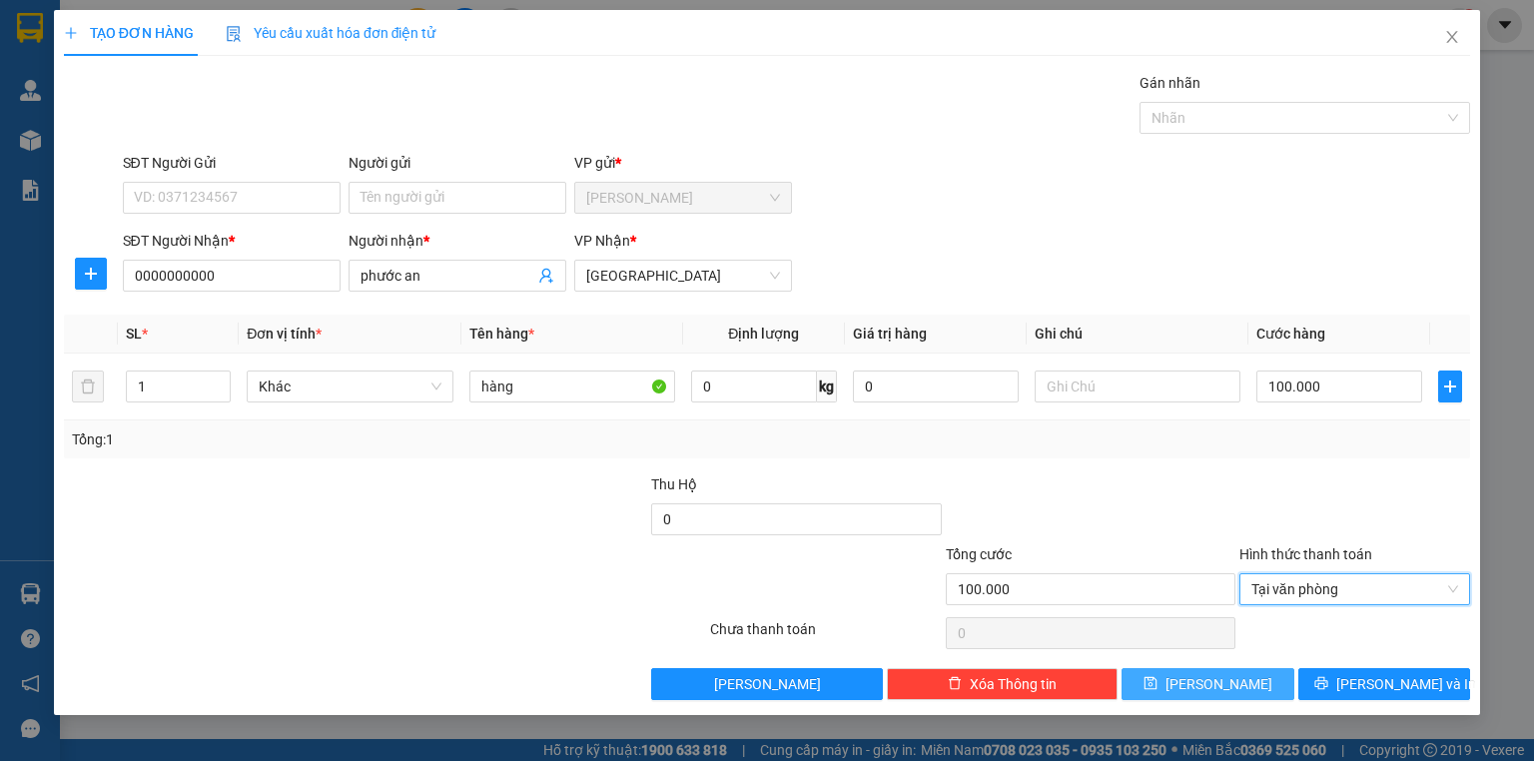
click at [1158, 683] on icon "save" at bounding box center [1151, 683] width 14 height 14
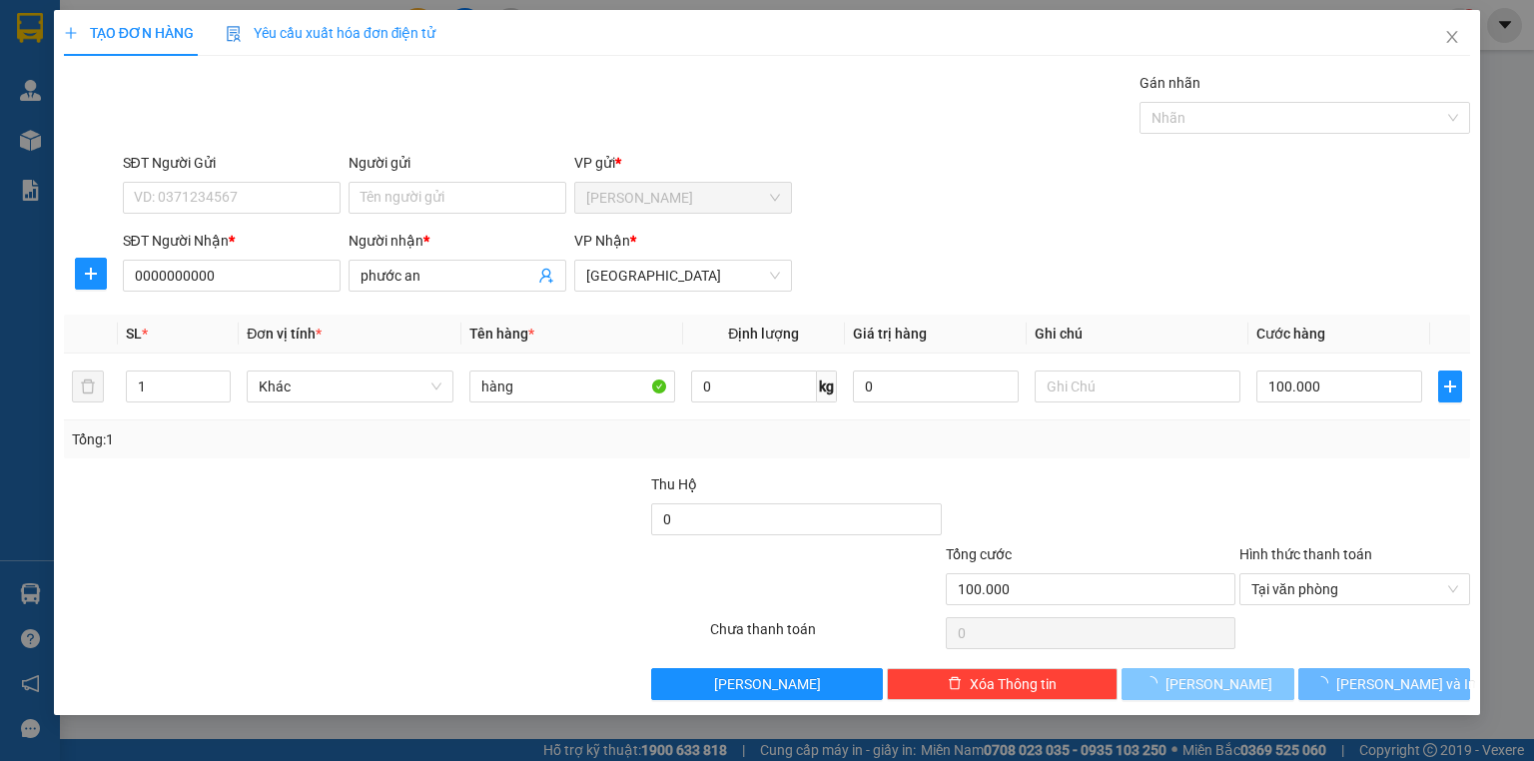
type input "0"
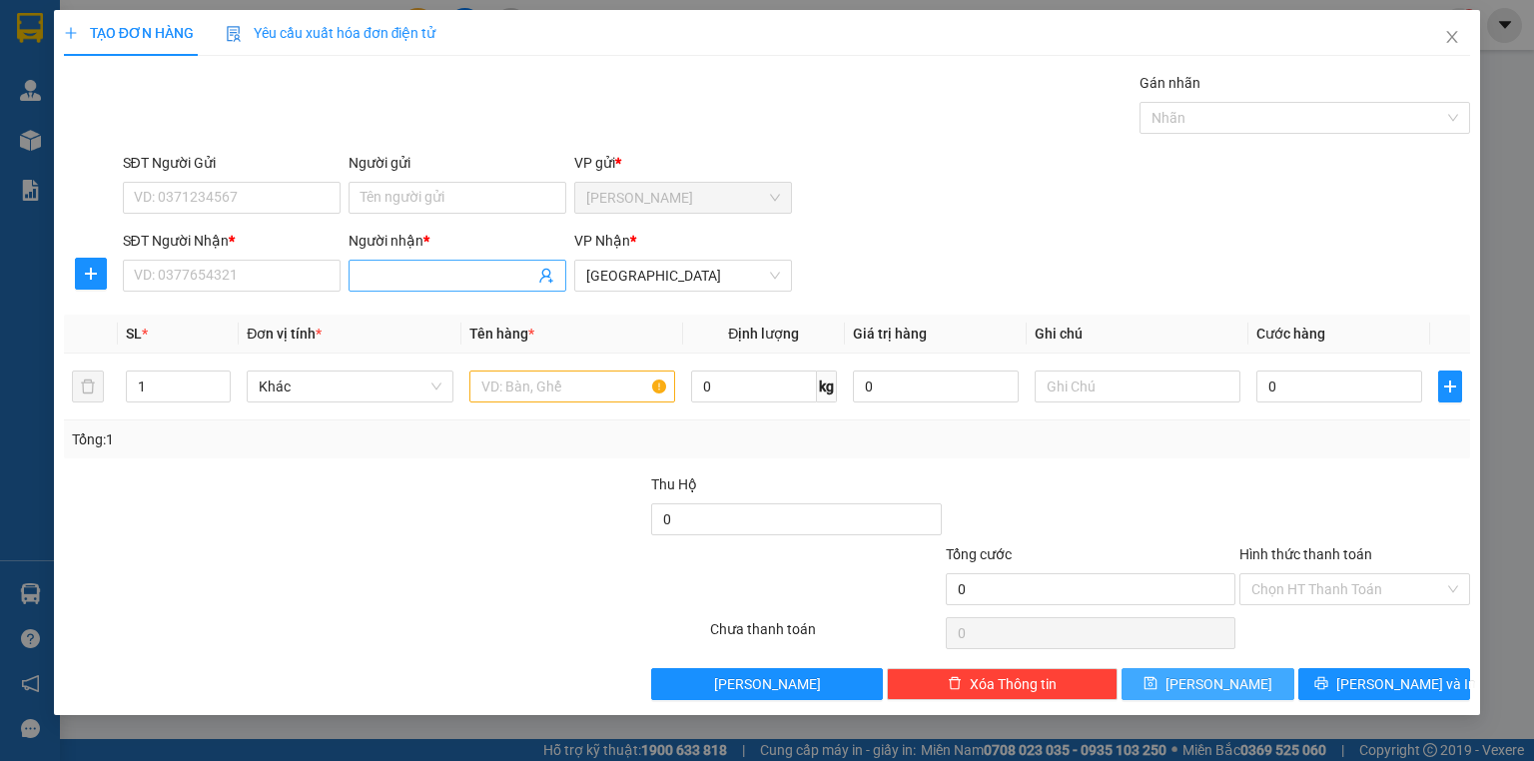
click at [370, 268] on input "Người nhận *" at bounding box center [448, 276] width 174 height 22
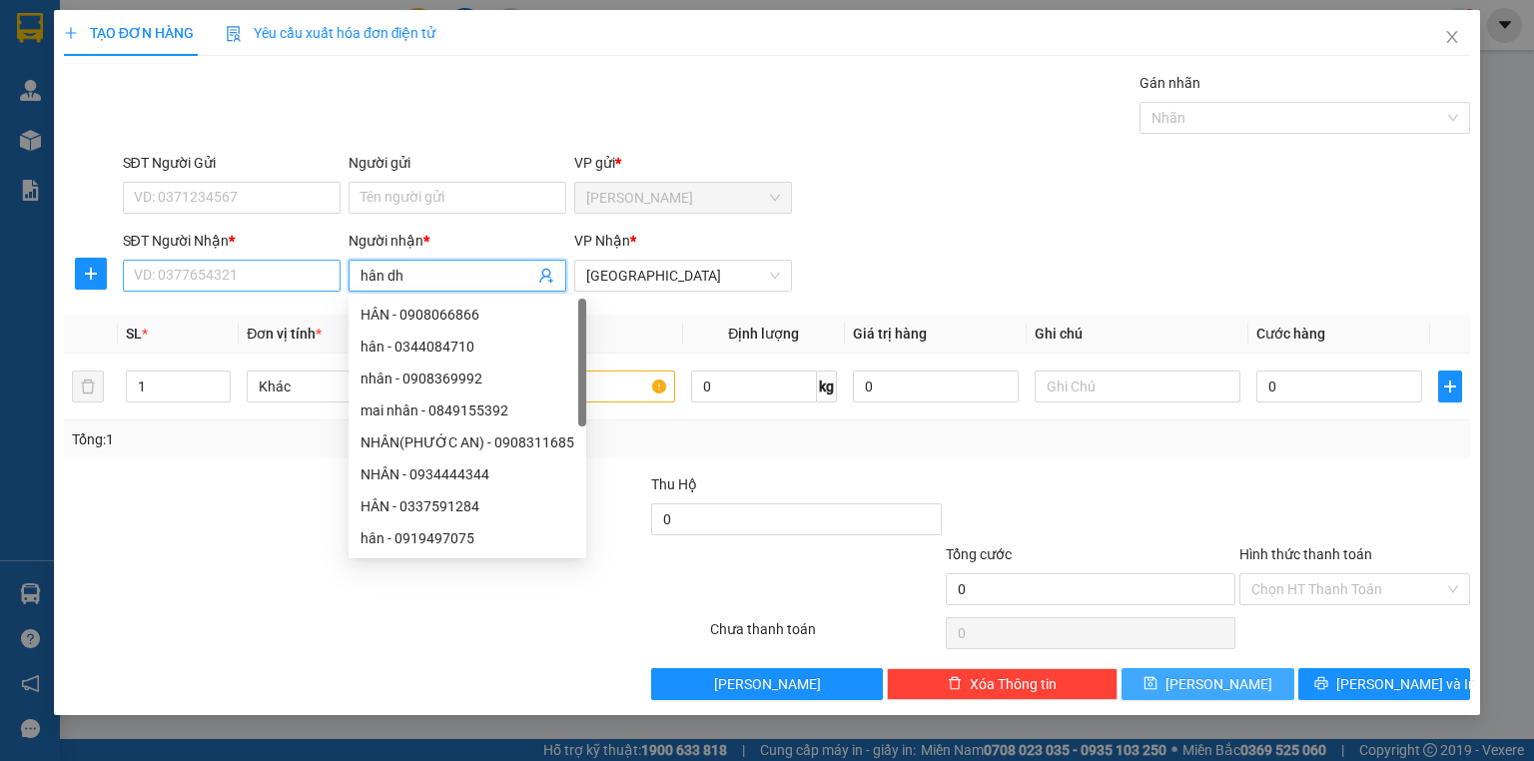
type input "hân dh"
click at [234, 287] on input "SĐT Người Nhận *" at bounding box center [232, 276] width 218 height 32
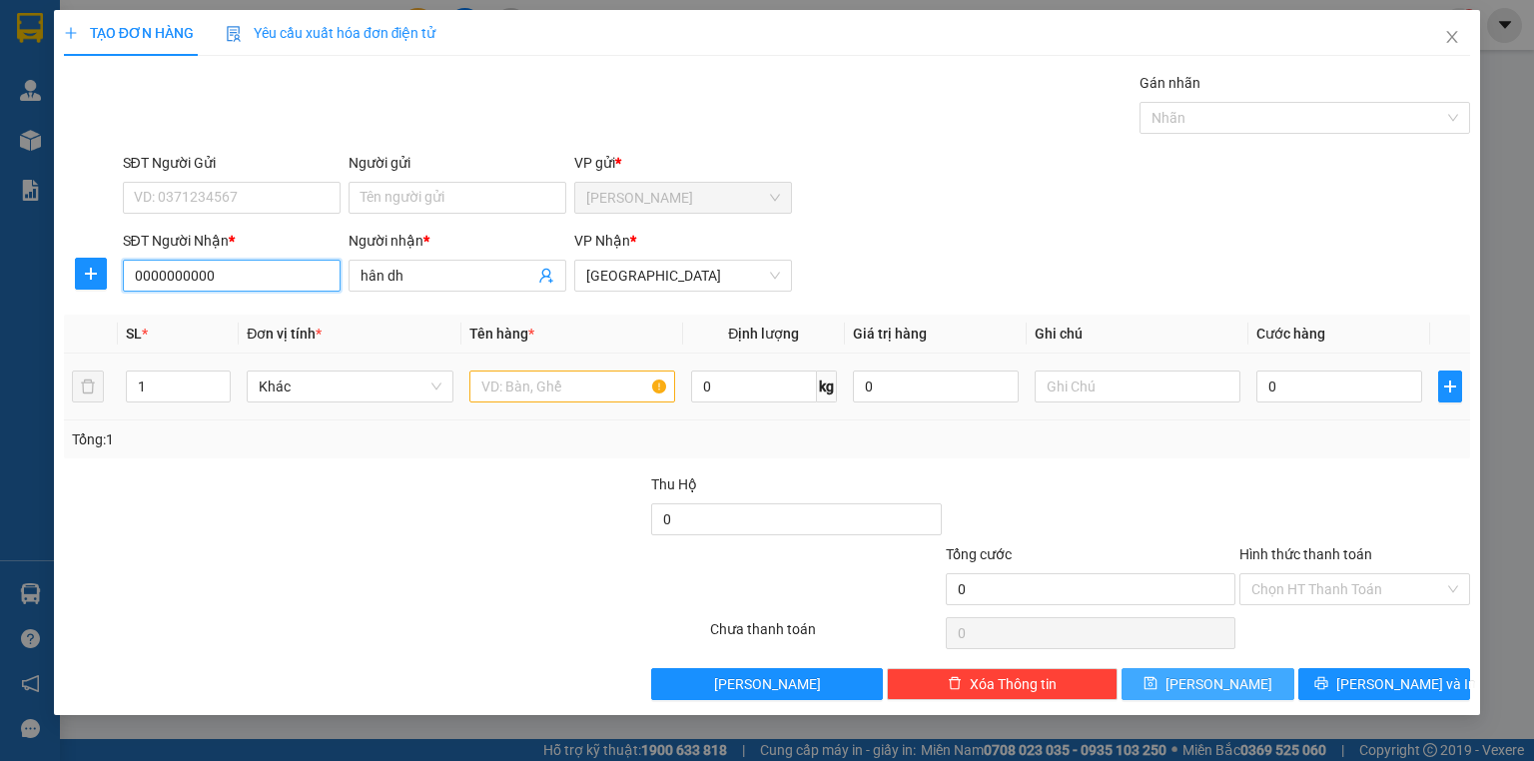
type input "0000000000"
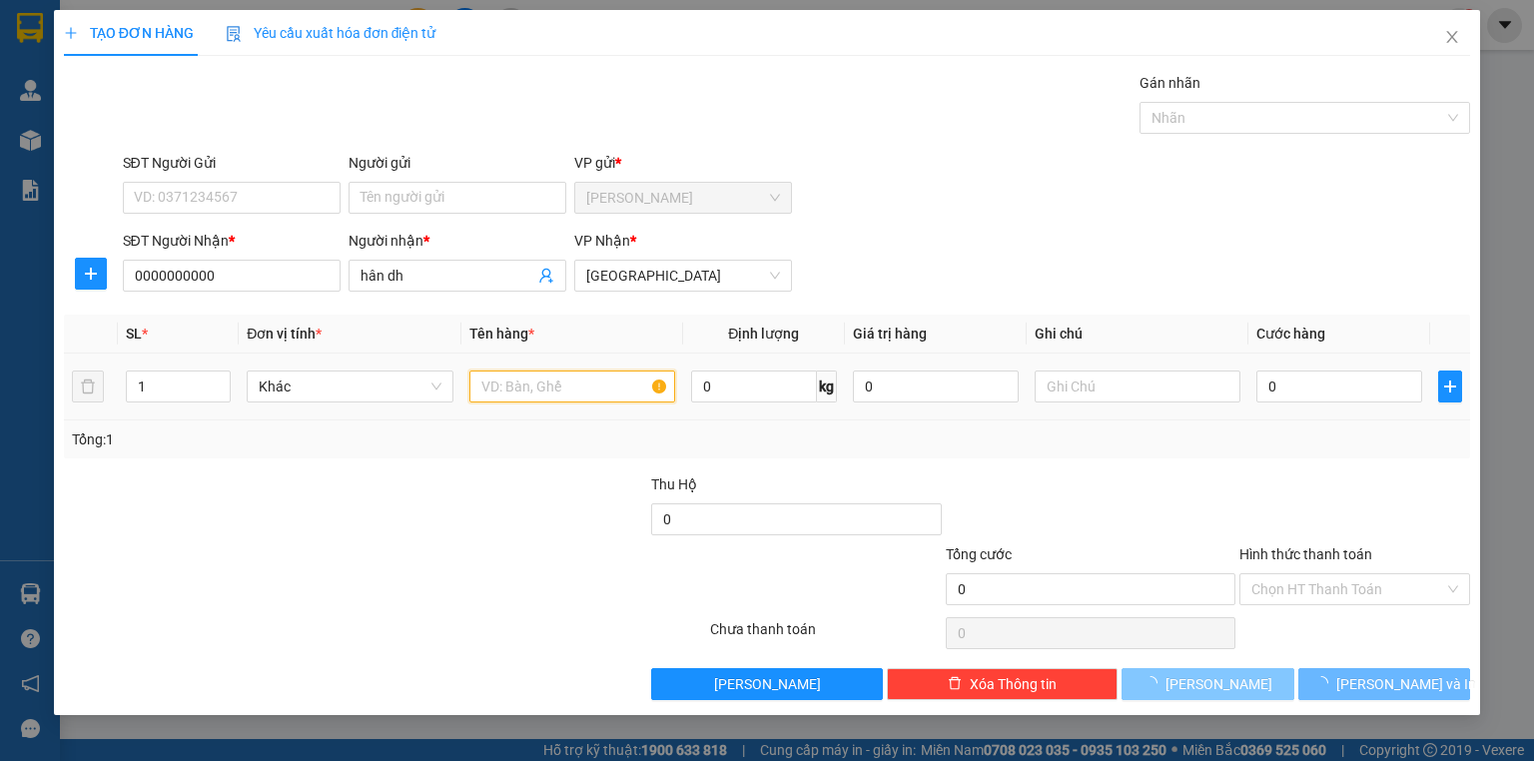
click at [515, 385] on input "text" at bounding box center [573, 387] width 206 height 32
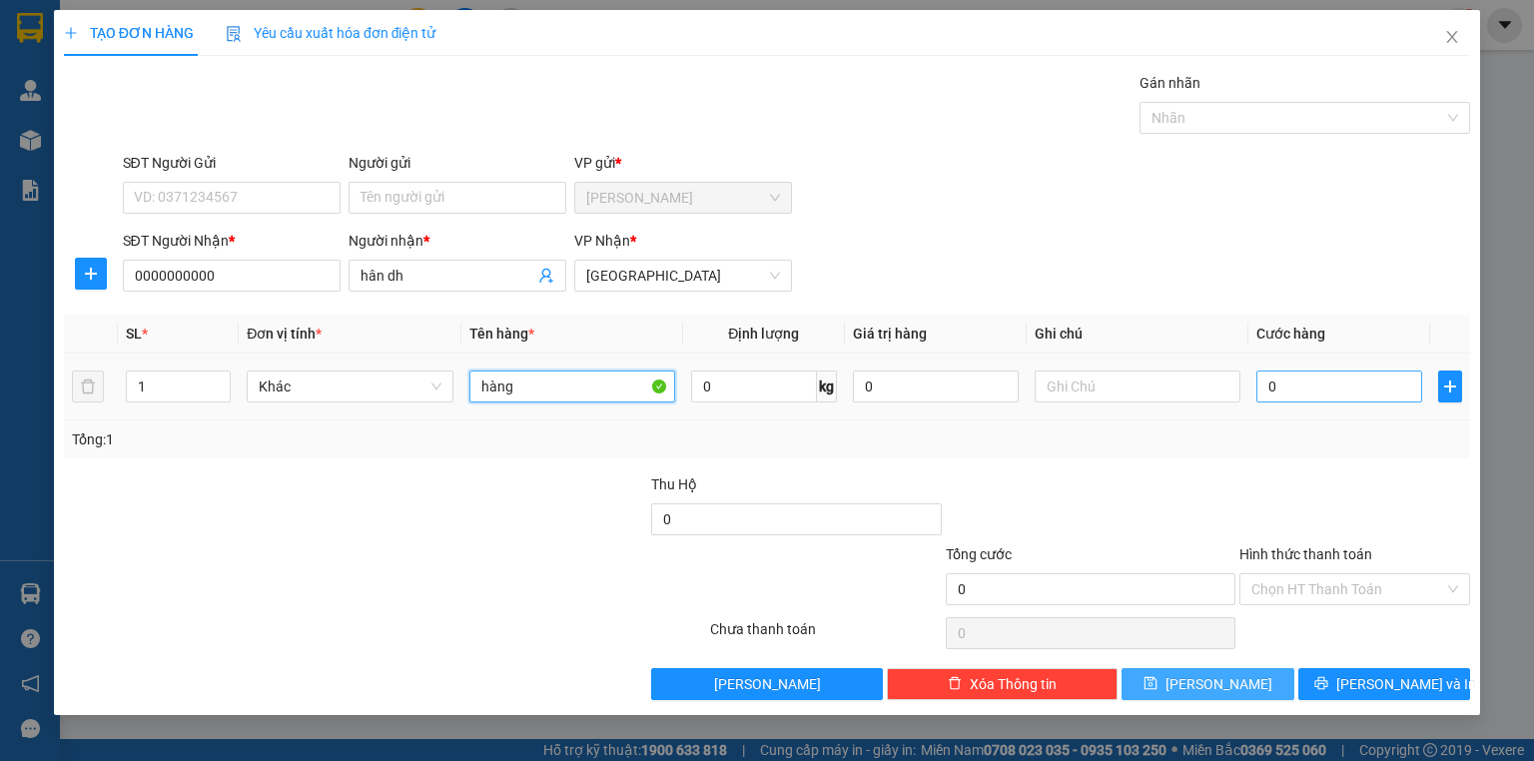
type input "hàng"
click at [1285, 396] on input "0" at bounding box center [1340, 387] width 166 height 32
type input "3"
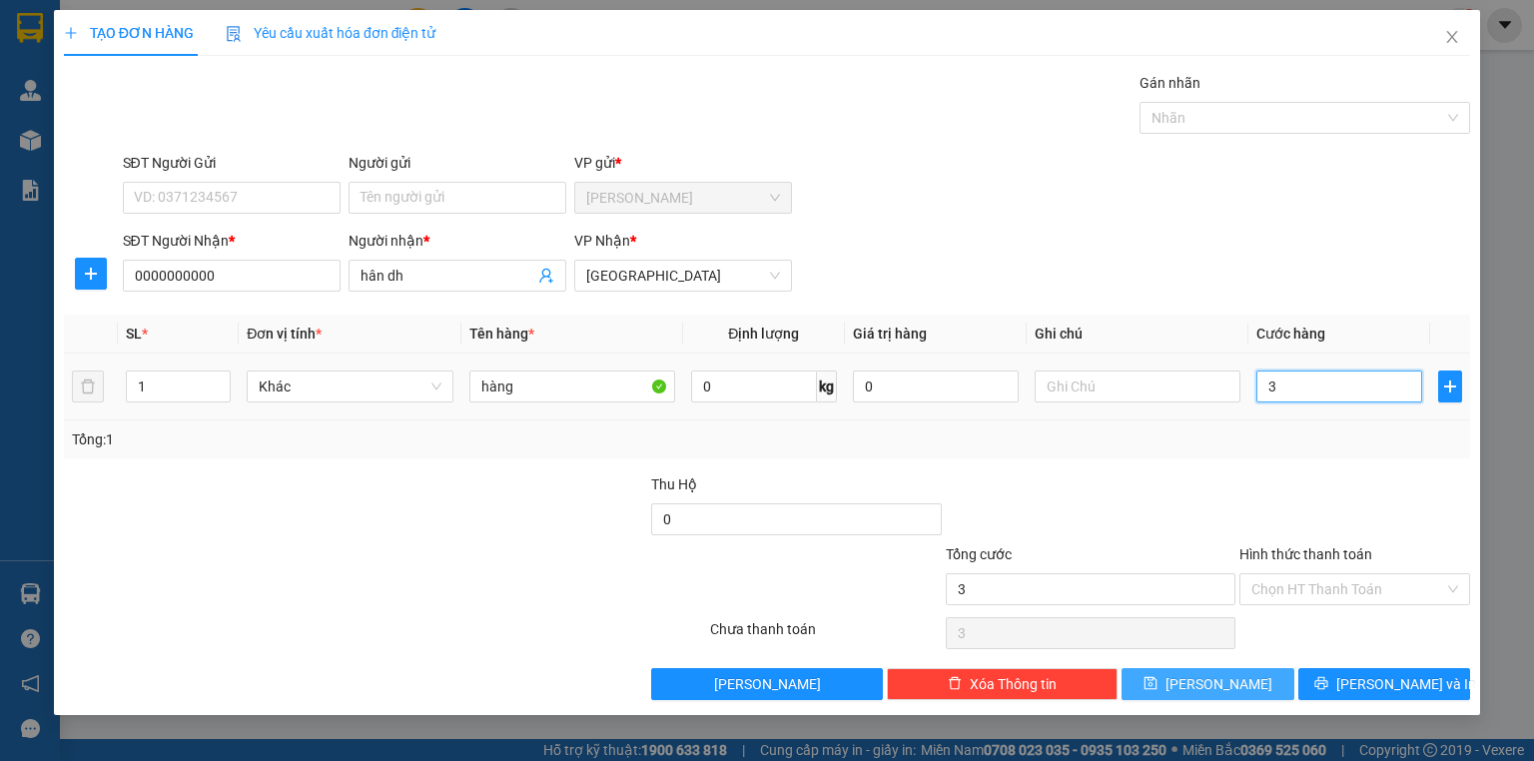
type input "38"
type input "380"
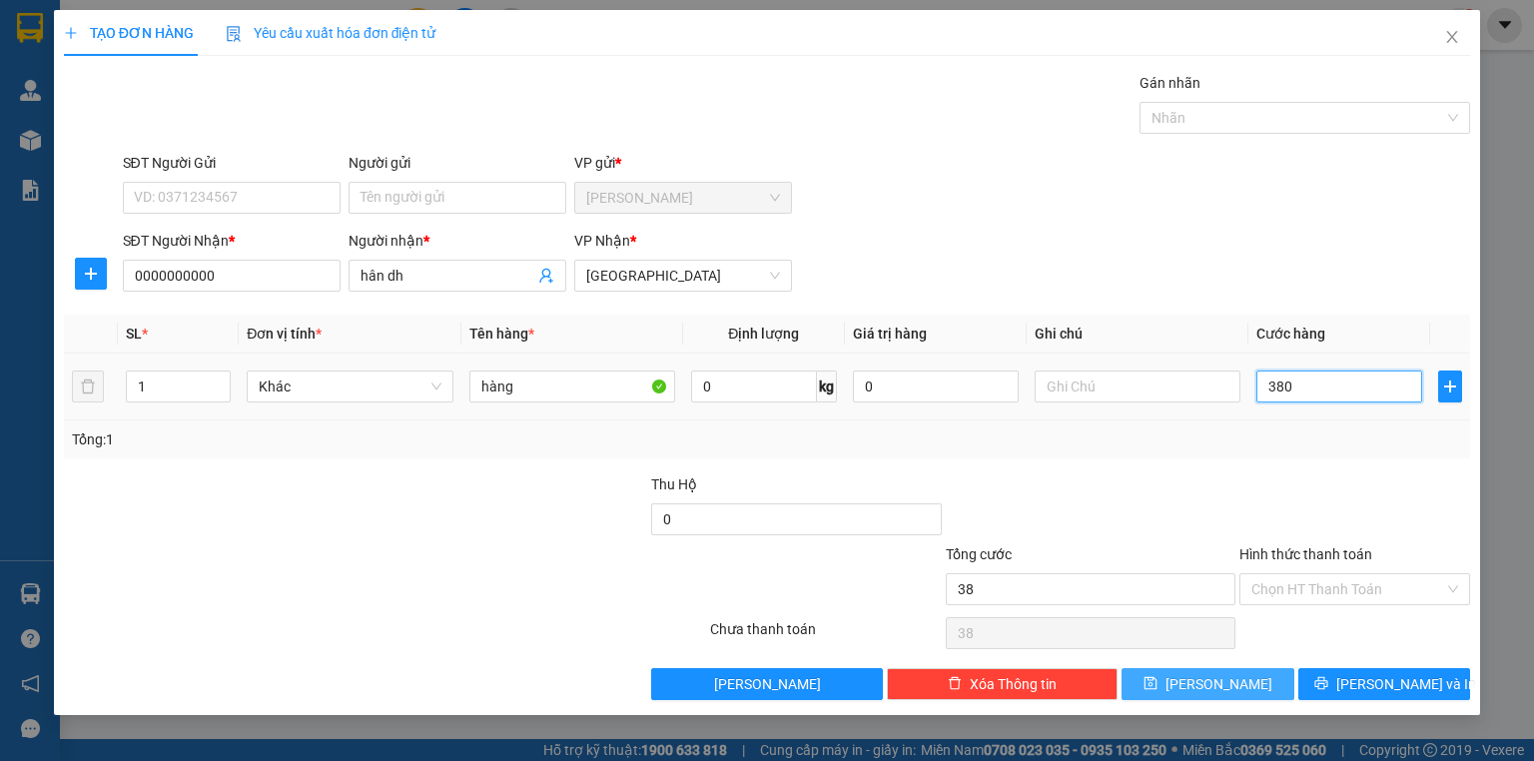
type input "380"
type input "3.800"
type input "38.000"
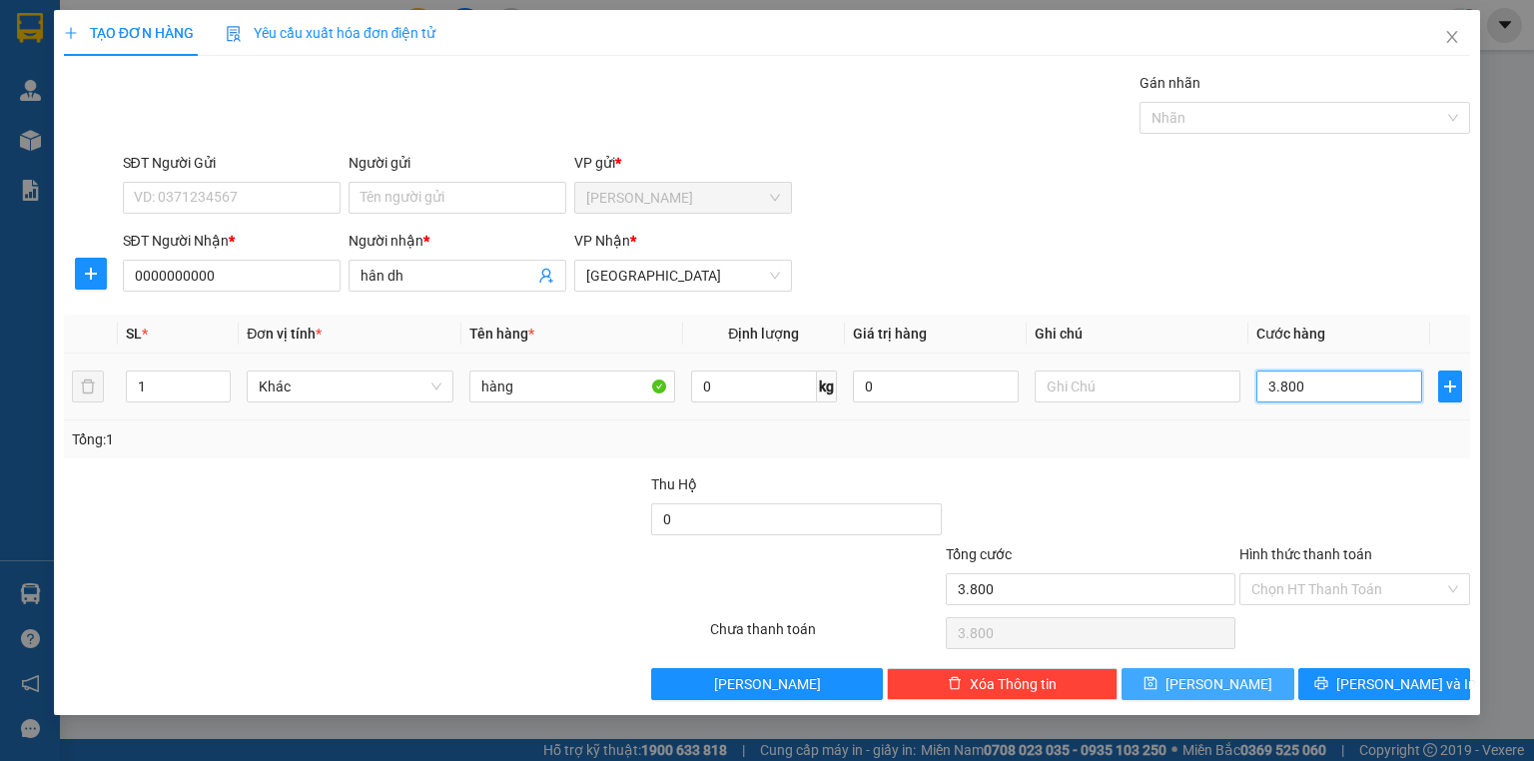
type input "38.000"
type input "380.000"
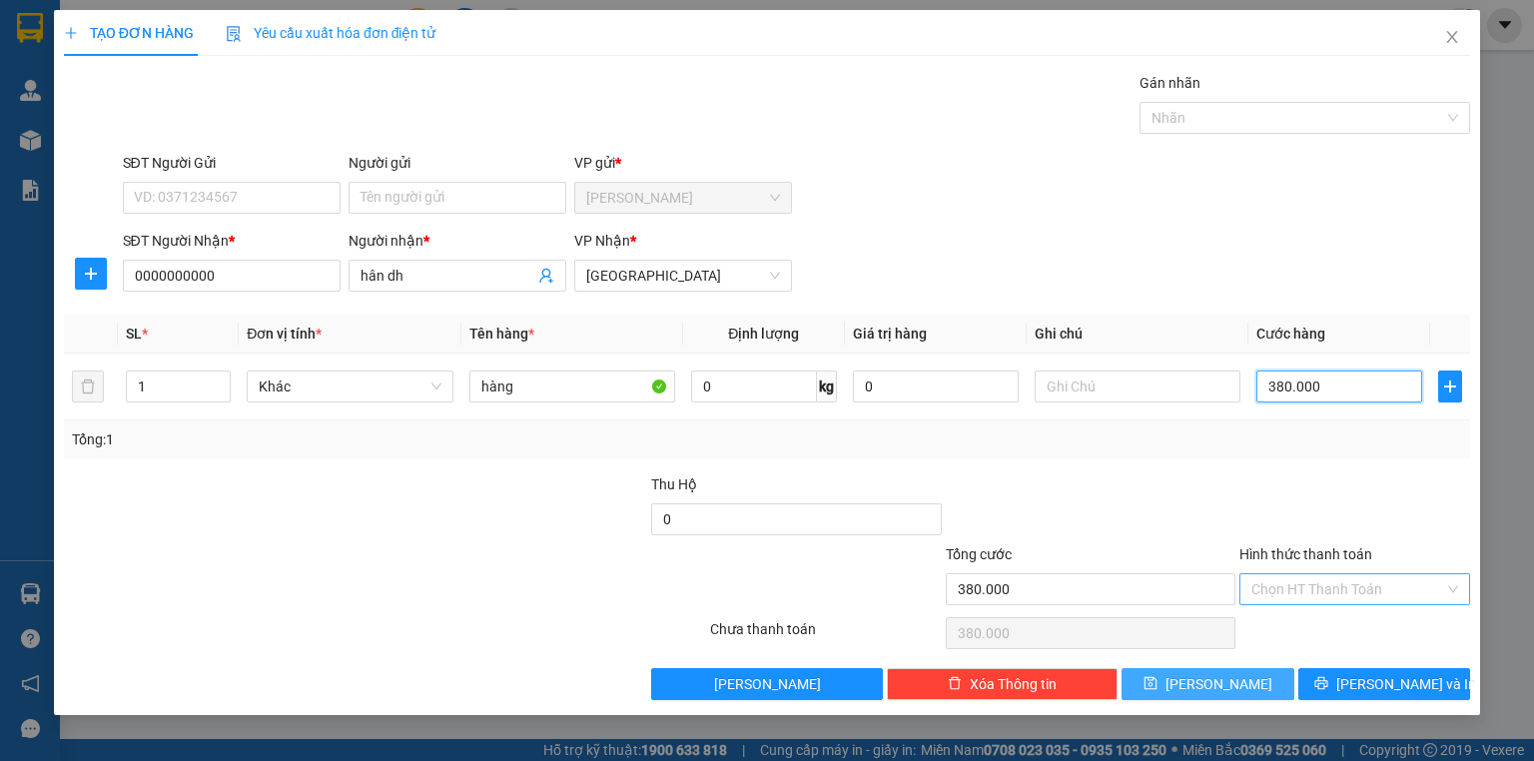
type input "380.000"
click at [1263, 584] on input "Hình thức thanh toán" at bounding box center [1348, 589] width 193 height 30
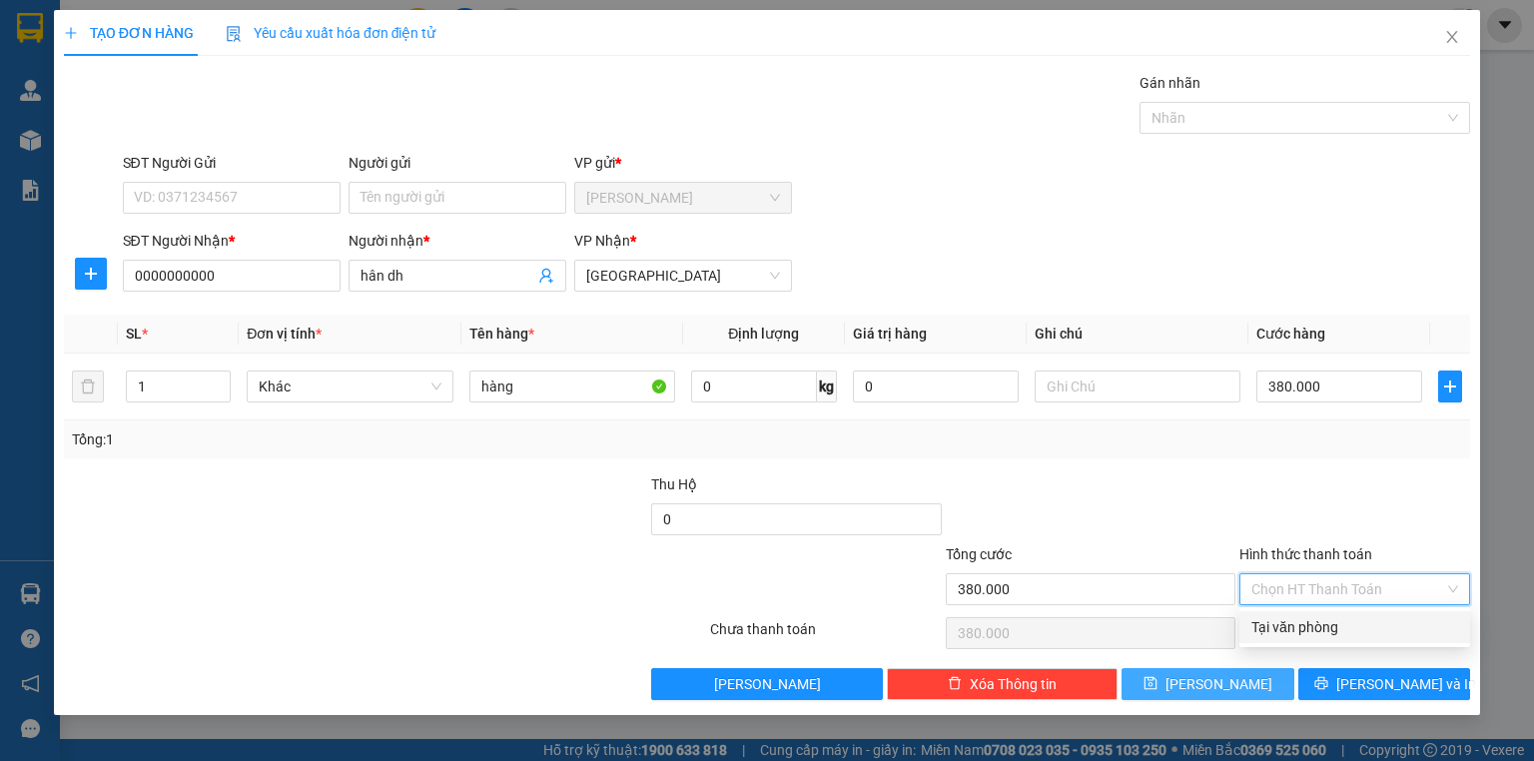
click at [1263, 627] on div "Tại văn phòng" at bounding box center [1355, 627] width 207 height 22
type input "0"
click at [1199, 670] on button "[PERSON_NAME]" at bounding box center [1208, 684] width 173 height 32
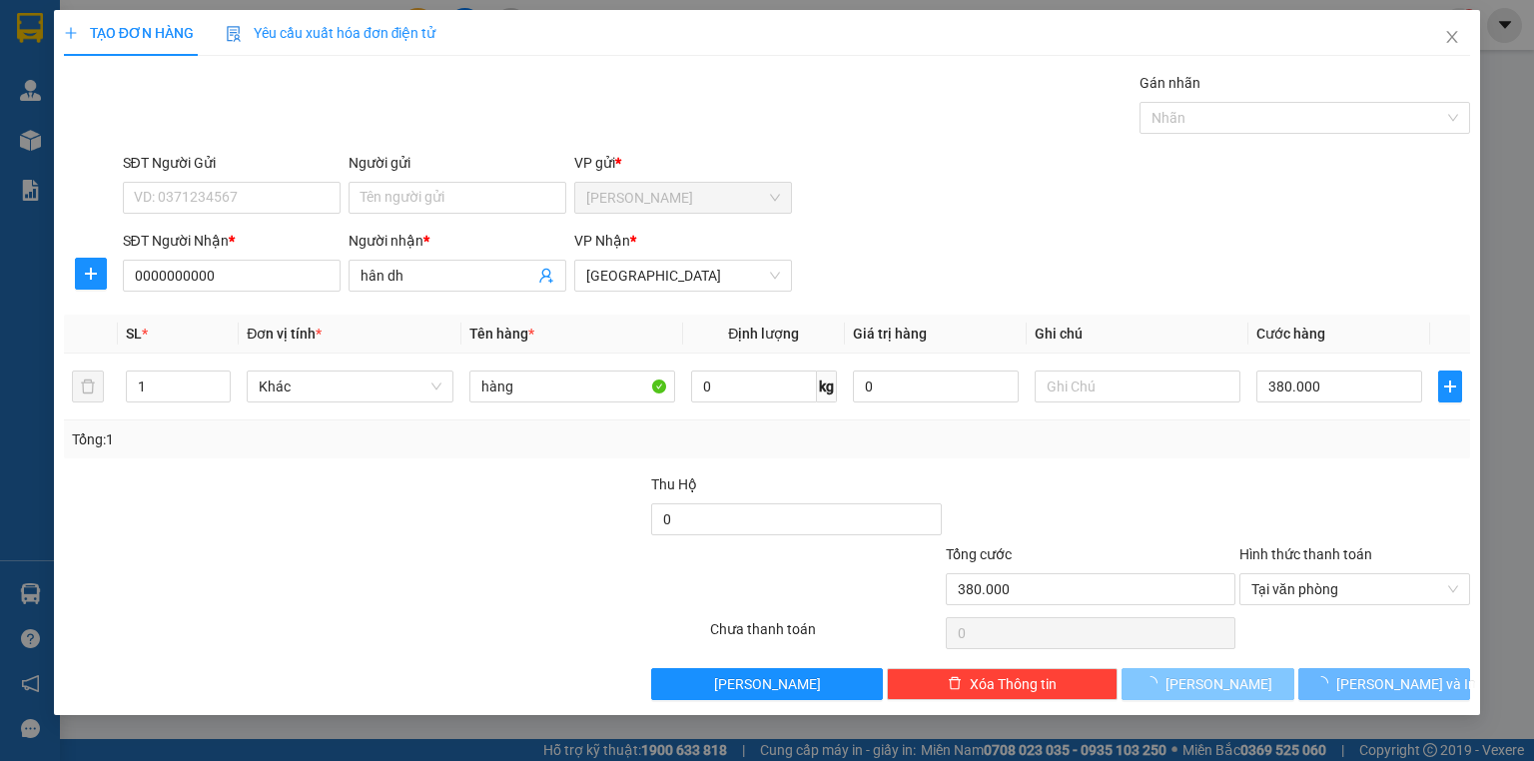
type input "0"
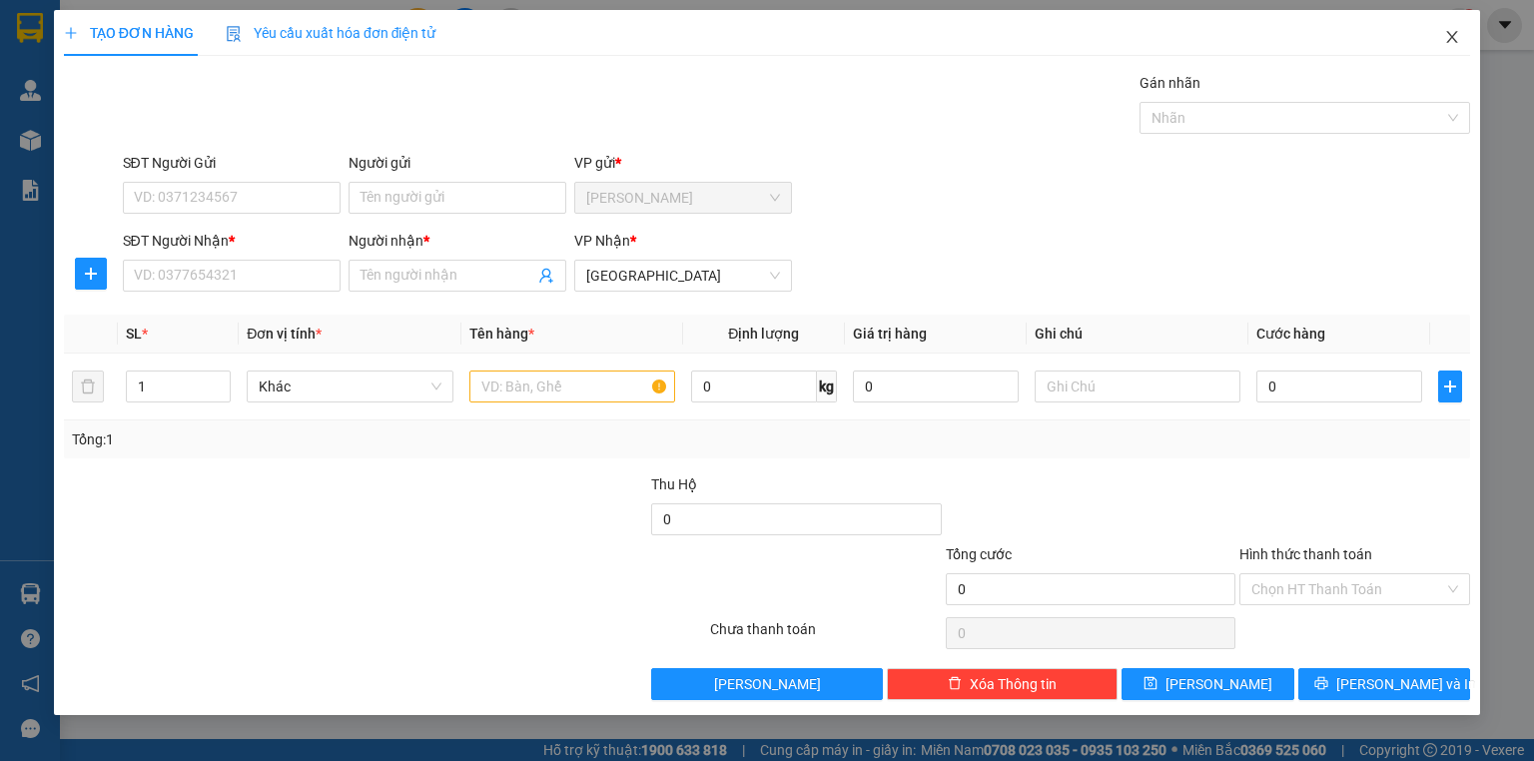
click at [1454, 37] on icon "close" at bounding box center [1452, 37] width 16 height 16
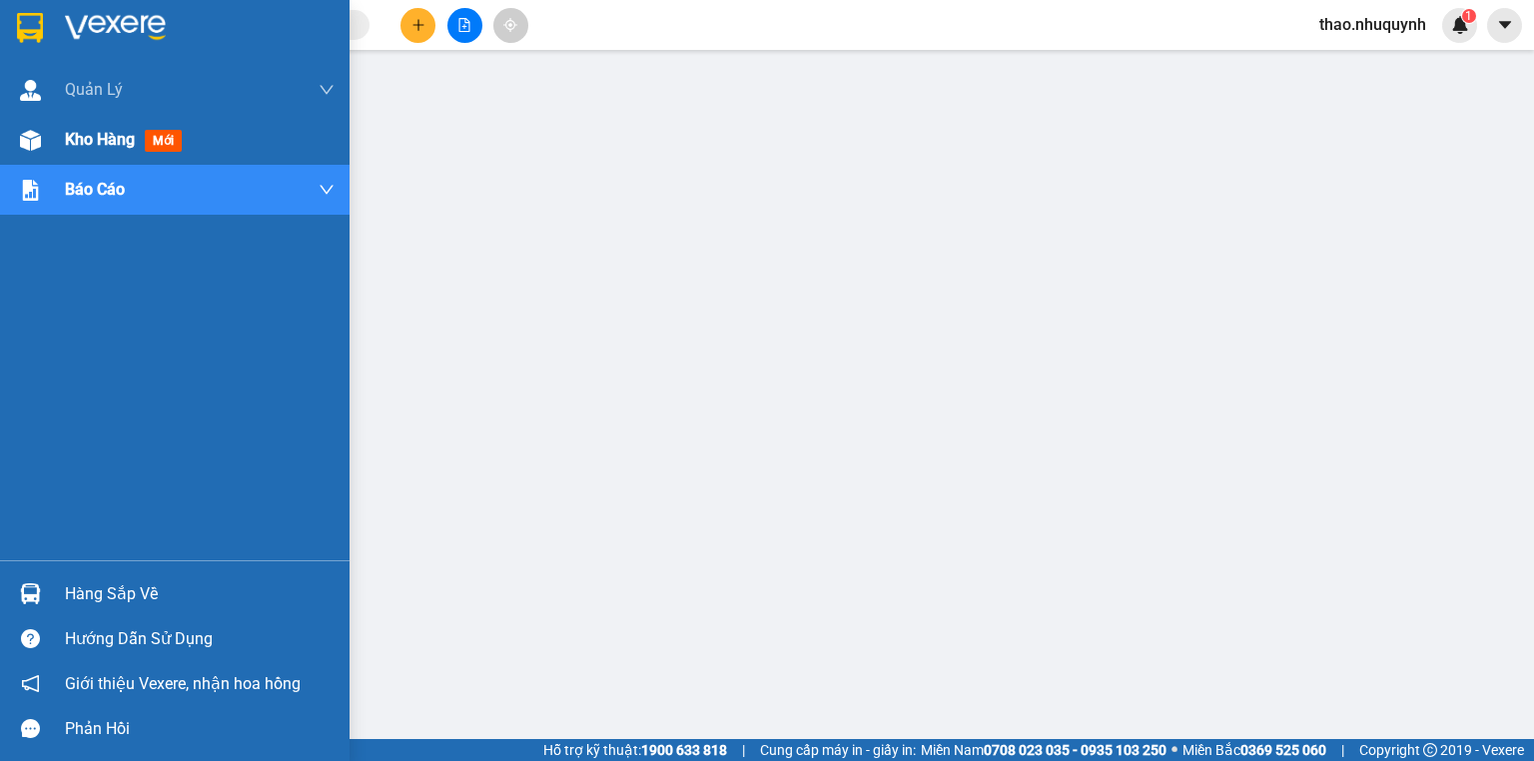
click at [101, 136] on span "Kho hàng" at bounding box center [100, 139] width 70 height 19
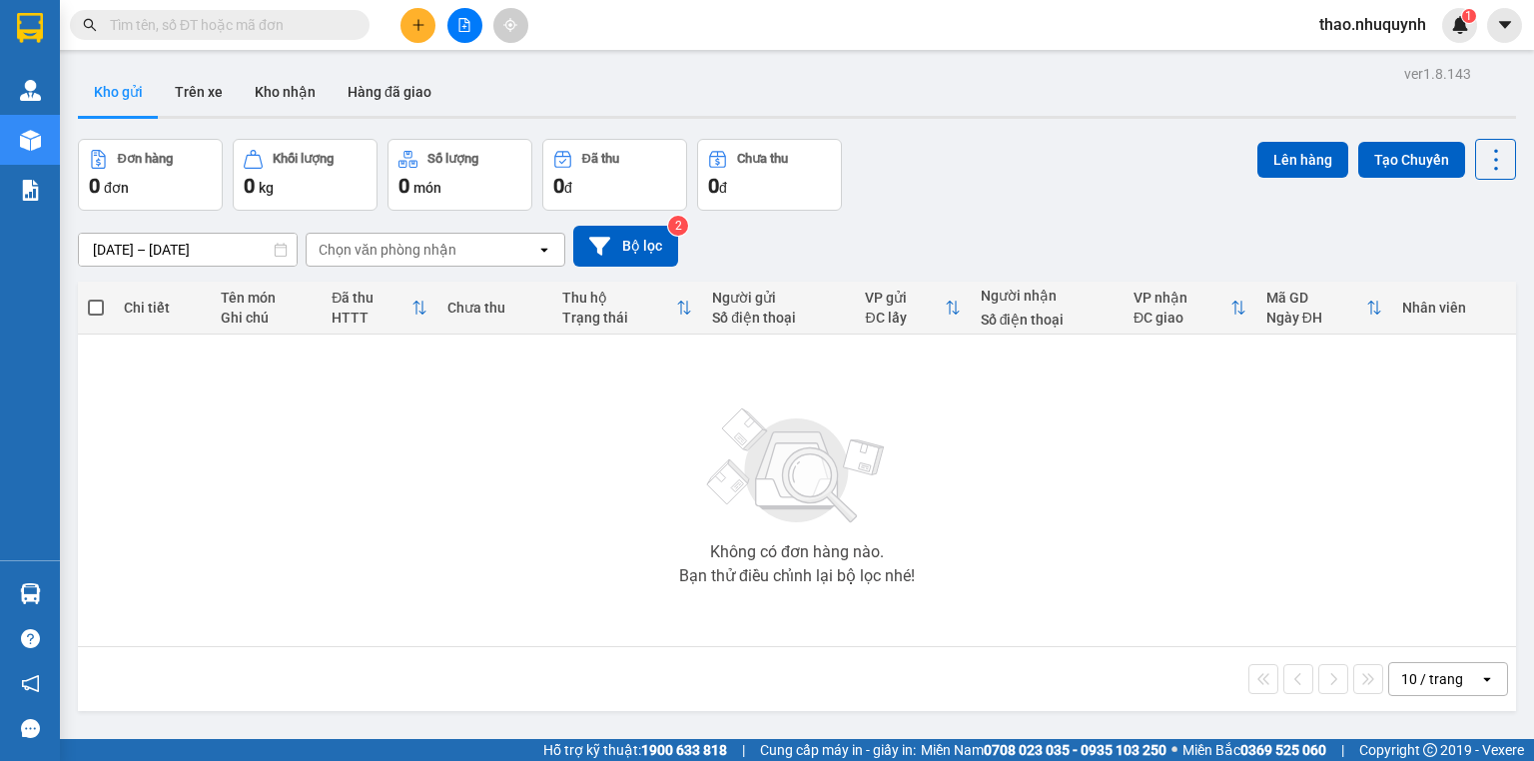
click at [1390, 23] on span "thao.nhuquynh" at bounding box center [1373, 24] width 139 height 25
click at [1359, 63] on span "Đăng xuất" at bounding box center [1381, 62] width 99 height 22
